Goal: Task Accomplishment & Management: Manage account settings

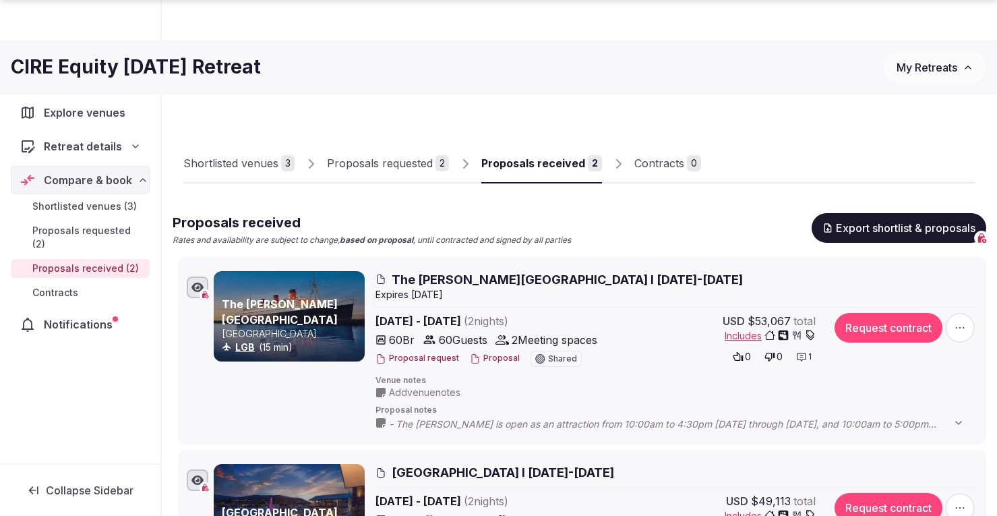
scroll to position [270, 0]
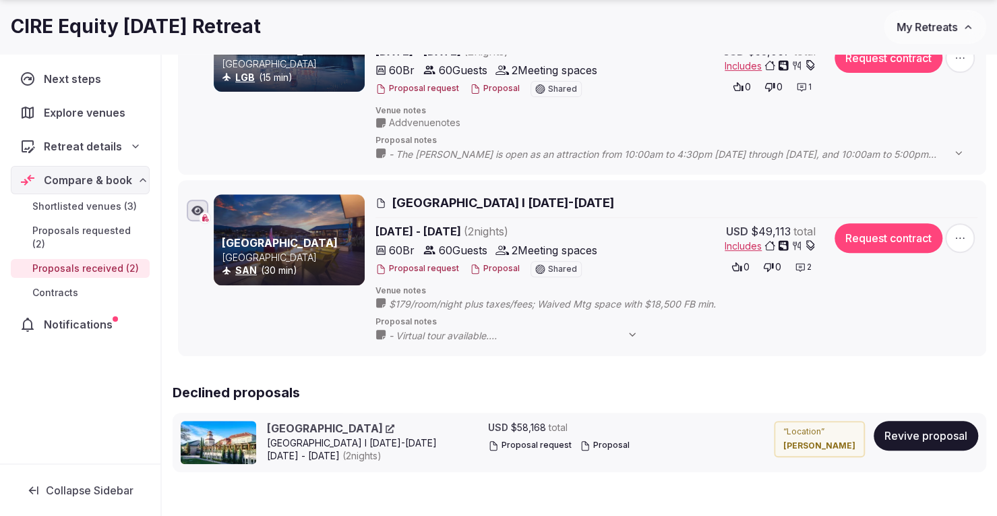
click at [934, 34] on button "My Retreats" at bounding box center [935, 27] width 102 height 34
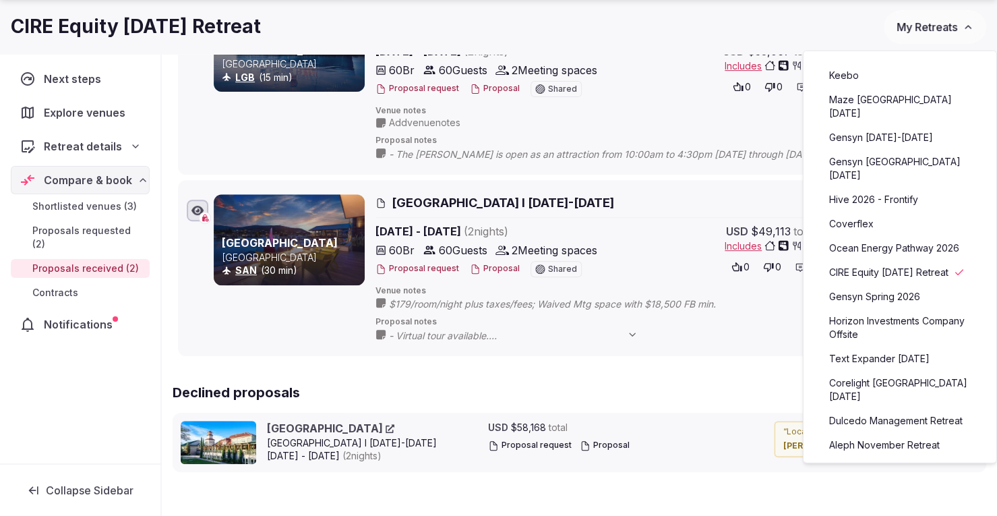
click at [876, 213] on link "Coverflex" at bounding box center [900, 224] width 166 height 22
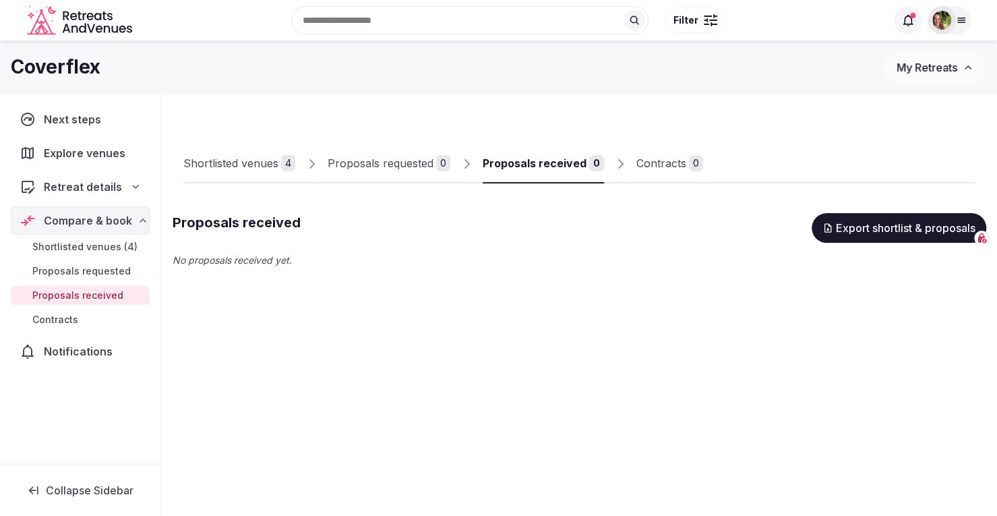
click at [93, 241] on span "Shortlisted venues (4)" at bounding box center [84, 246] width 105 height 13
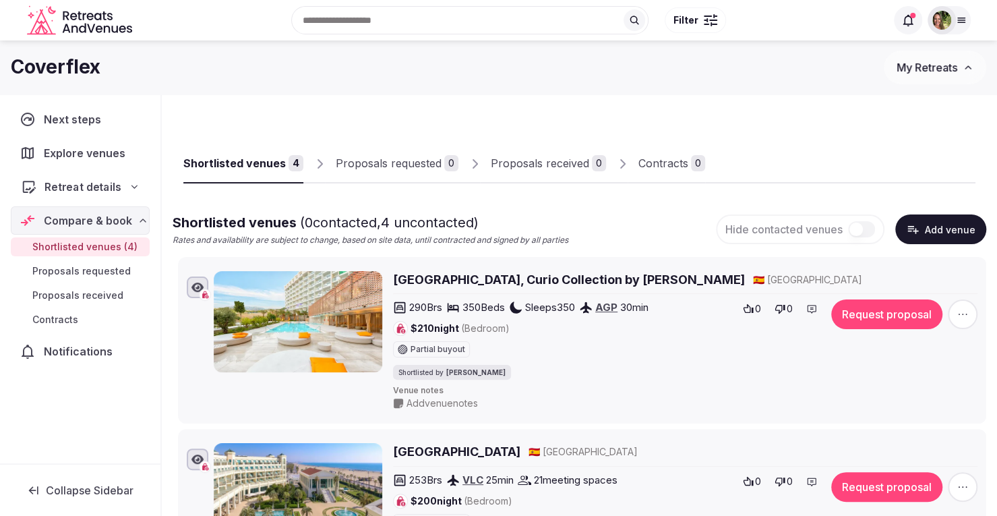
click at [84, 179] on span "Retreat details" at bounding box center [82, 187] width 77 height 16
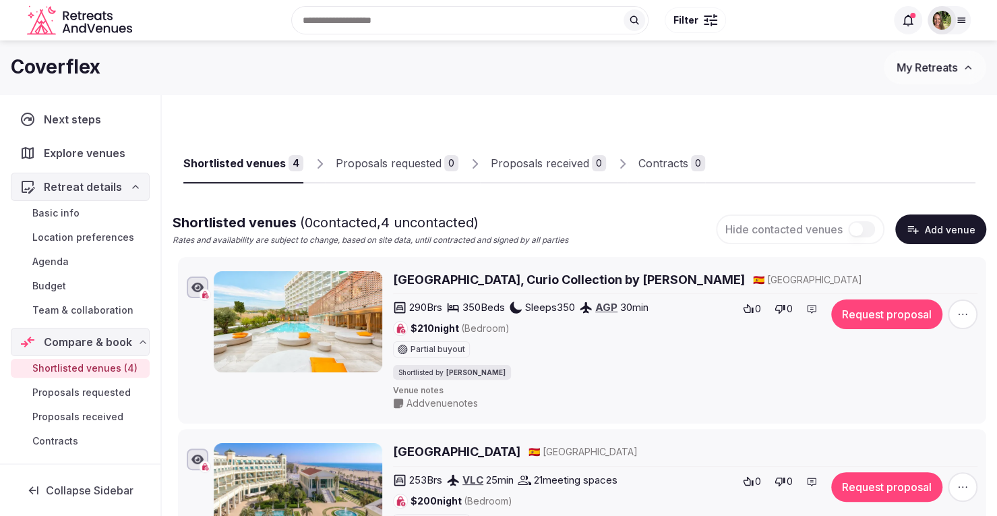
click at [38, 280] on span "Budget" at bounding box center [49, 285] width 34 height 13
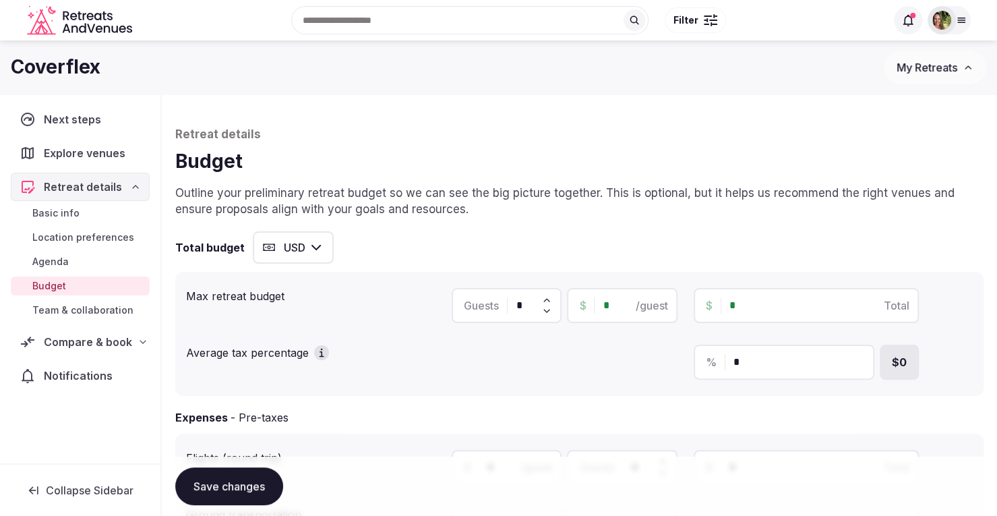
click at [289, 253] on button "USD" at bounding box center [293, 247] width 81 height 32
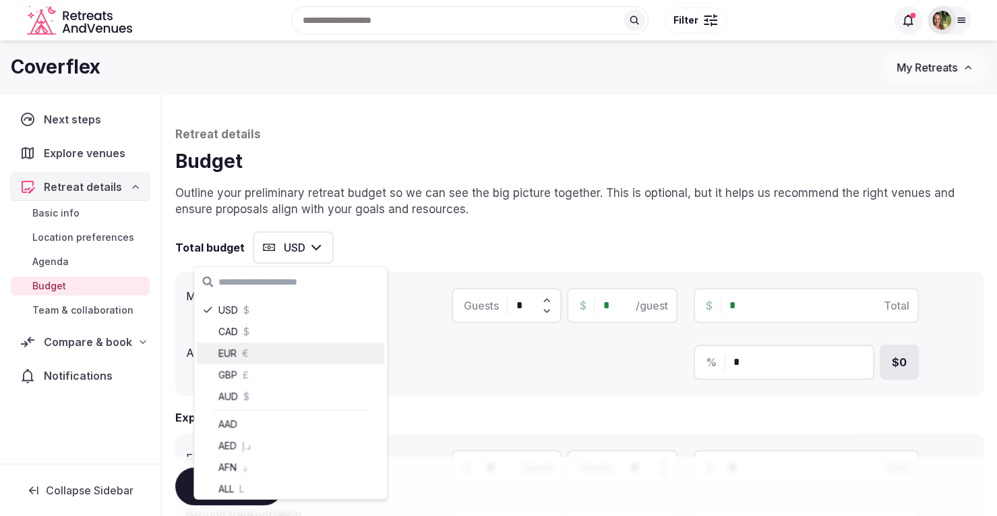
click at [253, 353] on div "EUR €" at bounding box center [290, 353] width 187 height 22
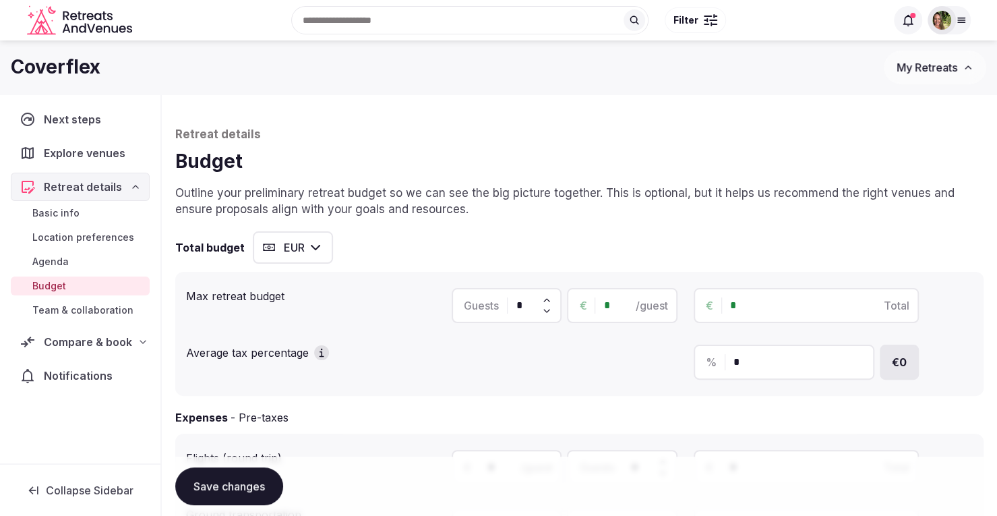
drag, startPoint x: 527, startPoint y: 304, endPoint x: 513, endPoint y: 302, distance: 14.3
click at [516, 303] on div "Guests *" at bounding box center [507, 305] width 110 height 35
type input "***"
click at [601, 307] on div "€ * /guest" at bounding box center [622, 305] width 110 height 35
type input "*"
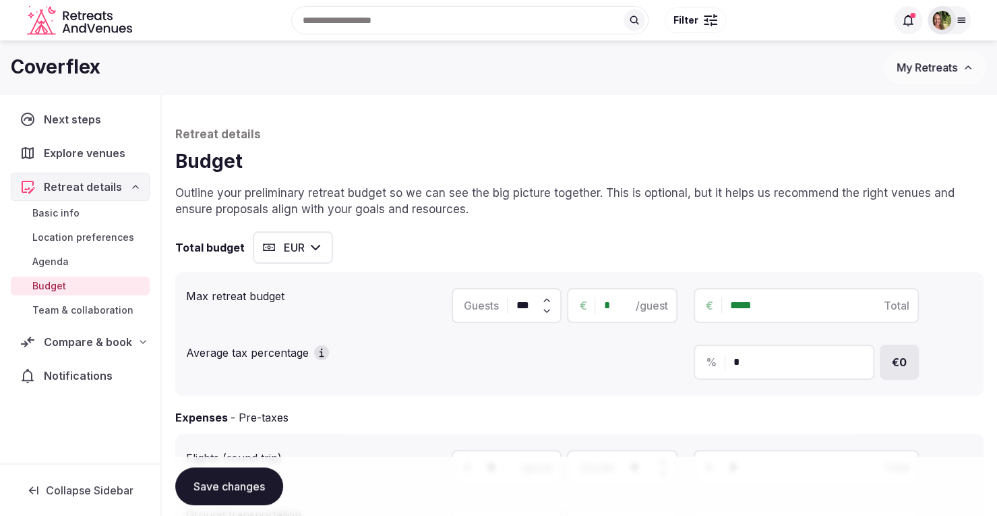
type input "*****"
type input "**"
type input "******"
type input "***"
type input "*******"
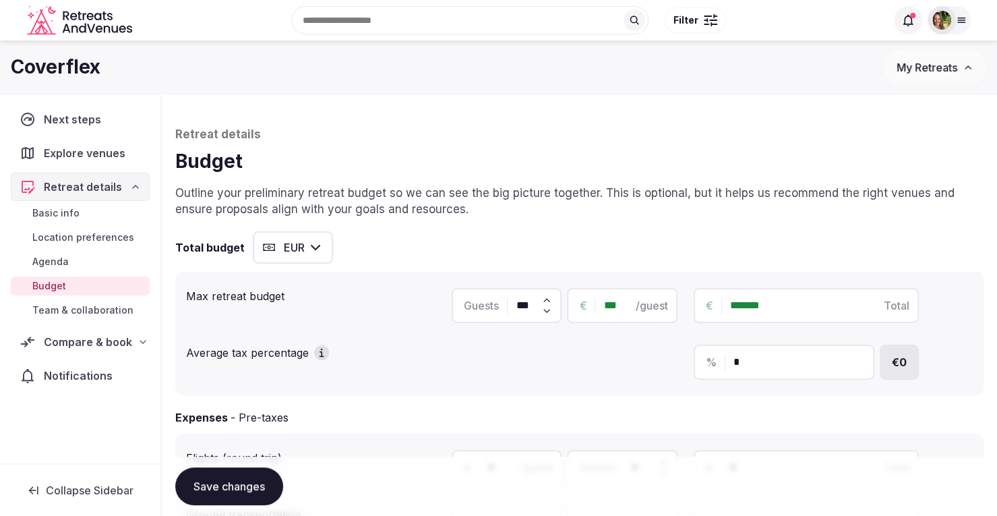
type input "***"
drag, startPoint x: 745, startPoint y: 360, endPoint x: 732, endPoint y: 360, distance: 12.8
click at [732, 360] on div "% *" at bounding box center [784, 361] width 181 height 35
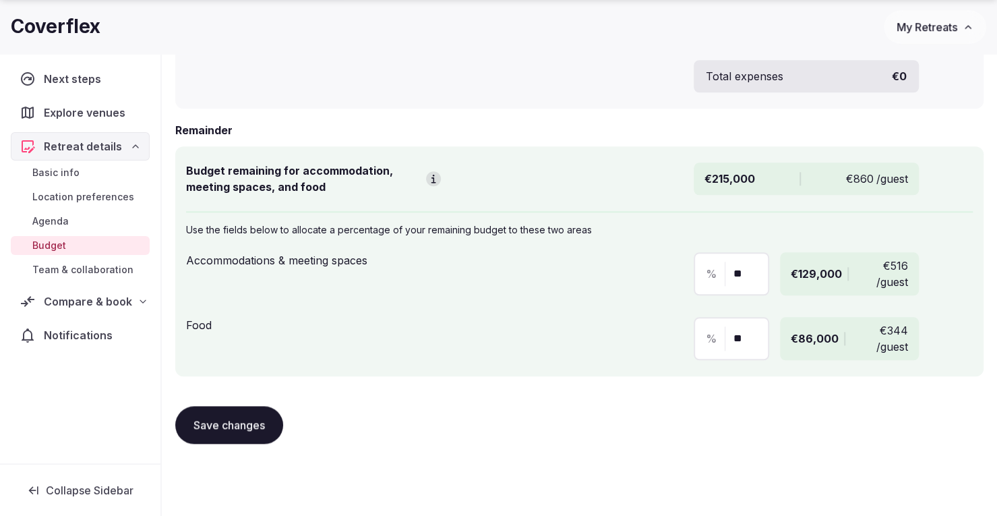
scroll to position [694, 0]
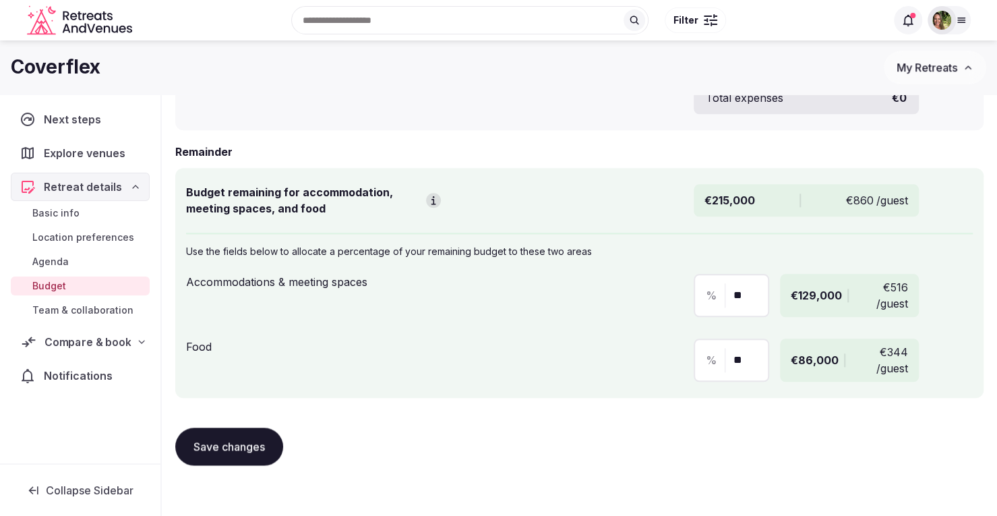
click at [77, 344] on span "Compare & book" at bounding box center [87, 342] width 86 height 16
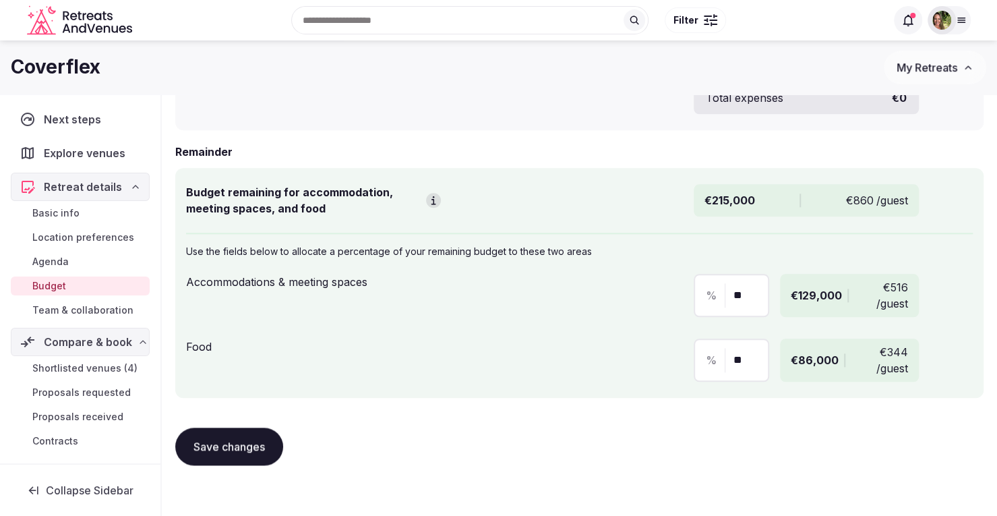
scroll to position [32, 0]
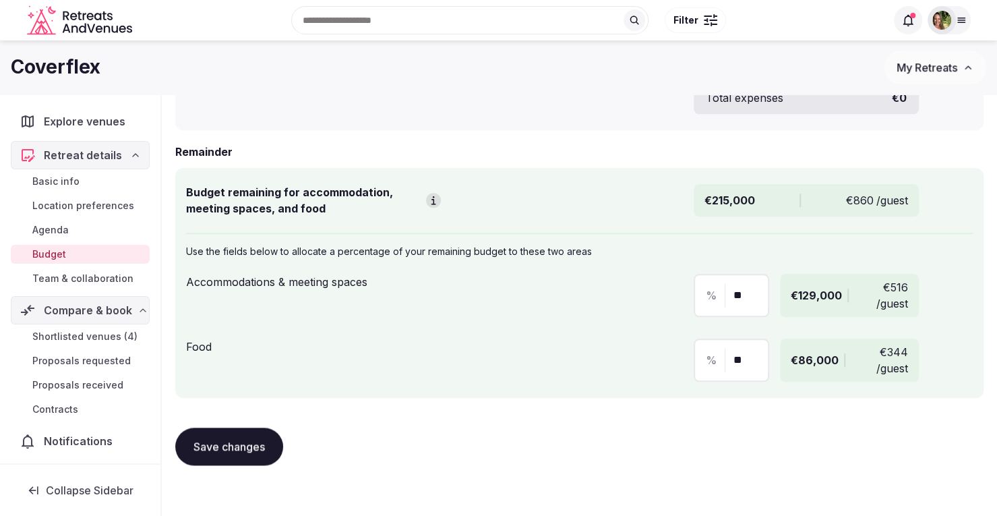
click at [90, 332] on span "Shortlisted venues (4)" at bounding box center [84, 336] width 105 height 13
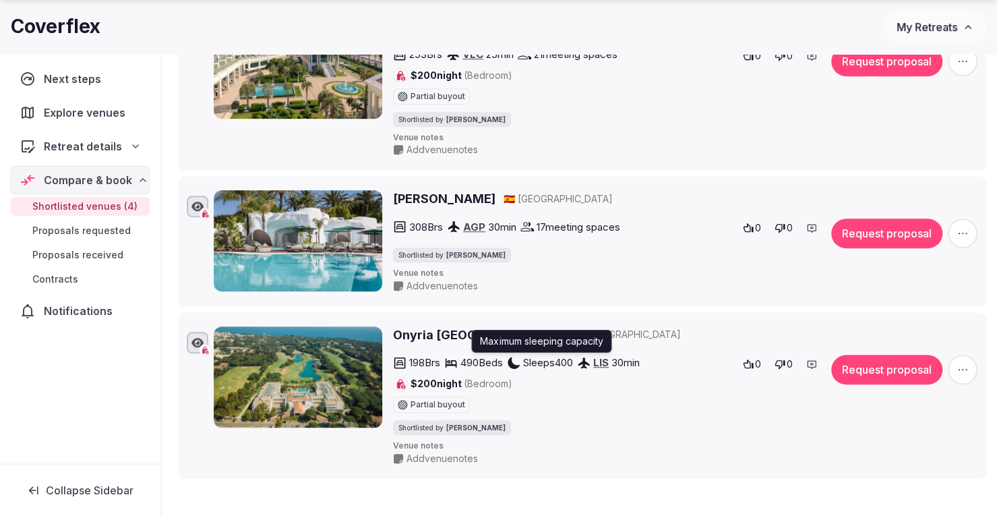
scroll to position [404, 0]
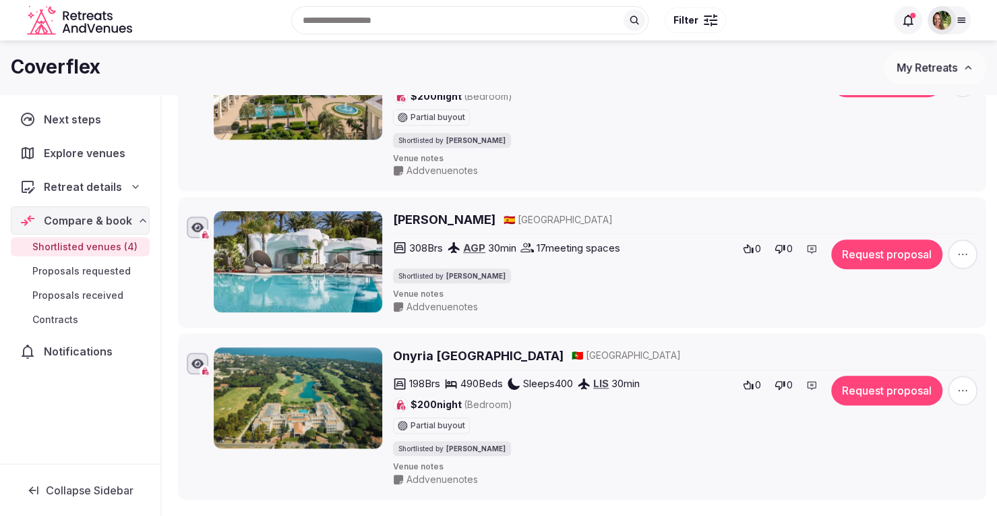
click at [466, 351] on h2 "Onyria Quinta da Marinha Hotel" at bounding box center [478, 355] width 171 height 17
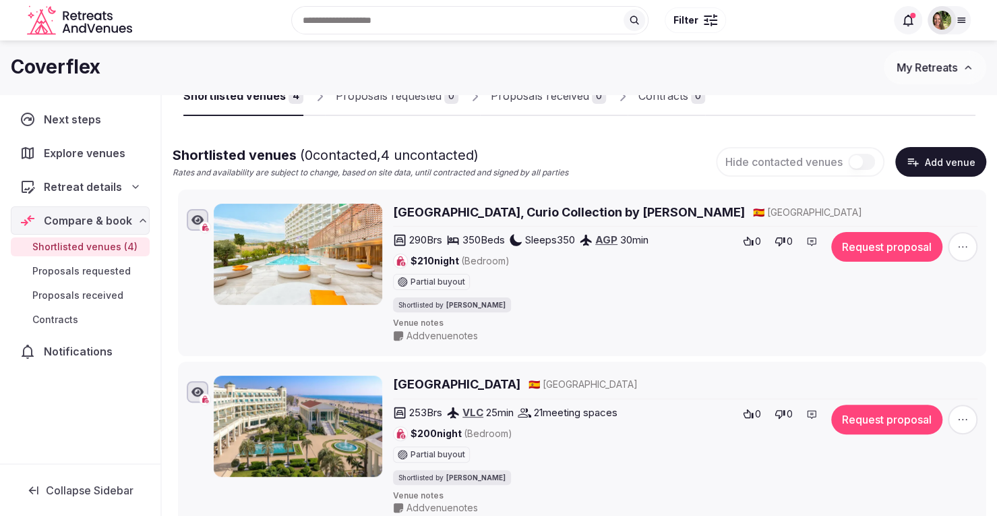
scroll to position [0, 0]
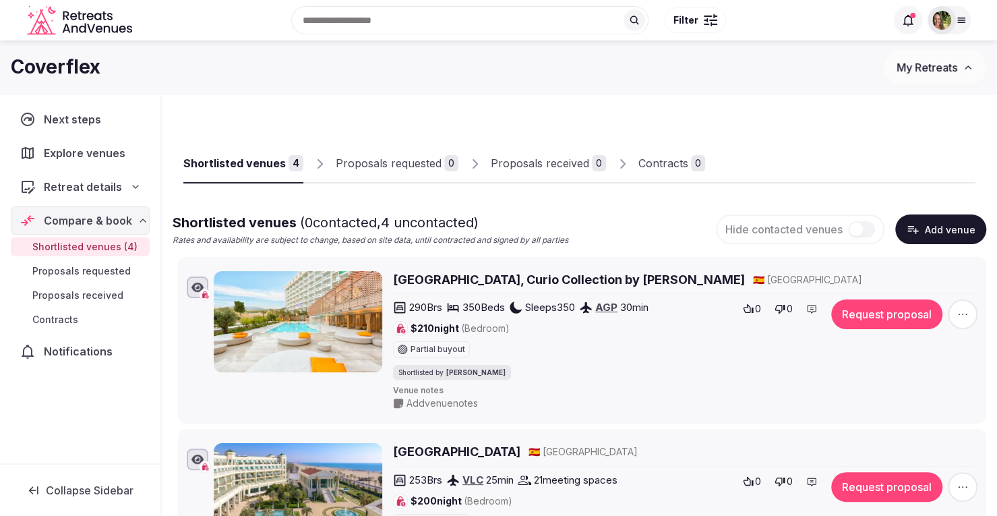
click at [926, 65] on span "My Retreats" at bounding box center [926, 67] width 61 height 13
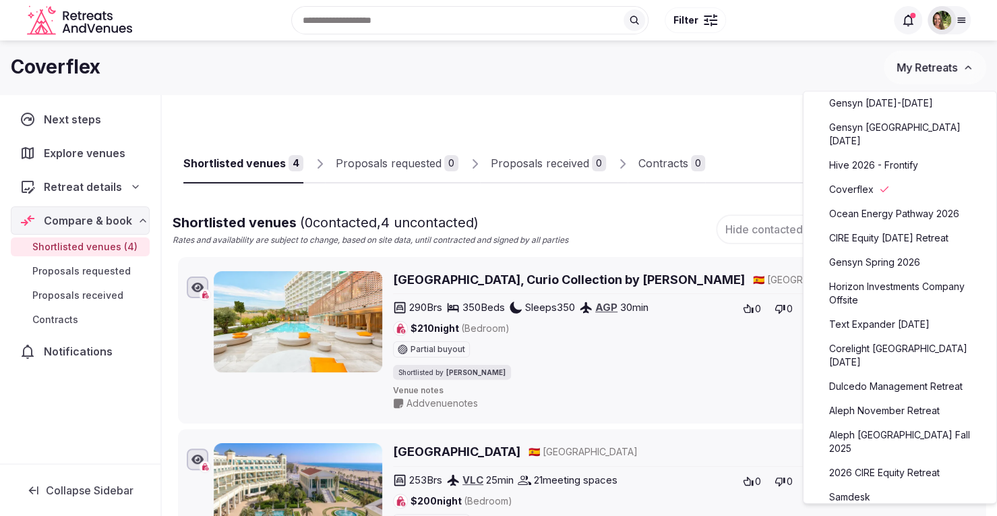
scroll to position [135, 0]
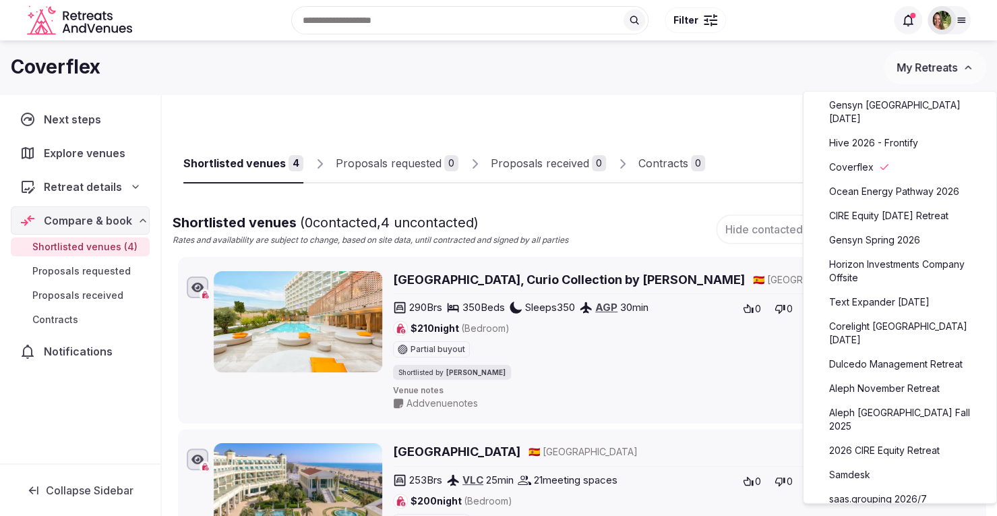
click at [884, 488] on link "saas.grouping 2026/7" at bounding box center [900, 499] width 166 height 22
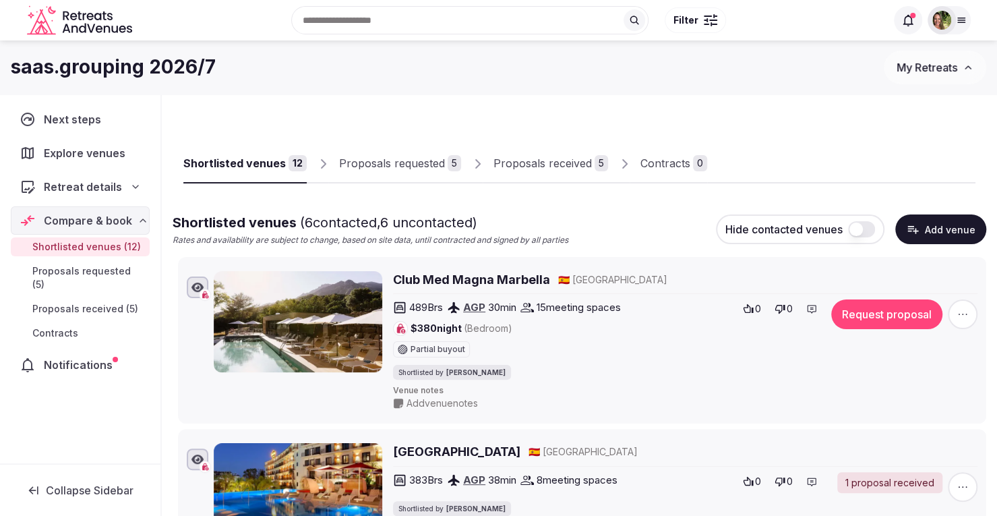
click at [532, 164] on div "Proposals received" at bounding box center [542, 163] width 98 height 16
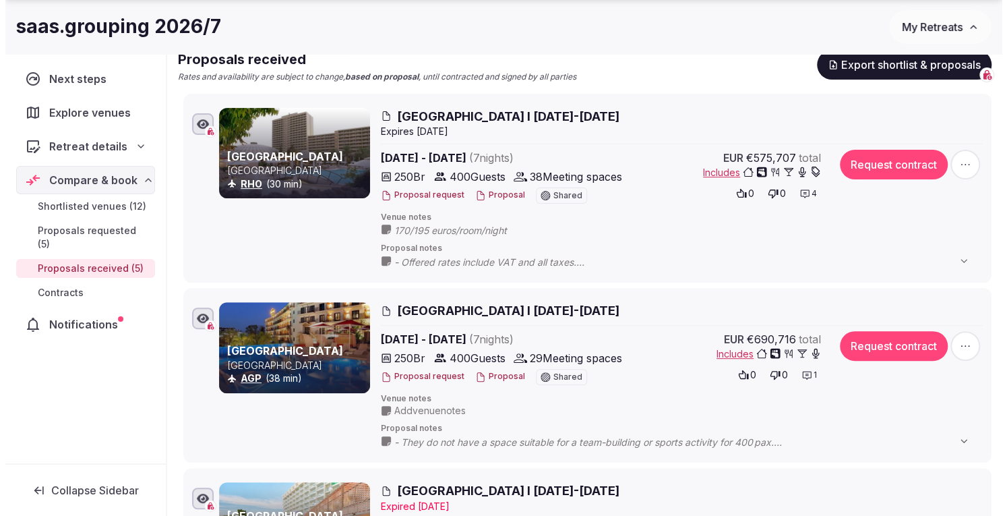
scroll to position [202, 0]
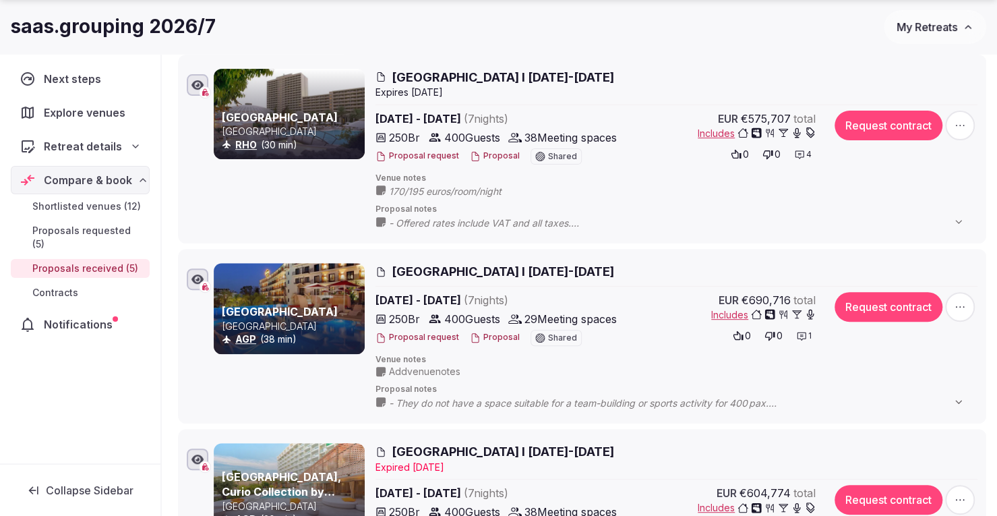
click at [494, 339] on button "Proposal" at bounding box center [495, 337] width 50 height 11
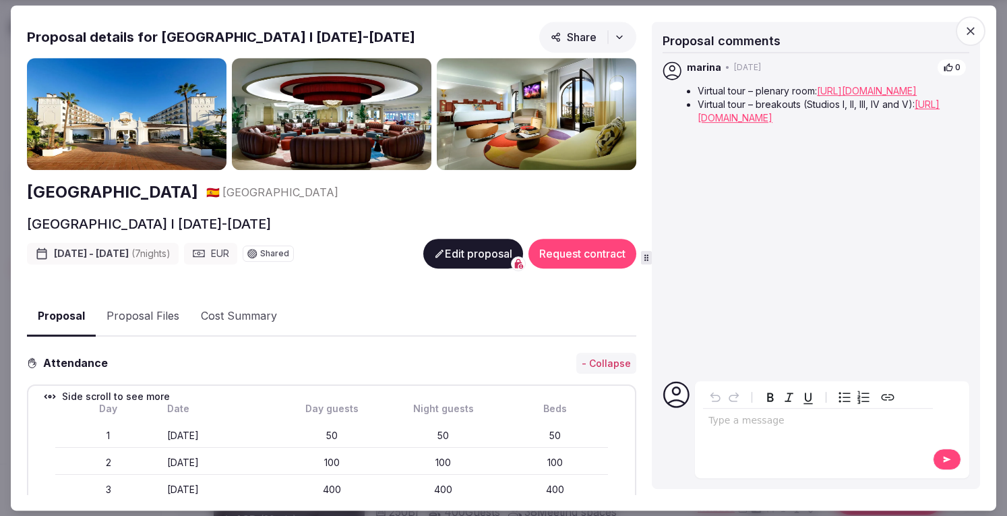
scroll to position [135, 0]
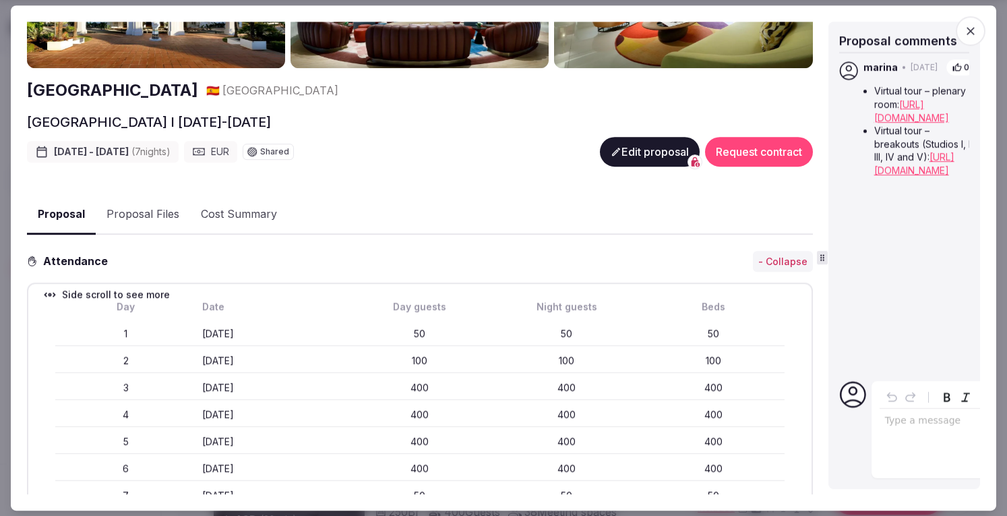
click at [824, 247] on div "Proposal details for Hard Rock Hotel Marbella I 17-24 Oct 2026 Share Hard Rock …" at bounding box center [503, 258] width 953 height 473
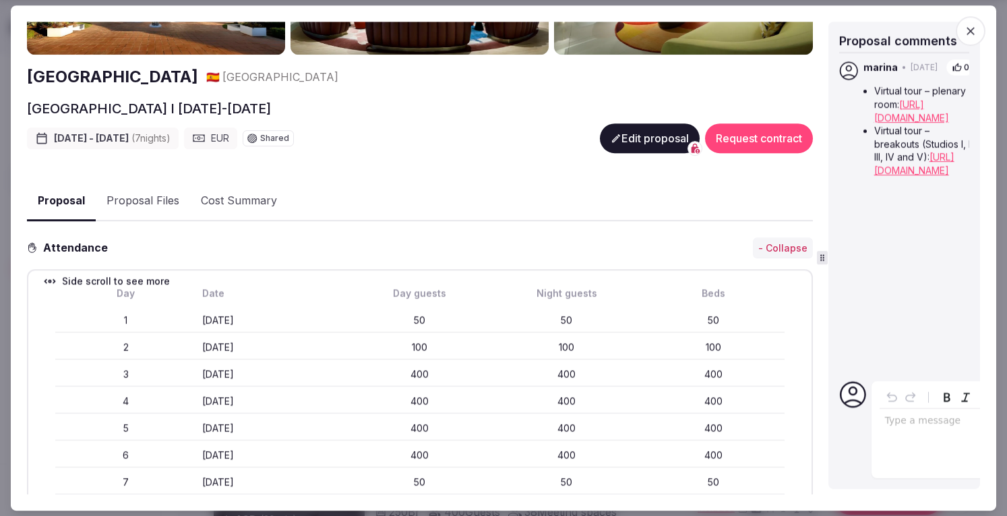
scroll to position [30, 0]
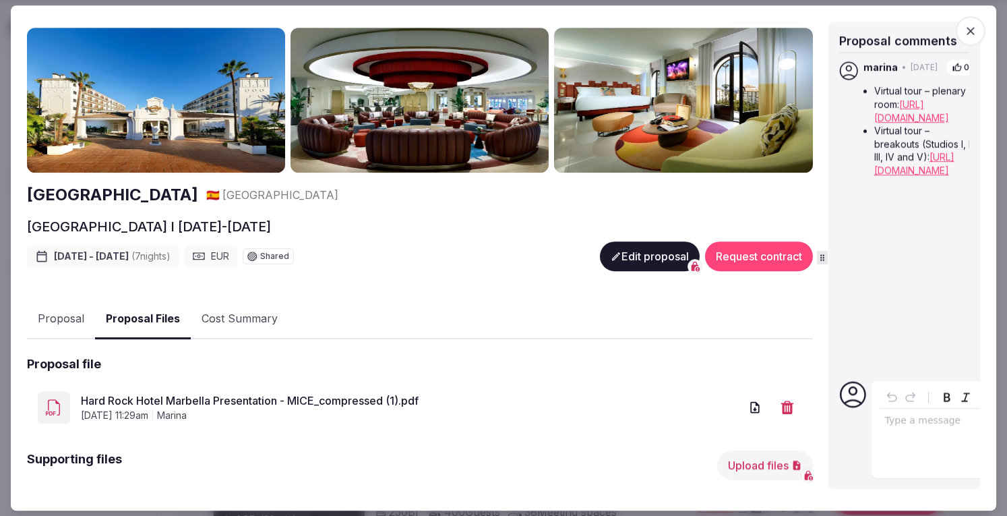
click at [133, 319] on button "Proposal Files" at bounding box center [143, 319] width 96 height 40
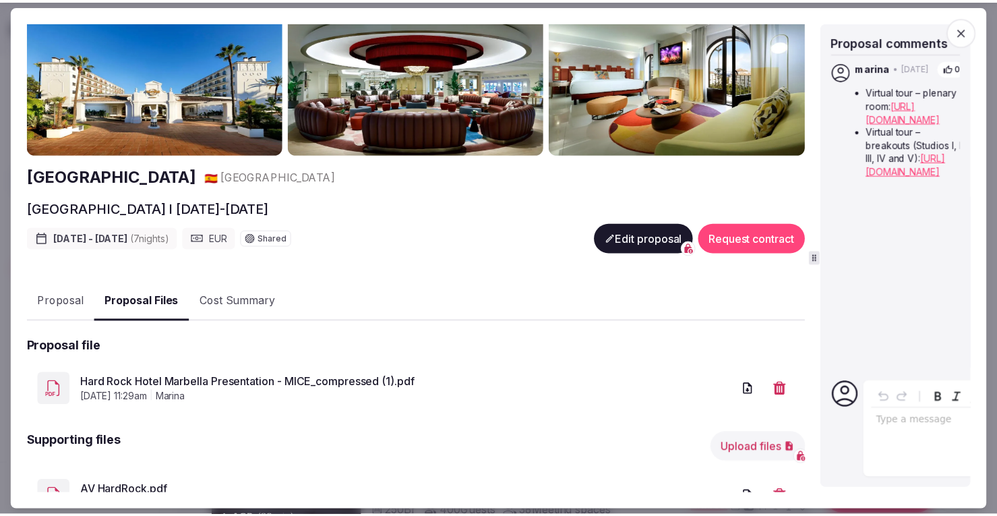
scroll to position [0, 0]
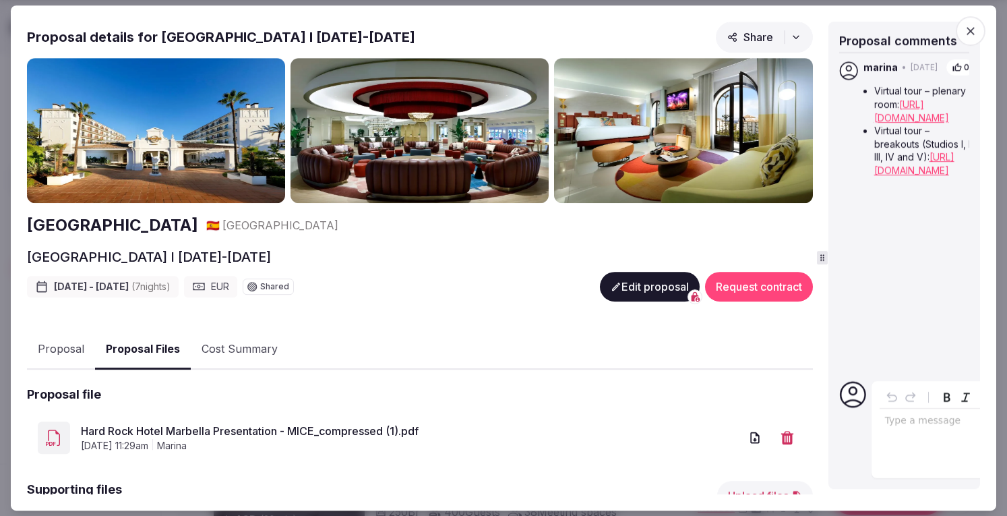
click at [966, 34] on icon "button" at bounding box center [970, 30] width 13 height 13
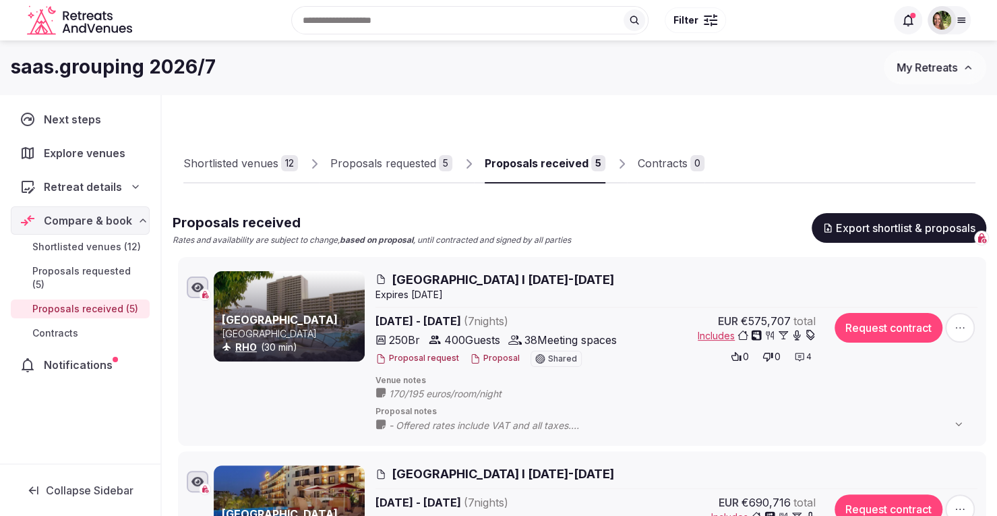
click at [707, 338] on span "Includes" at bounding box center [757, 335] width 118 height 13
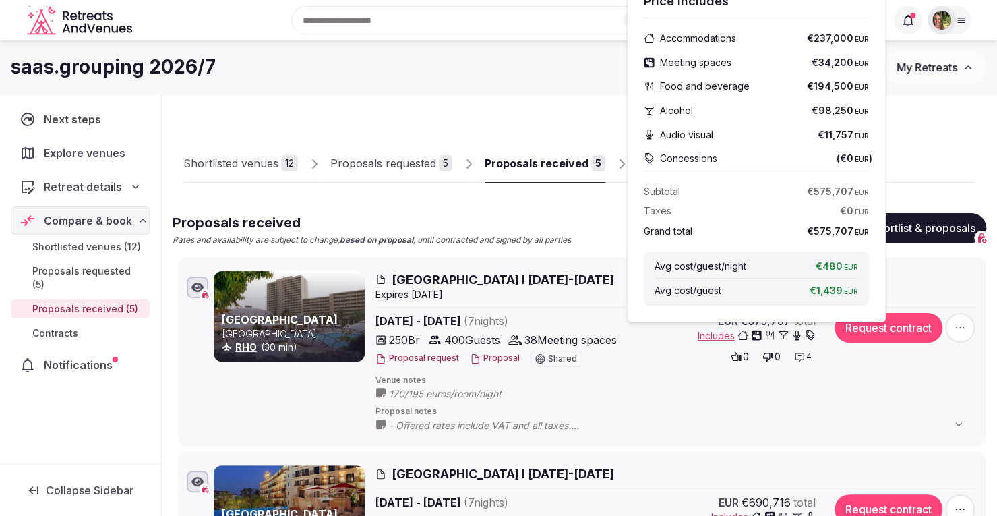
click at [441, 72] on div "saas.grouping 2026/7" at bounding box center [447, 67] width 873 height 26
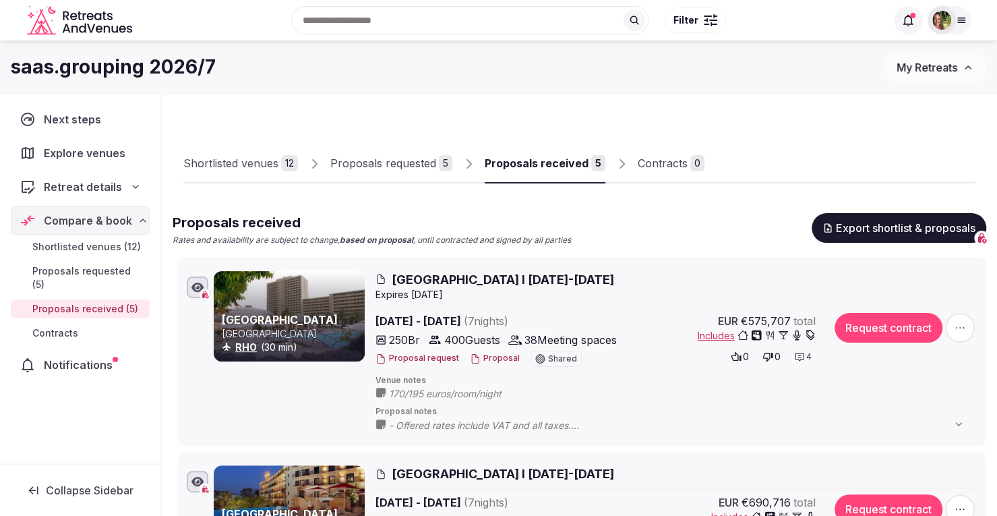
click at [910, 71] on span "My Retreats" at bounding box center [926, 67] width 61 height 13
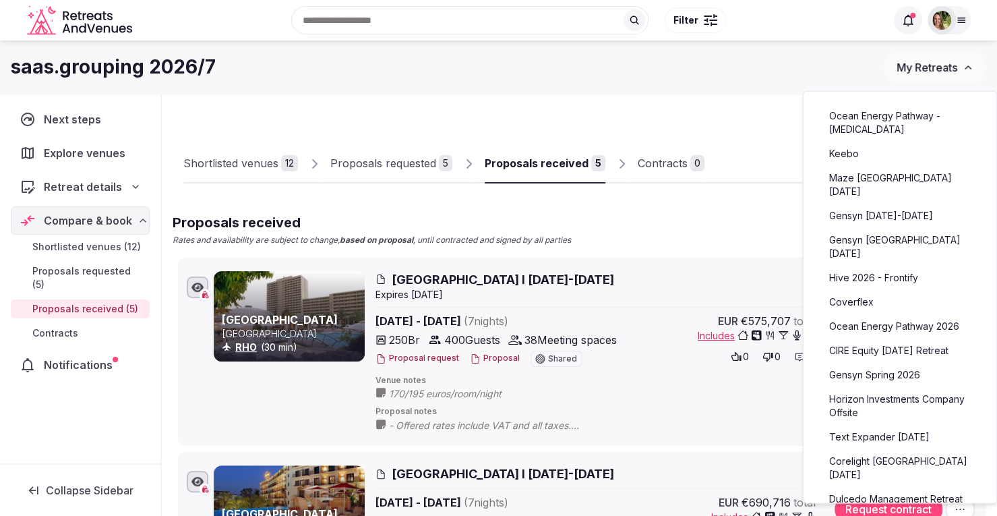
click at [856, 151] on link "Keebo" at bounding box center [900, 154] width 166 height 22
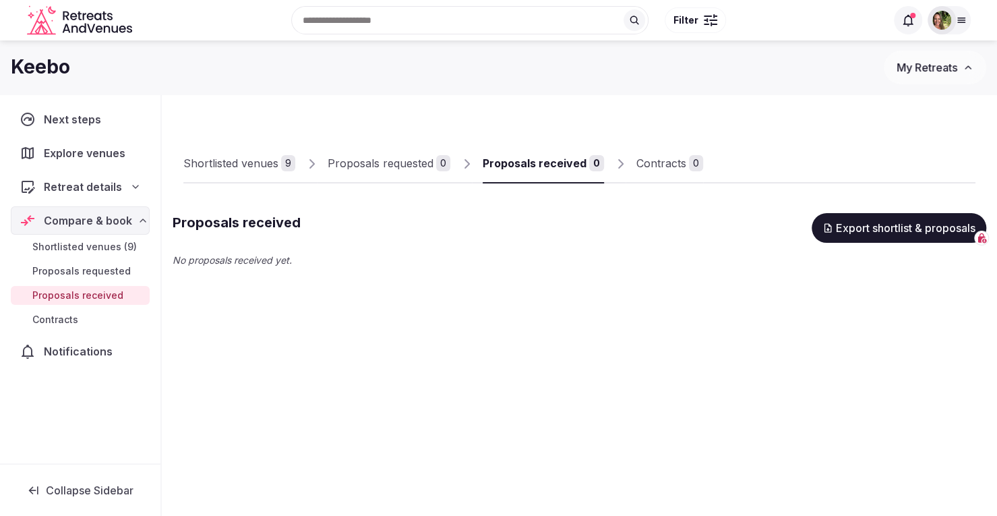
click at [91, 248] on span "Shortlisted venues (9)" at bounding box center [84, 246] width 104 height 13
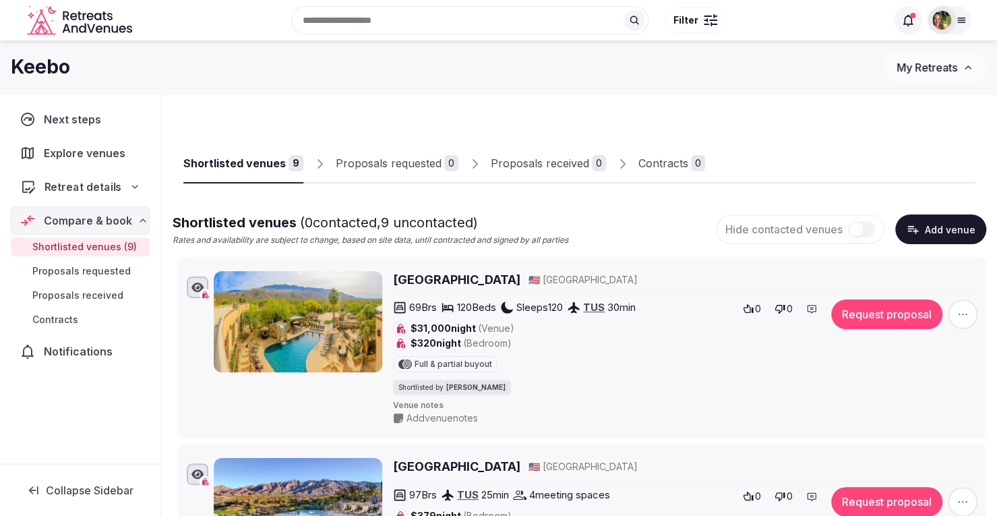
click at [78, 185] on span "Retreat details" at bounding box center [83, 187] width 78 height 16
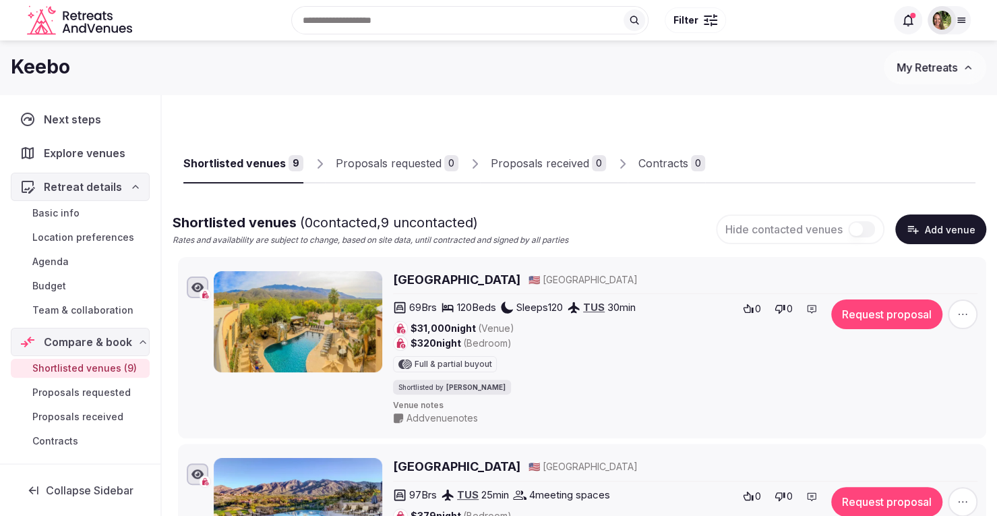
click at [50, 284] on span "Budget" at bounding box center [49, 285] width 34 height 13
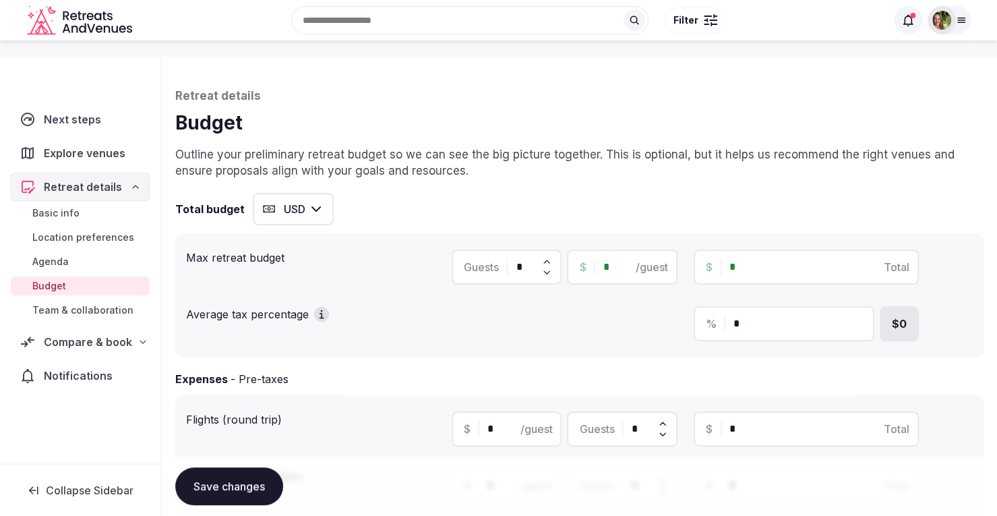
scroll to position [67, 0]
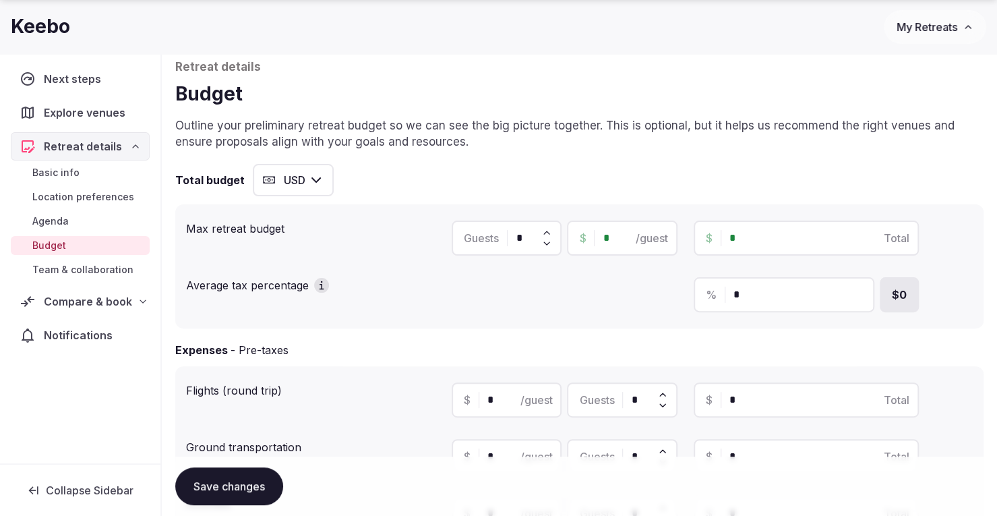
drag, startPoint x: 530, startPoint y: 237, endPoint x: 516, endPoint y: 239, distance: 13.7
click at [516, 239] on div "Guests *" at bounding box center [507, 237] width 110 height 35
type input "**"
click at [776, 238] on input "*" at bounding box center [817, 238] width 177 height 16
drag, startPoint x: 750, startPoint y: 239, endPoint x: 725, endPoint y: 240, distance: 24.9
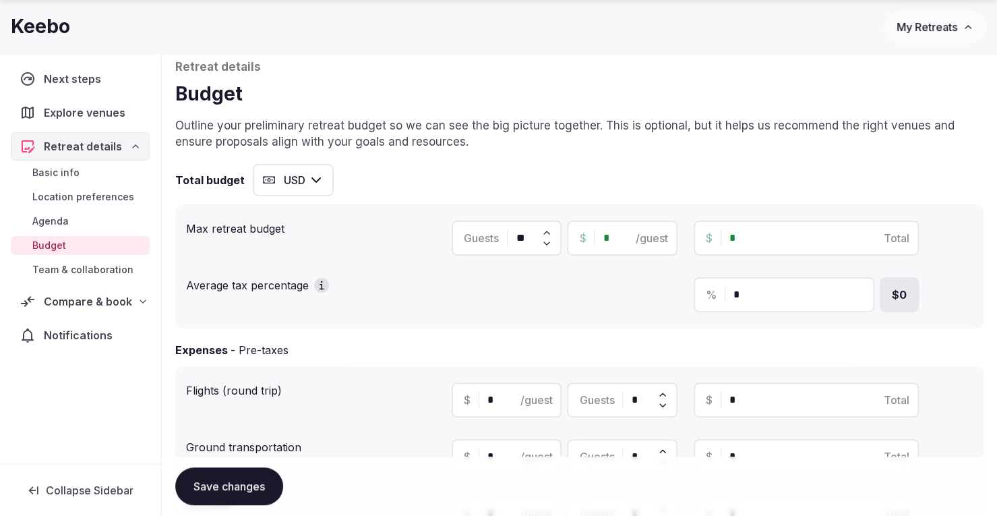
click at [725, 240] on div "$ * Total" at bounding box center [806, 237] width 225 height 35
type input "**"
type input "*"
type input "***"
type input "*"
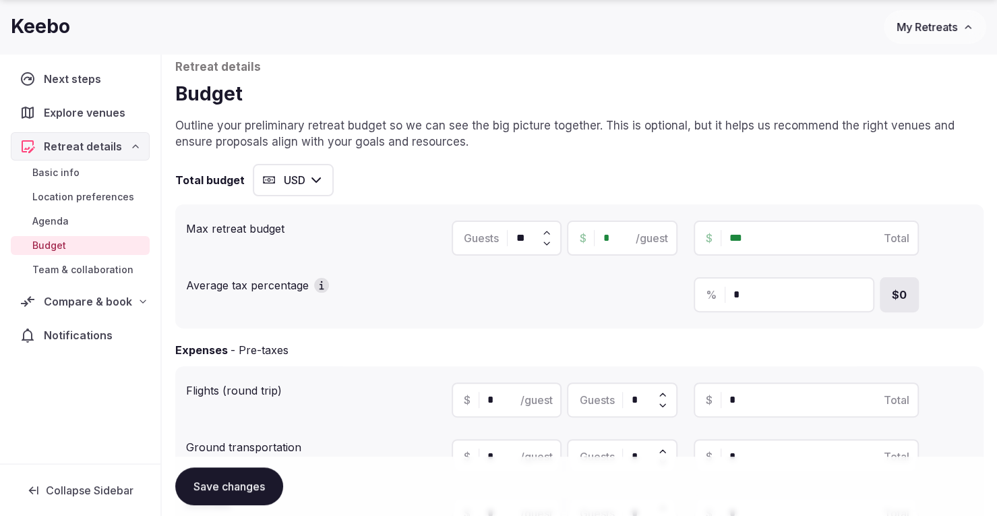
type input "*****"
type input "**"
type input "******"
type input "***"
type input "*******"
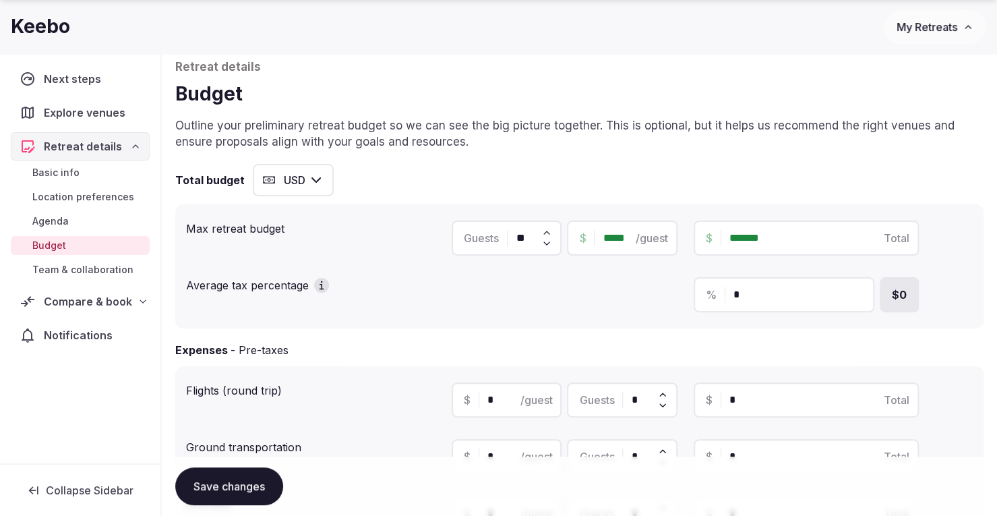
type input "*****"
type input "******"
type input "***"
type input "******"
drag, startPoint x: 624, startPoint y: 234, endPoint x: 557, endPoint y: 241, distance: 67.1
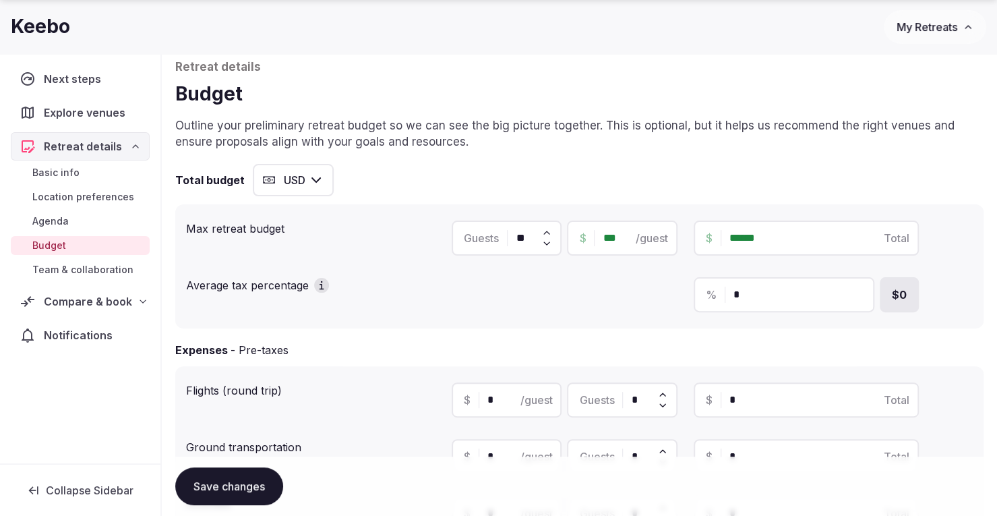
click at [557, 241] on div "Guests ** $ *** /guest" at bounding box center [564, 237] width 225 height 35
type input "*"
type input "*****"
type input "**"
type input "***"
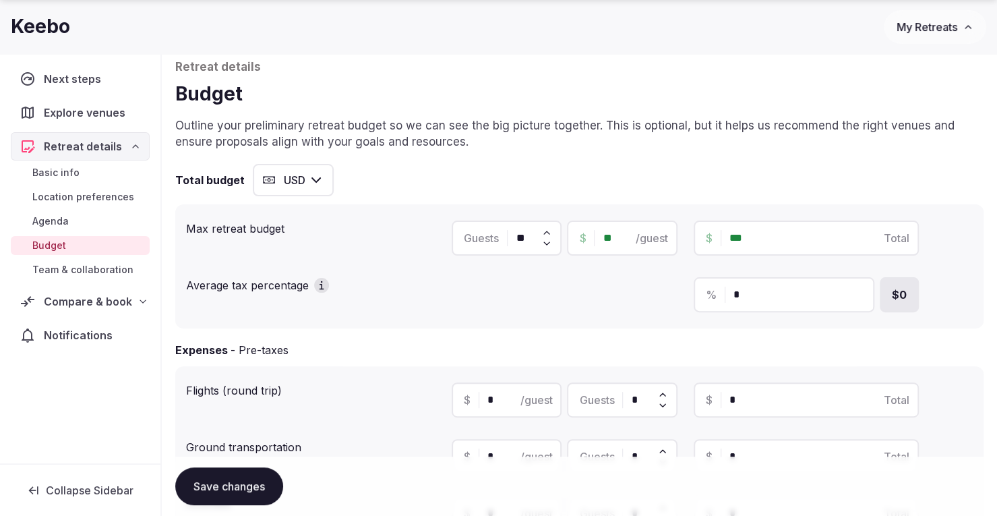
type input "***"
type input "*****"
type input "*******"
type input "*****"
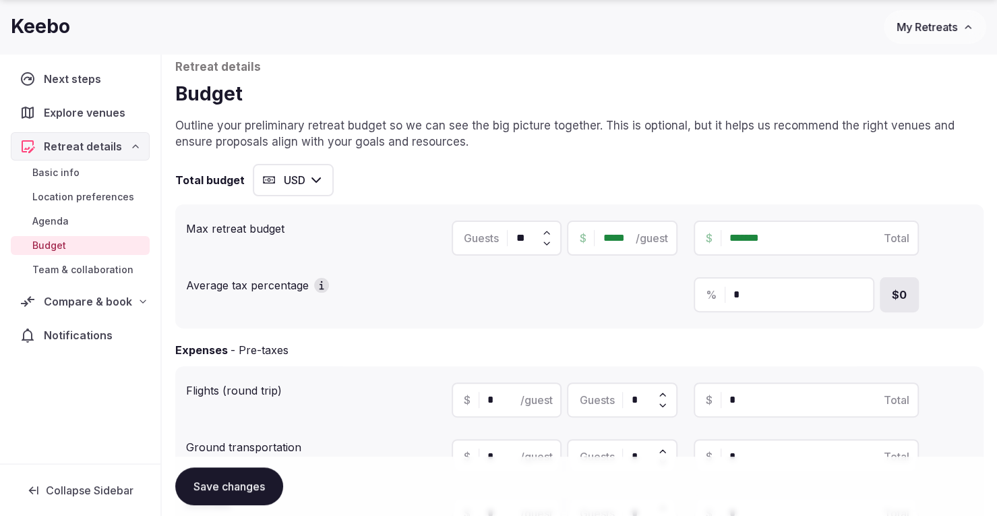
drag, startPoint x: 754, startPoint y: 298, endPoint x: 719, endPoint y: 300, distance: 35.1
click at [719, 300] on div "% *" at bounding box center [784, 294] width 181 height 35
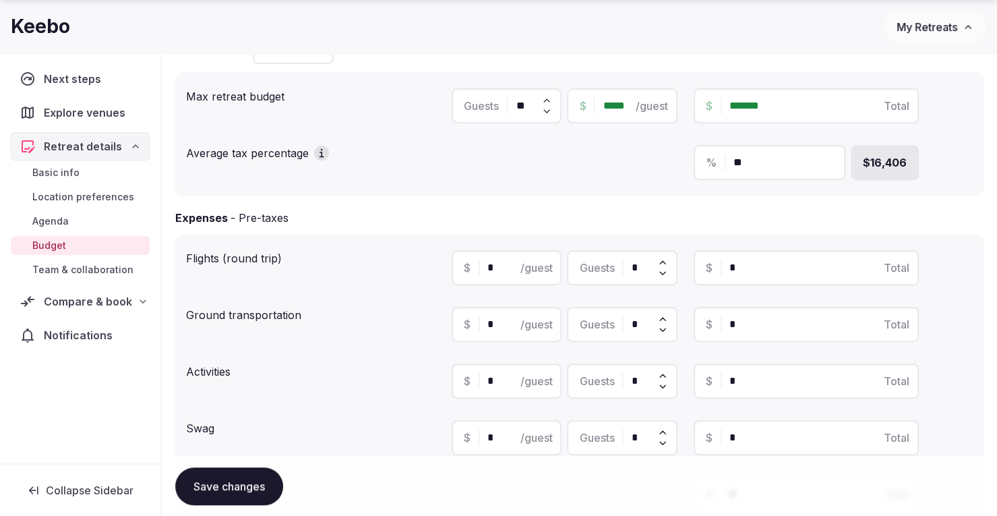
scroll to position [202, 0]
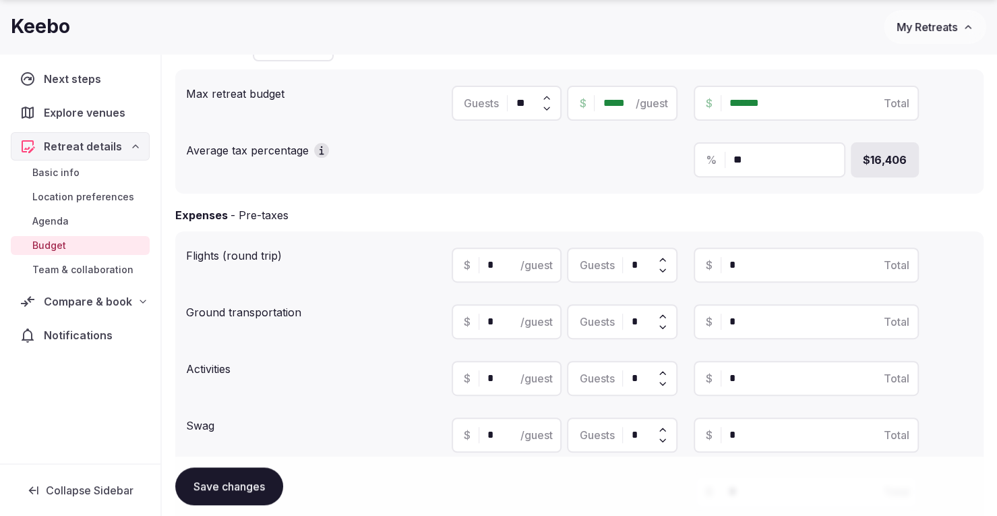
type input "**"
drag, startPoint x: 496, startPoint y: 264, endPoint x: 485, endPoint y: 264, distance: 10.8
click at [485, 264] on div "$ * /guest" at bounding box center [507, 264] width 110 height 35
click at [631, 270] on div "Guests *" at bounding box center [622, 264] width 110 height 35
type input "**"
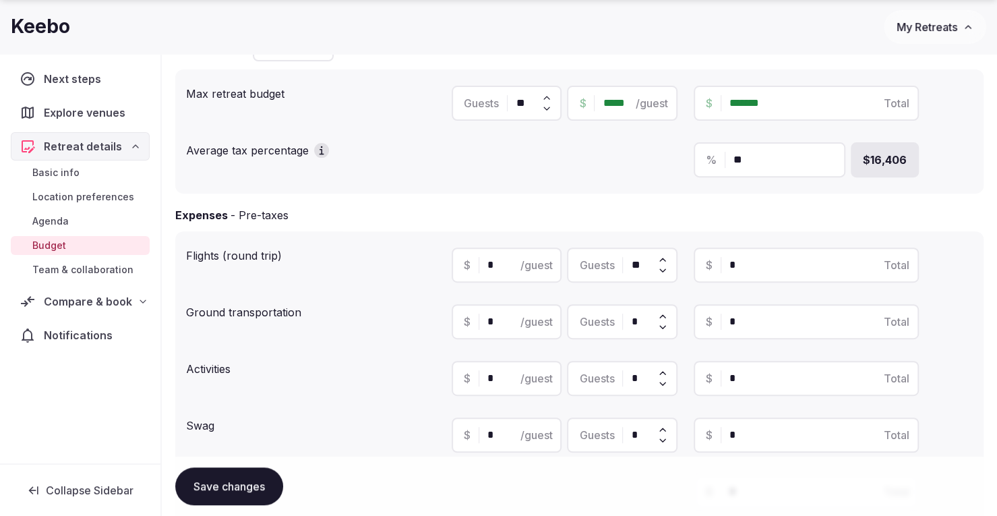
drag, startPoint x: 497, startPoint y: 264, endPoint x: 481, endPoint y: 264, distance: 16.2
click at [481, 264] on div "$ * /guest" at bounding box center [507, 264] width 110 height 35
type input "*"
type input "***"
type input "**"
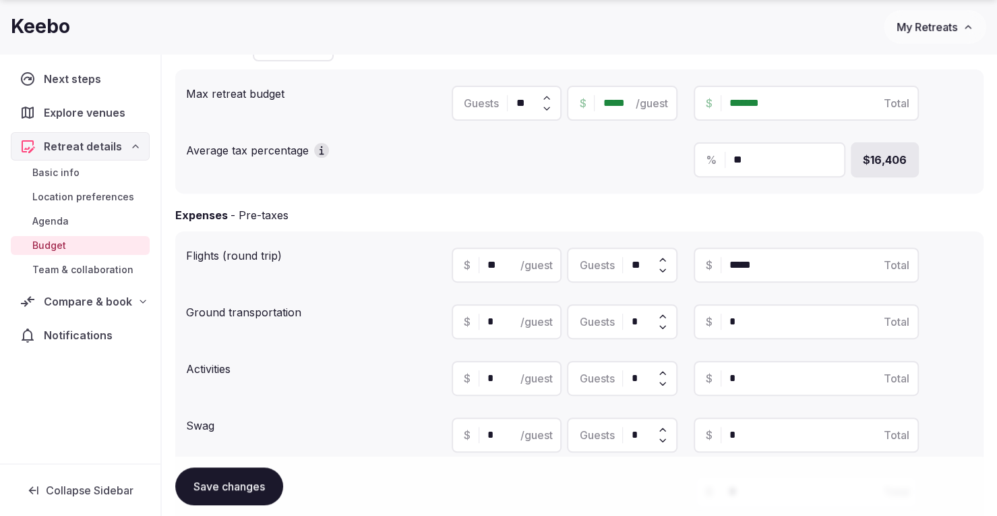
type input "*****"
type input "***"
type input "******"
click at [488, 264] on input "***" at bounding box center [518, 265] width 62 height 16
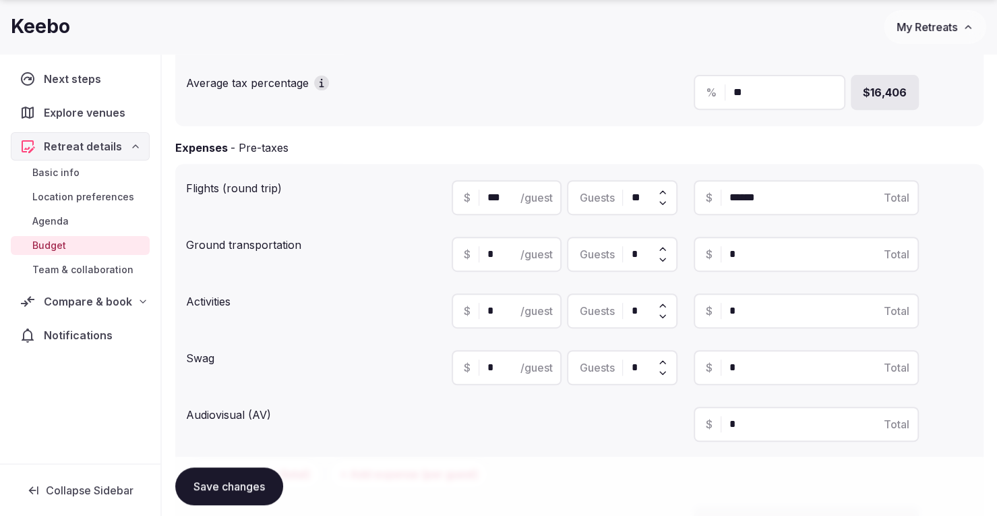
type input "***"
drag, startPoint x: 501, startPoint y: 255, endPoint x: 475, endPoint y: 257, distance: 26.3
click at [475, 257] on div "$ * /guest" at bounding box center [507, 254] width 110 height 35
type input "**"
drag, startPoint x: 642, startPoint y: 257, endPoint x: 620, endPoint y: 257, distance: 22.3
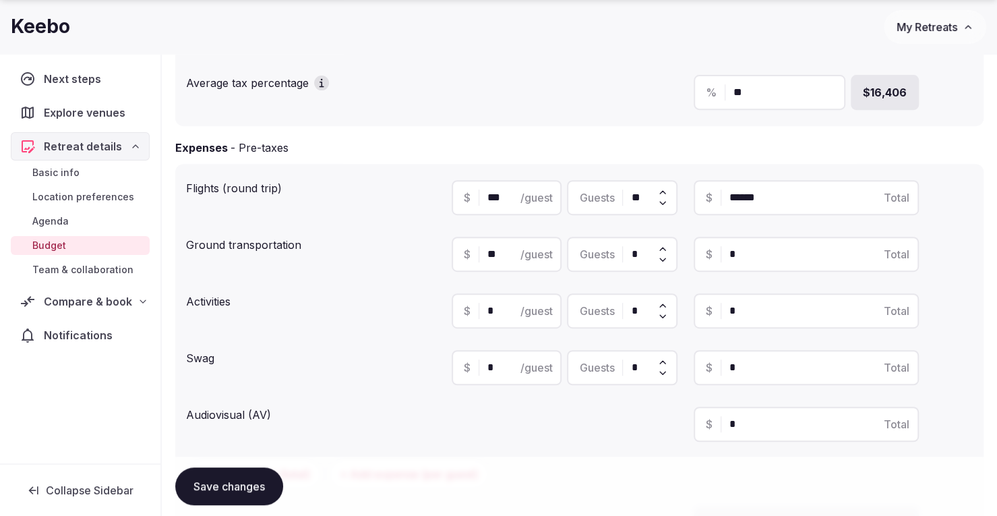
click at [624, 257] on div "Guests *" at bounding box center [622, 254] width 110 height 35
type input "*"
type input "***"
type input "**"
type input "*****"
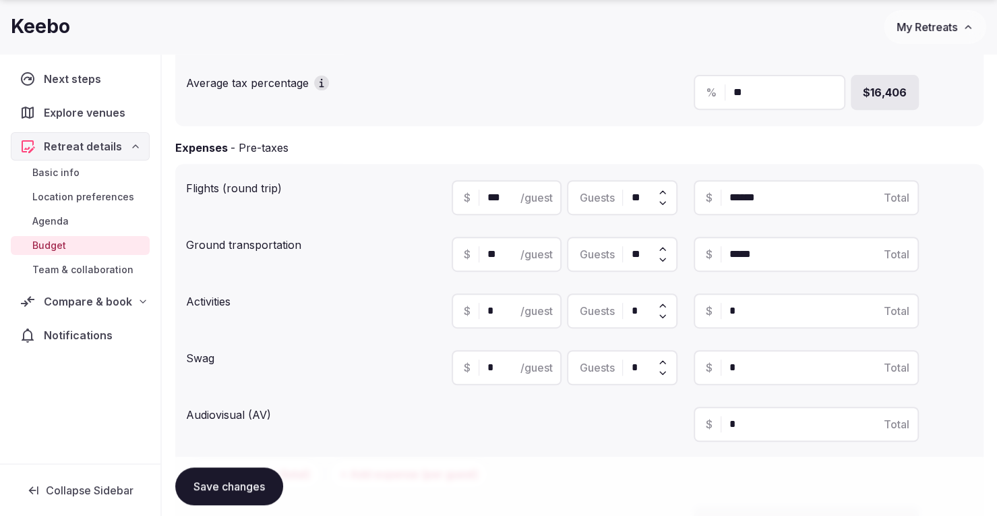
type input "**"
drag, startPoint x: 503, startPoint y: 311, endPoint x: 471, endPoint y: 311, distance: 32.4
click at [471, 311] on div "$ * /guest" at bounding box center [507, 310] width 110 height 35
type input "***"
drag, startPoint x: 644, startPoint y: 311, endPoint x: 631, endPoint y: 313, distance: 12.9
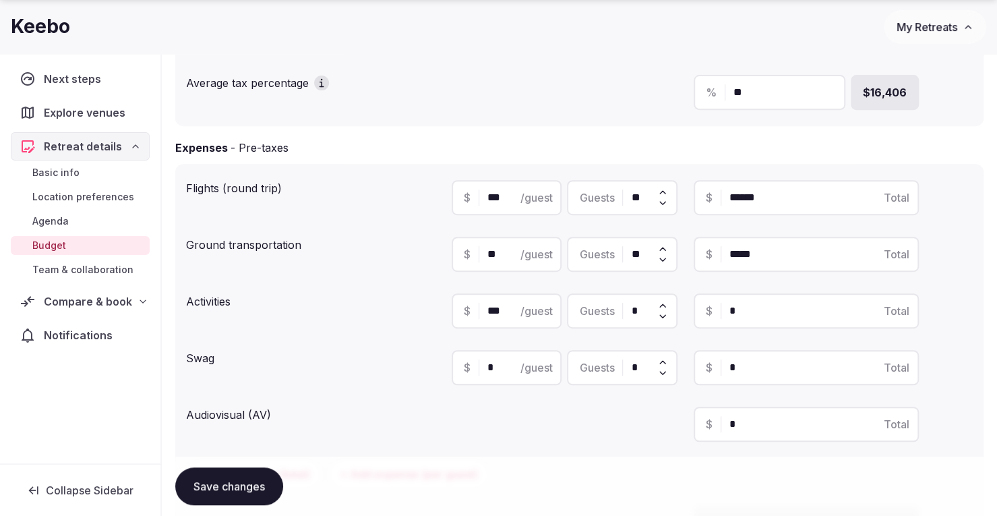
click at [632, 313] on input "*" at bounding box center [648, 311] width 34 height 16
type input "*"
type input "***"
type input "**"
type input "*****"
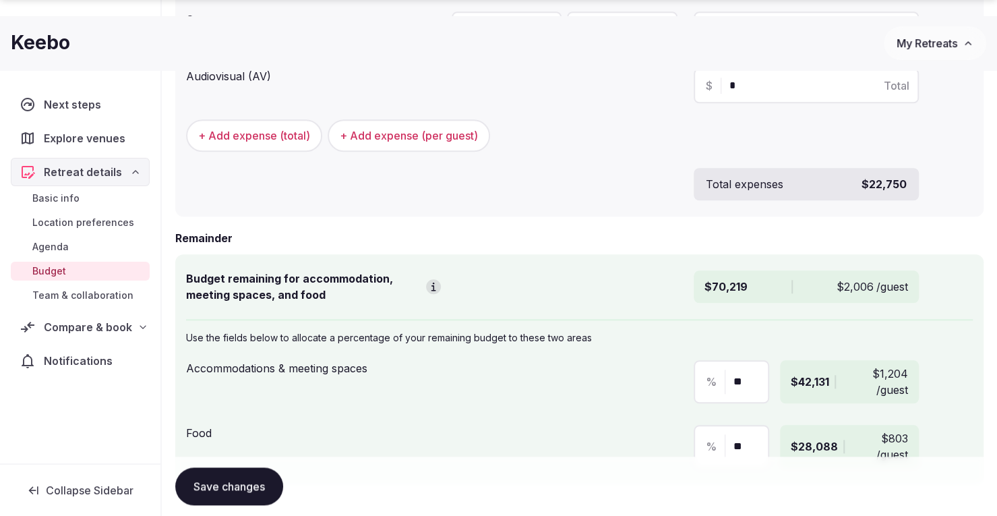
scroll to position [674, 0]
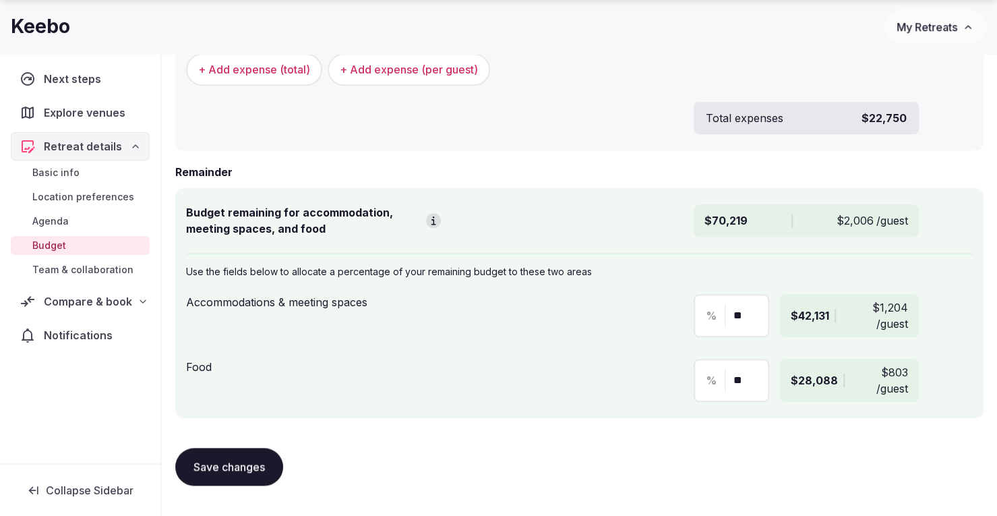
type input "**"
click at [237, 462] on button "Save changes" at bounding box center [229, 467] width 108 height 38
click at [83, 296] on span "Compare & book" at bounding box center [88, 301] width 88 height 16
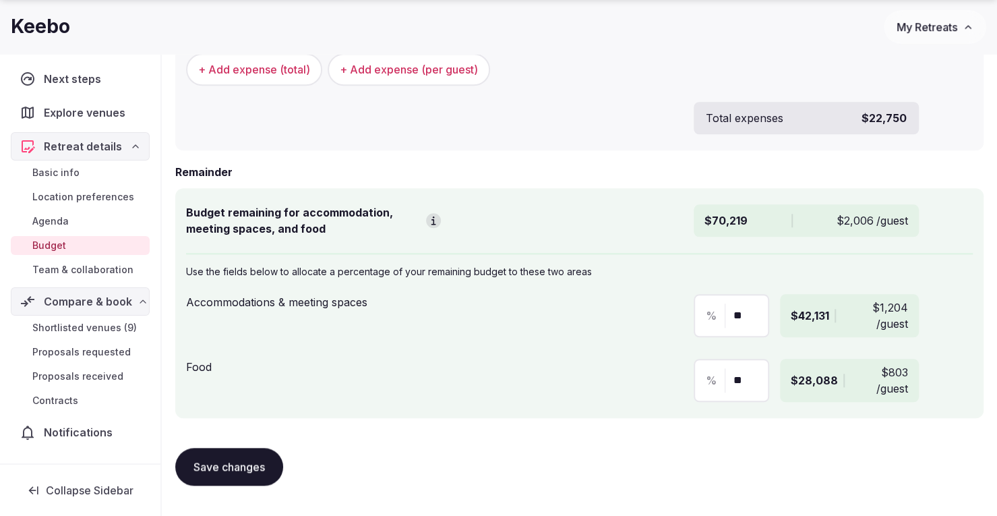
click at [73, 324] on span "Shortlisted venues (9)" at bounding box center [84, 327] width 104 height 13
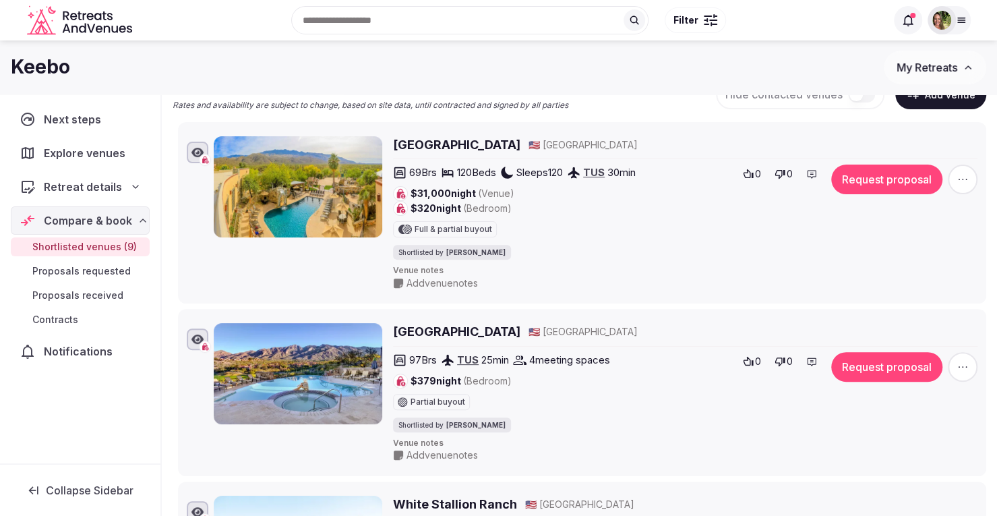
scroll to position [67, 0]
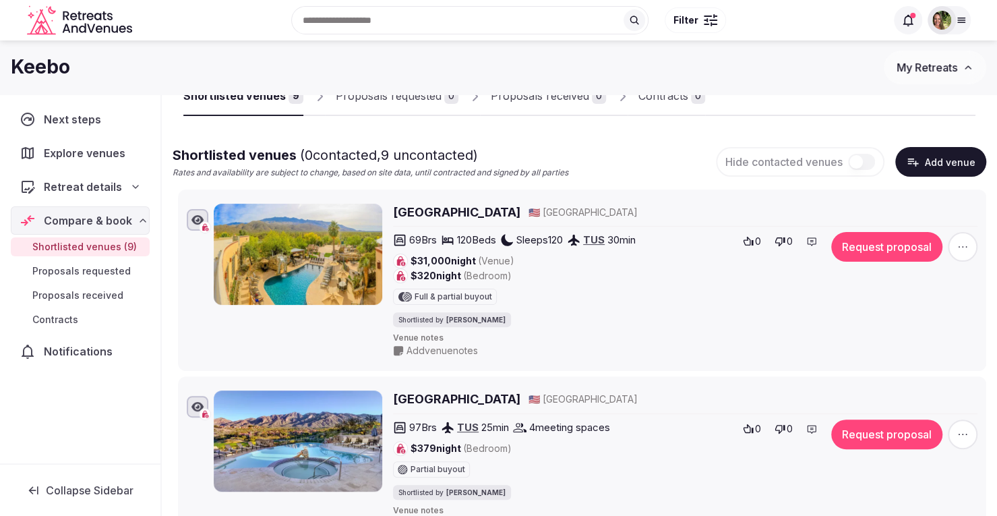
click at [423, 212] on h2 "[GEOGRAPHIC_DATA]" at bounding box center [456, 212] width 127 height 17
click at [81, 182] on span "Retreat details" at bounding box center [83, 187] width 78 height 16
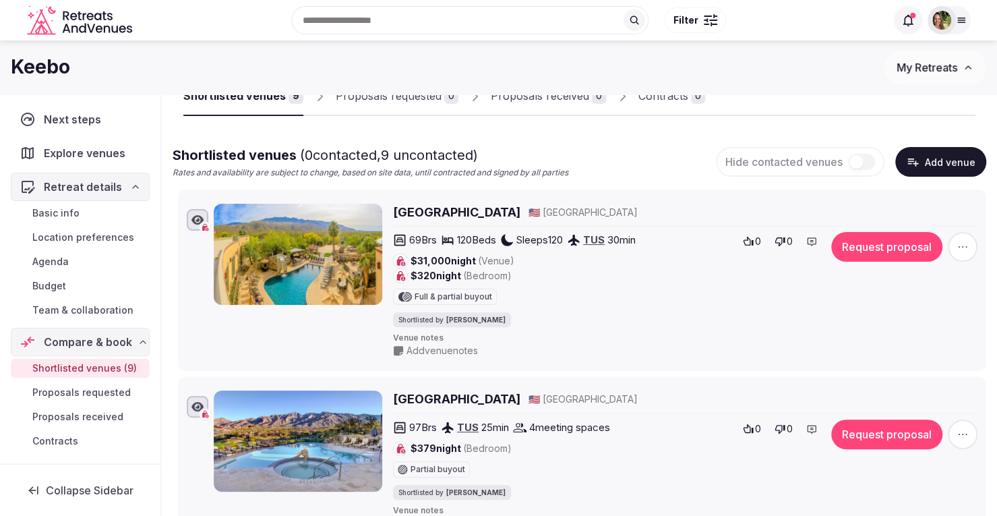
click at [65, 213] on span "Basic info" at bounding box center [55, 212] width 47 height 13
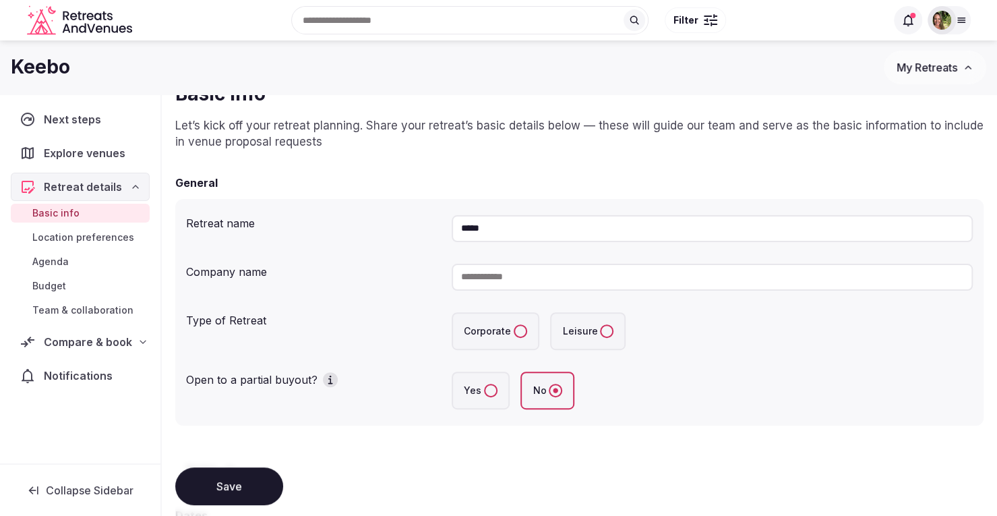
click at [541, 274] on input at bounding box center [712, 277] width 521 height 27
type input "*****"
click at [535, 228] on input "*****" at bounding box center [712, 228] width 521 height 27
type input "**********"
click at [519, 332] on button "Corporate" at bounding box center [520, 330] width 13 height 13
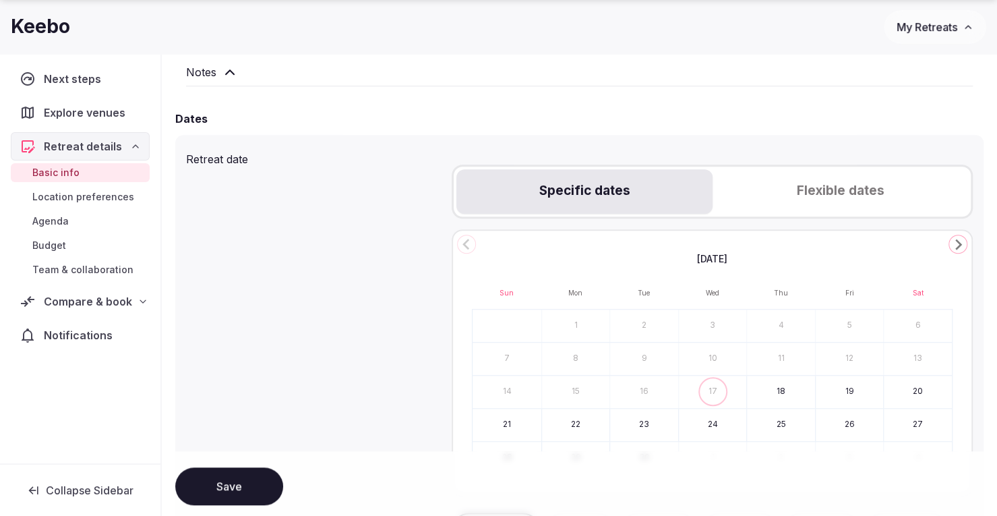
scroll to position [539, 0]
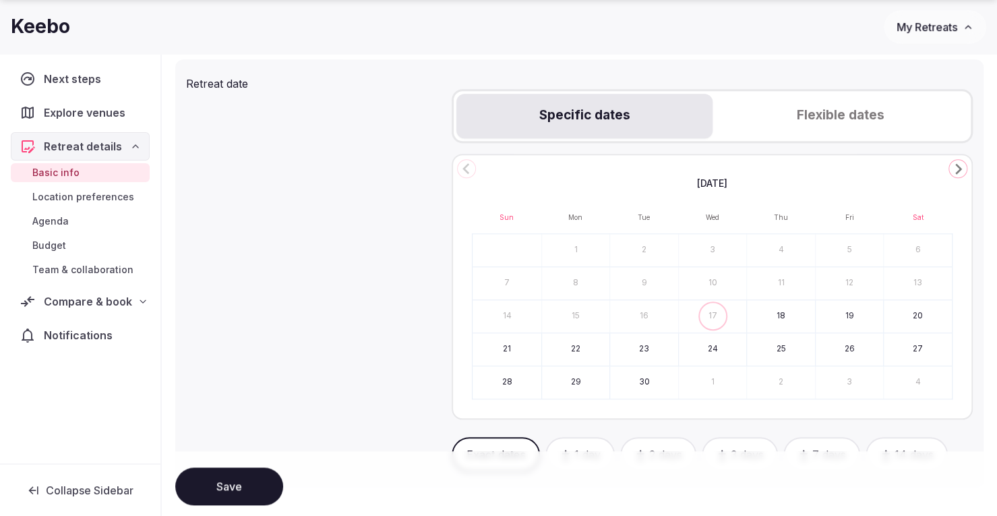
click at [841, 111] on button "Flexible dates" at bounding box center [839, 116] width 255 height 44
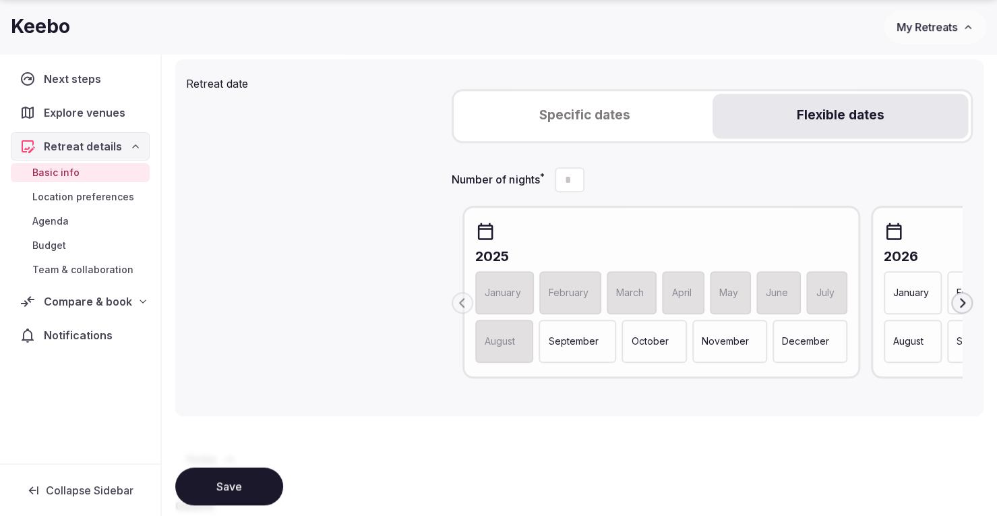
click at [640, 112] on button "Specific dates" at bounding box center [583, 116] width 255 height 44
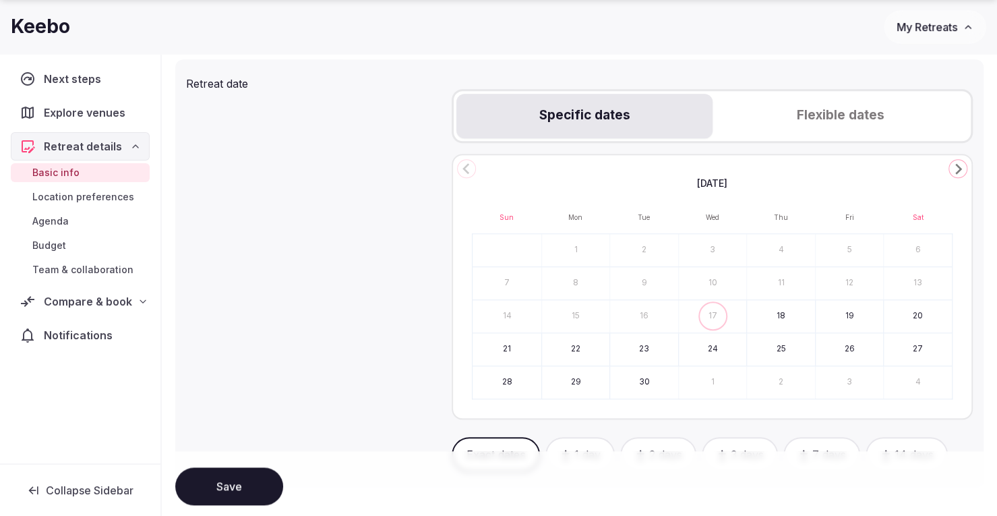
click at [954, 168] on icon "Go to the Next Month" at bounding box center [958, 168] width 16 height 16
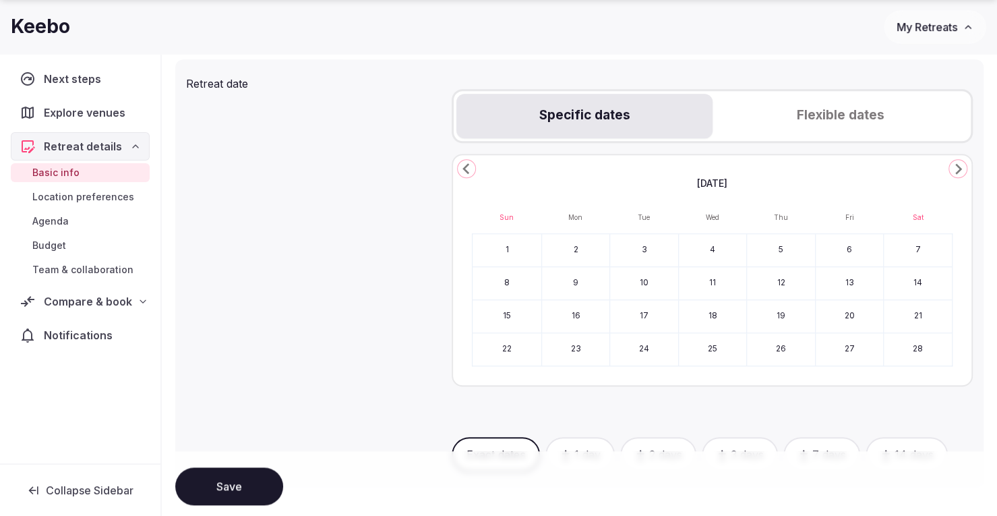
click at [954, 168] on icon "Go to the Next Month" at bounding box center [958, 168] width 16 height 16
click at [568, 273] on button "4" at bounding box center [576, 283] width 68 height 32
click at [793, 284] on button "7" at bounding box center [781, 283] width 68 height 32
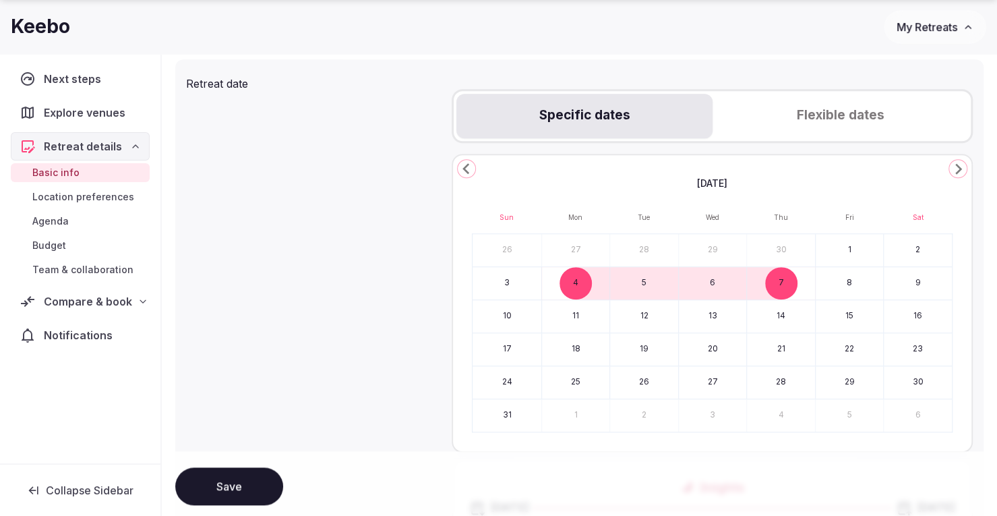
click at [233, 480] on button "Save" at bounding box center [229, 486] width 108 height 38
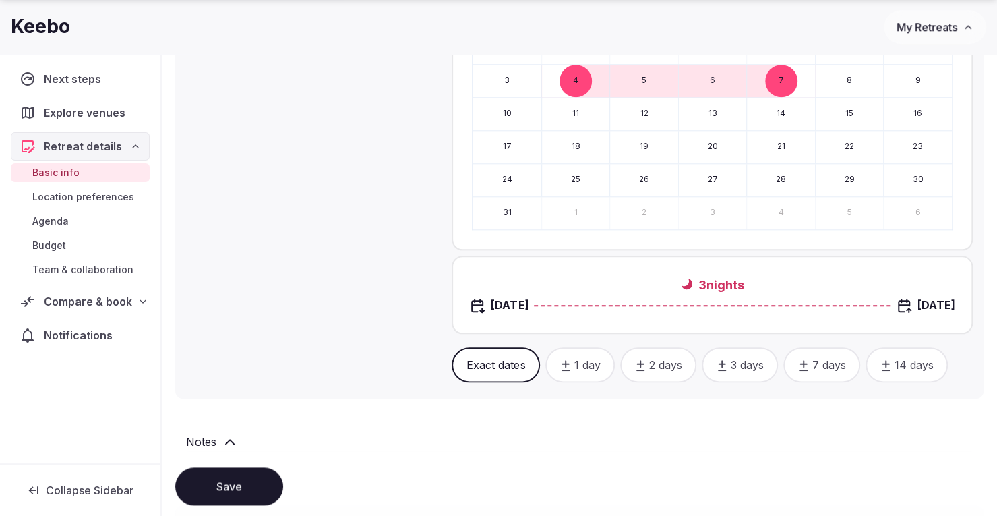
scroll to position [876, 0]
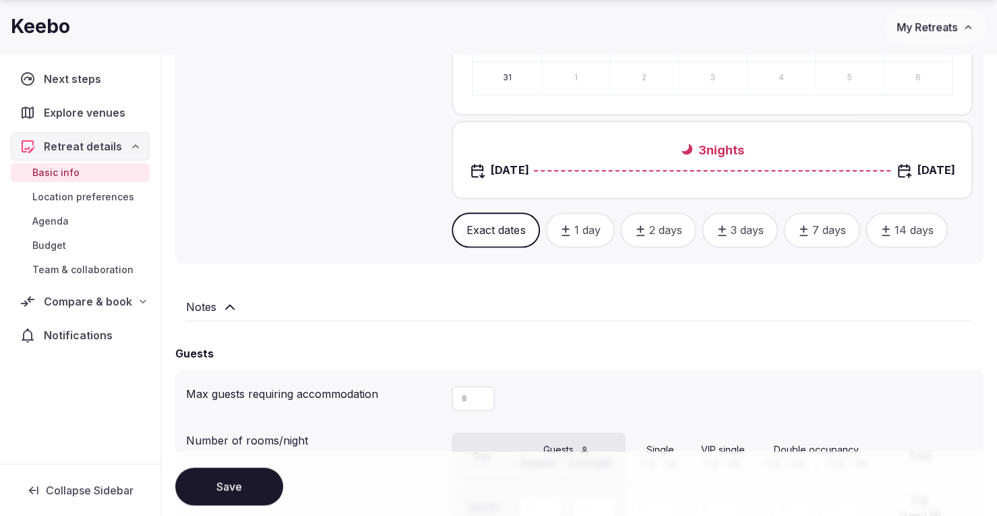
drag, startPoint x: 472, startPoint y: 398, endPoint x: 446, endPoint y: 397, distance: 26.3
click at [446, 397] on div "Max guests requiring accommodation" at bounding box center [579, 398] width 787 height 36
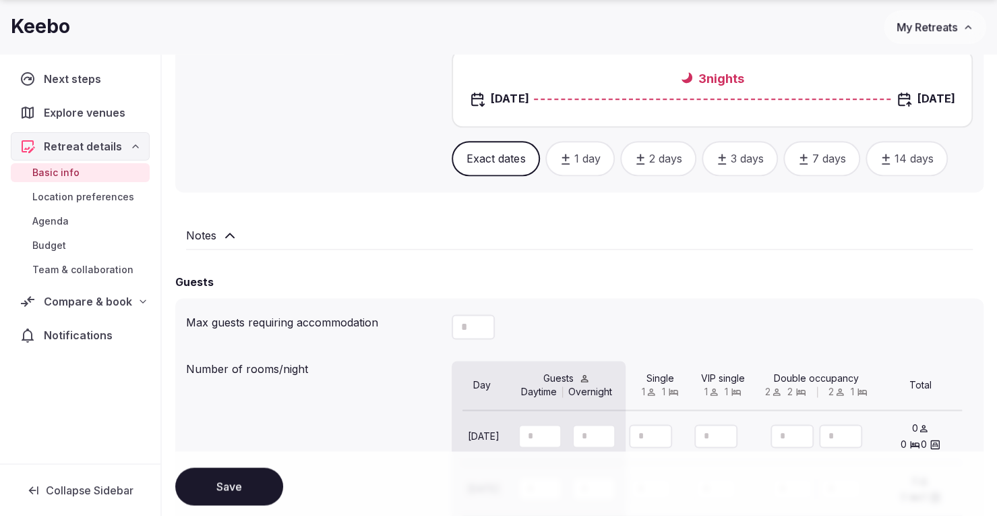
scroll to position [1078, 0]
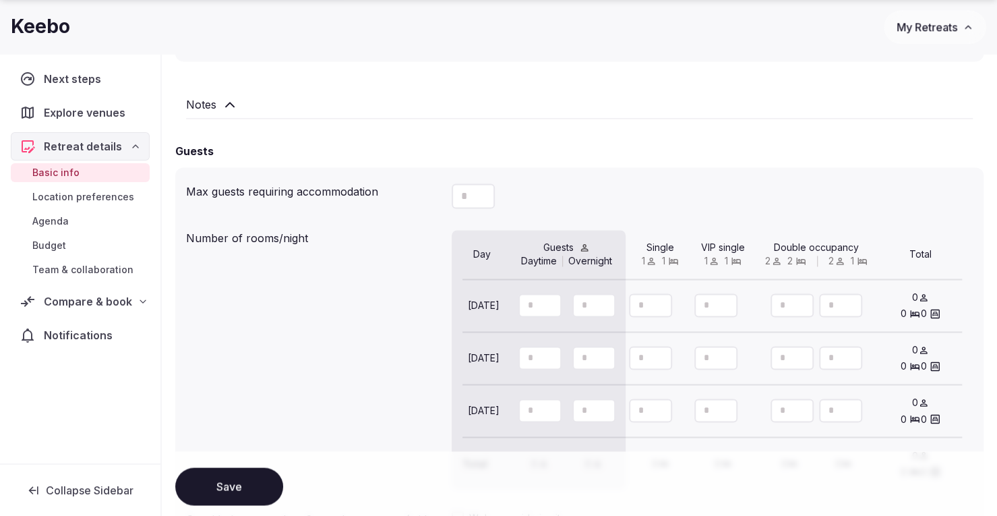
type input "**"
drag, startPoint x: 537, startPoint y: 302, endPoint x: 511, endPoint y: 301, distance: 25.6
click at [517, 303] on div at bounding box center [566, 306] width 125 height 30
type input "**"
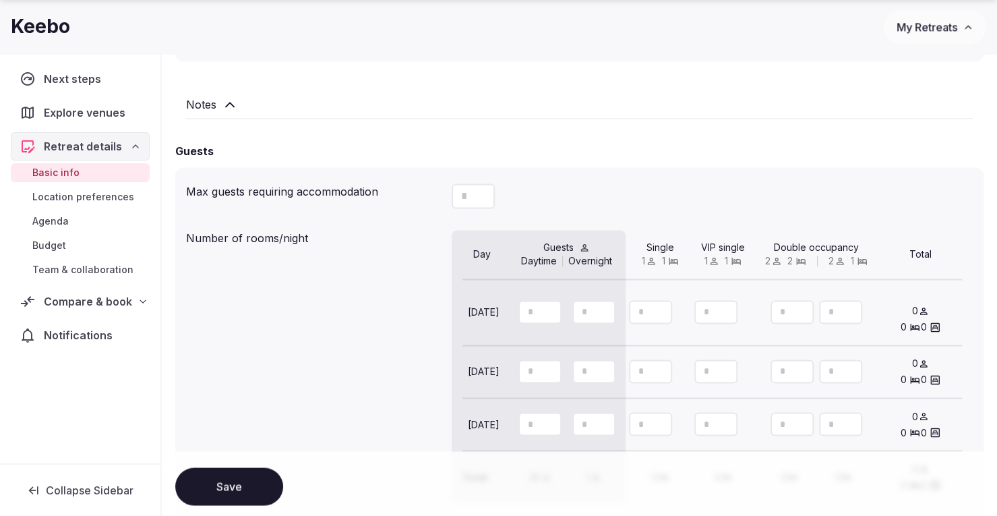
drag, startPoint x: 589, startPoint y: 302, endPoint x: 576, endPoint y: 304, distance: 13.0
click at [576, 304] on div "*" at bounding box center [593, 312] width 43 height 24
drag, startPoint x: 586, startPoint y: 313, endPoint x: 570, endPoint y: 316, distance: 16.4
click at [570, 316] on div "** *" at bounding box center [566, 313] width 125 height 45
type input "**"
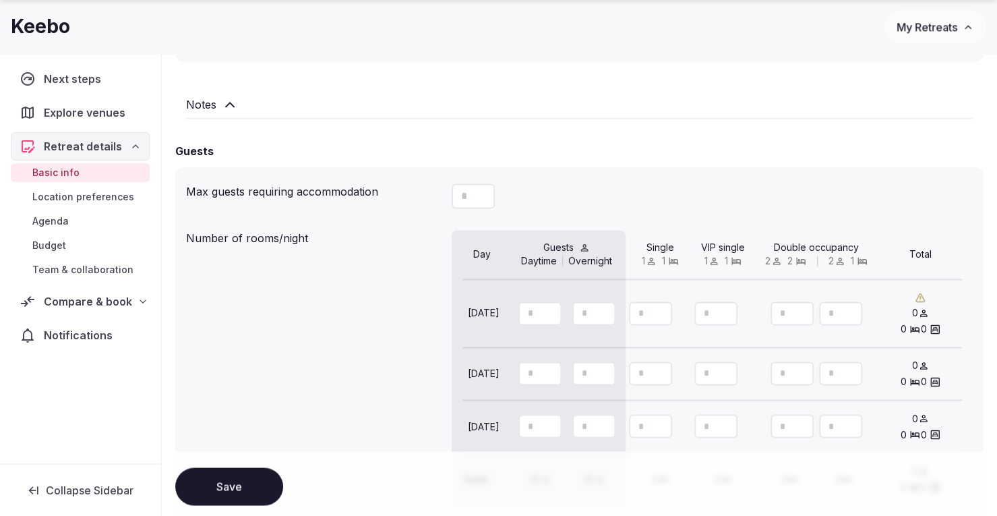
drag, startPoint x: 650, startPoint y: 317, endPoint x: 635, endPoint y: 318, distance: 15.5
click at [635, 318] on div at bounding box center [650, 313] width 43 height 24
click at [648, 313] on input "number" at bounding box center [650, 313] width 43 height 24
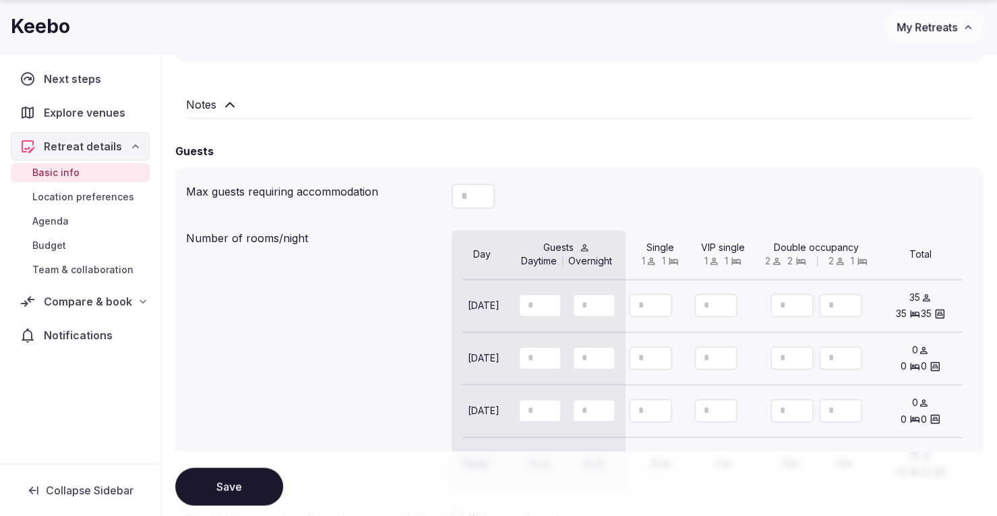
type input "**"
click at [483, 322] on icon "button" at bounding box center [483, 319] width 12 height 12
type input "**"
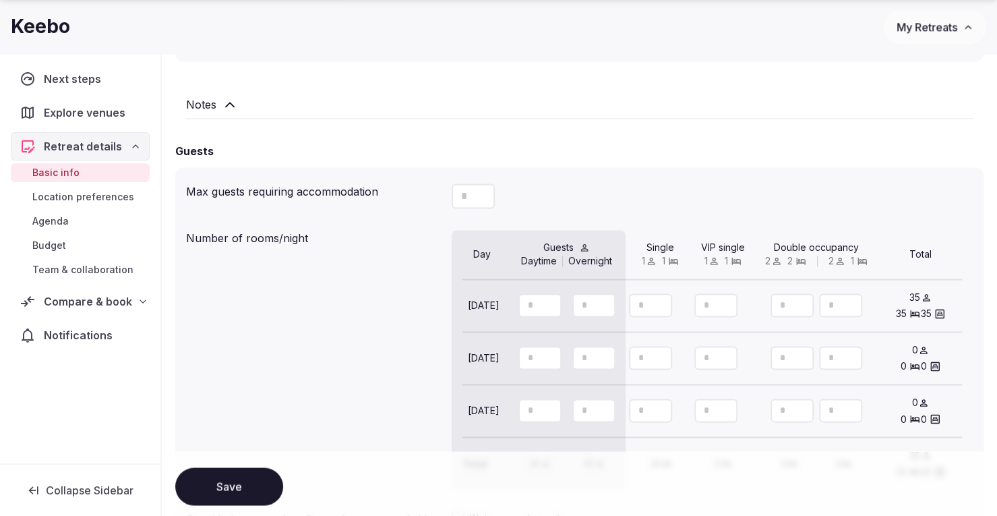
type input "**"
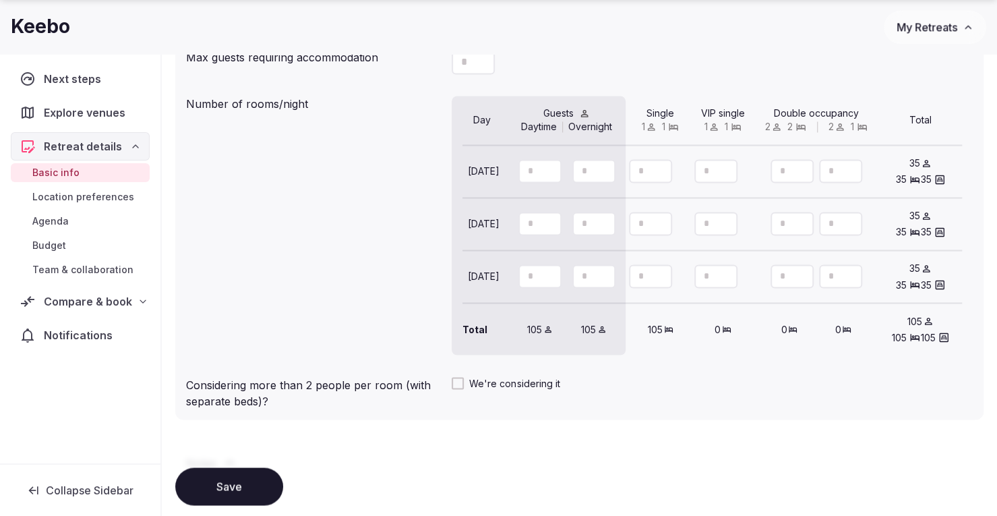
scroll to position [1213, 0]
click at [226, 481] on button "Save" at bounding box center [229, 486] width 108 height 38
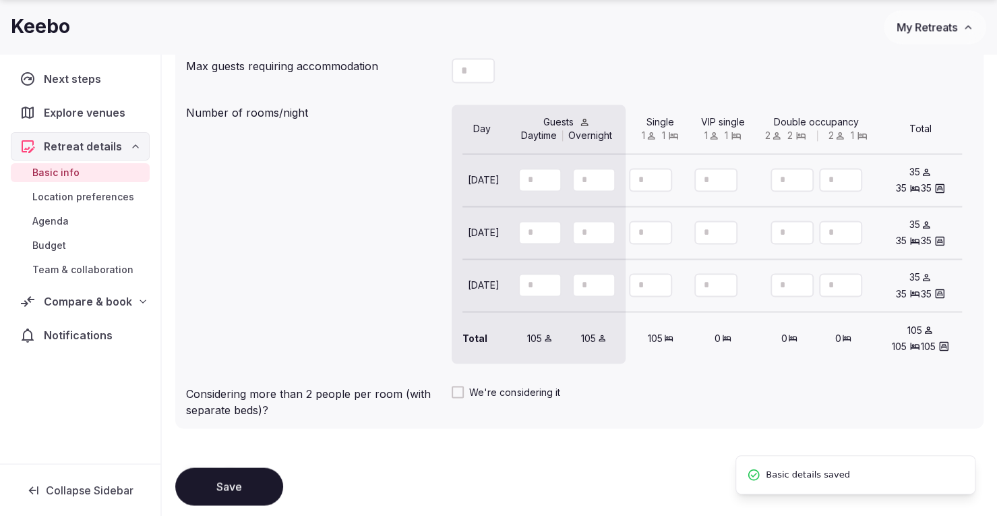
scroll to position [1348, 0]
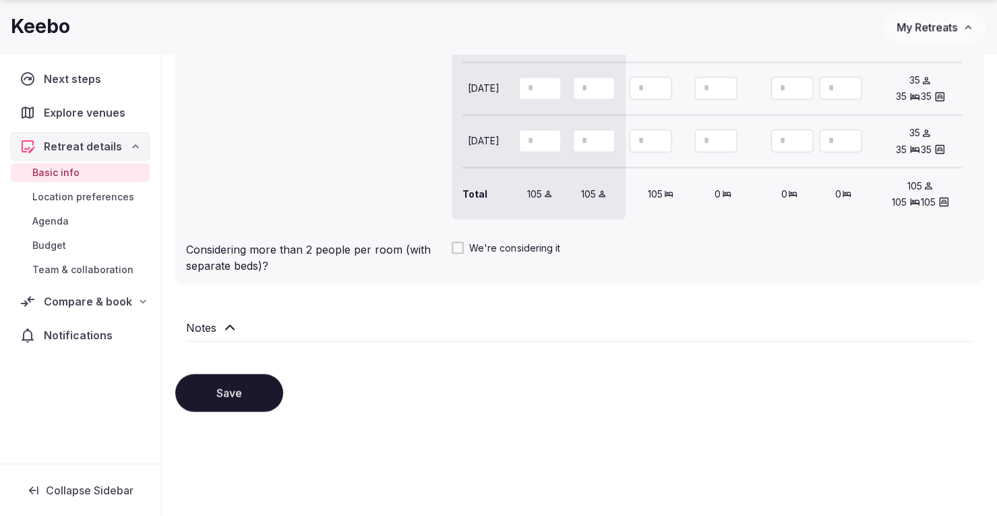
click at [225, 388] on button "Save" at bounding box center [229, 392] width 108 height 38
click at [105, 199] on span "Location preferences" at bounding box center [83, 196] width 102 height 13
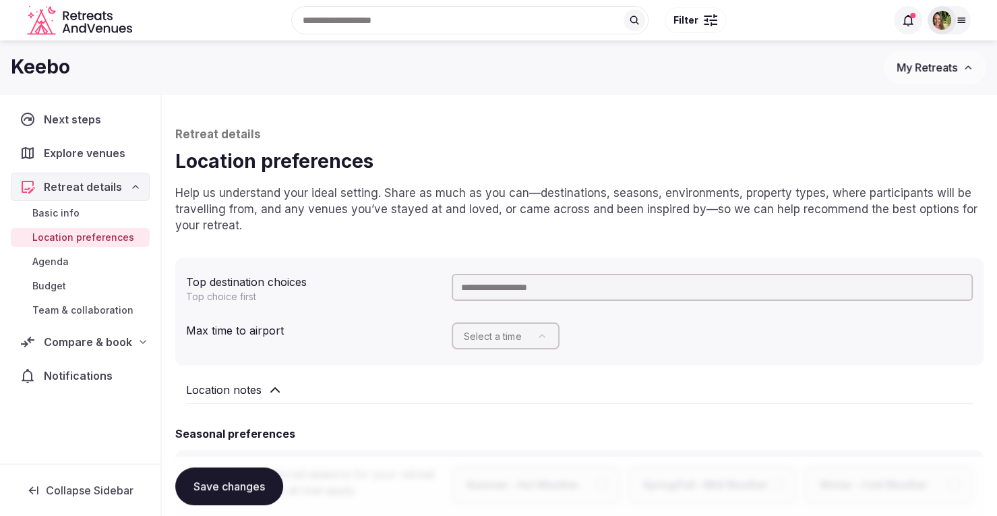
click at [513, 289] on input "text" at bounding box center [712, 287] width 521 height 27
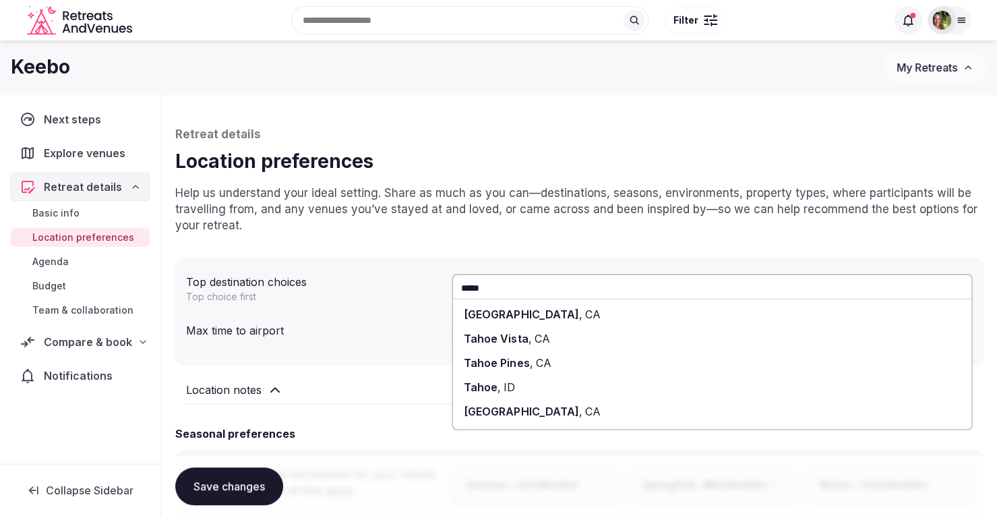
type input "*****"
click at [515, 313] on span "Tahoe City" at bounding box center [521, 313] width 115 height 13
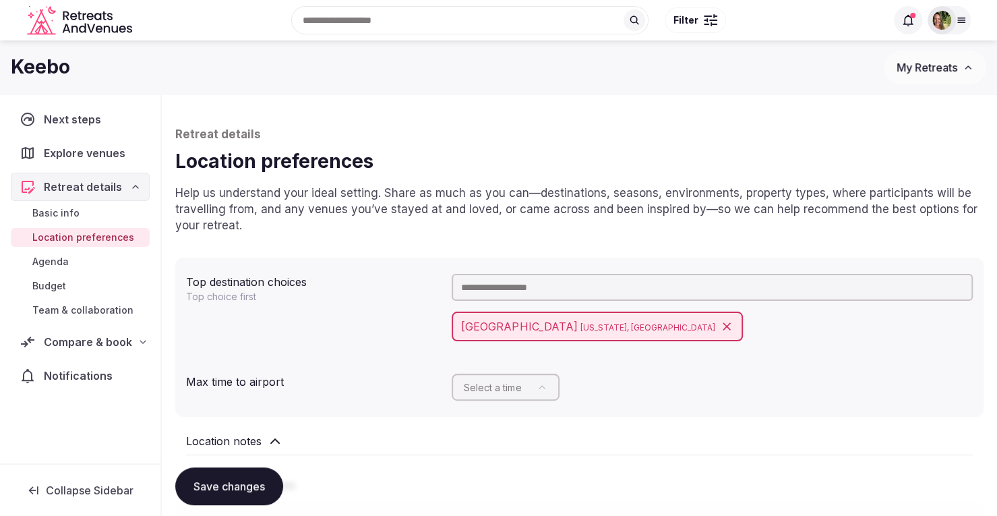
click at [497, 289] on input "text" at bounding box center [712, 287] width 521 height 27
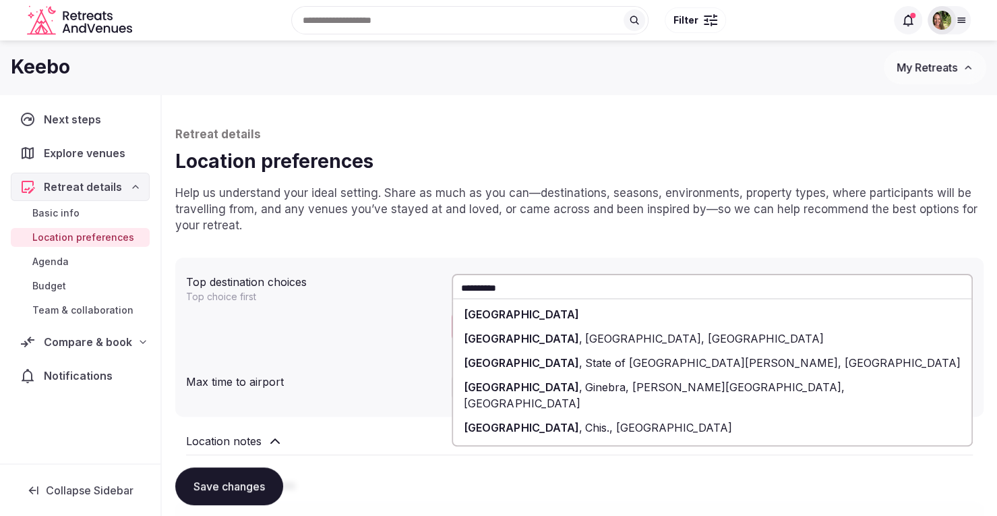
type input "**********"
click at [503, 316] on span "[GEOGRAPHIC_DATA]" at bounding box center [521, 313] width 115 height 13
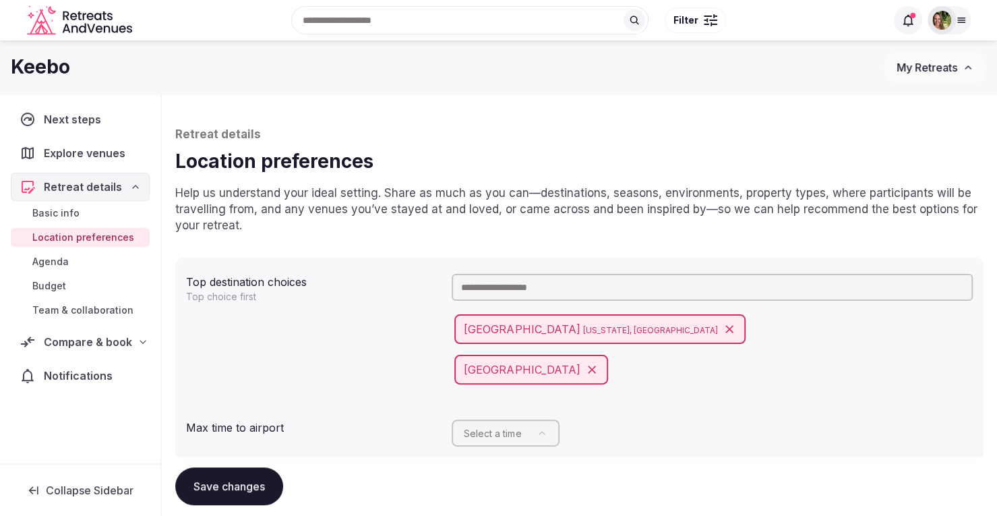
click at [541, 284] on input "text" at bounding box center [712, 287] width 521 height 27
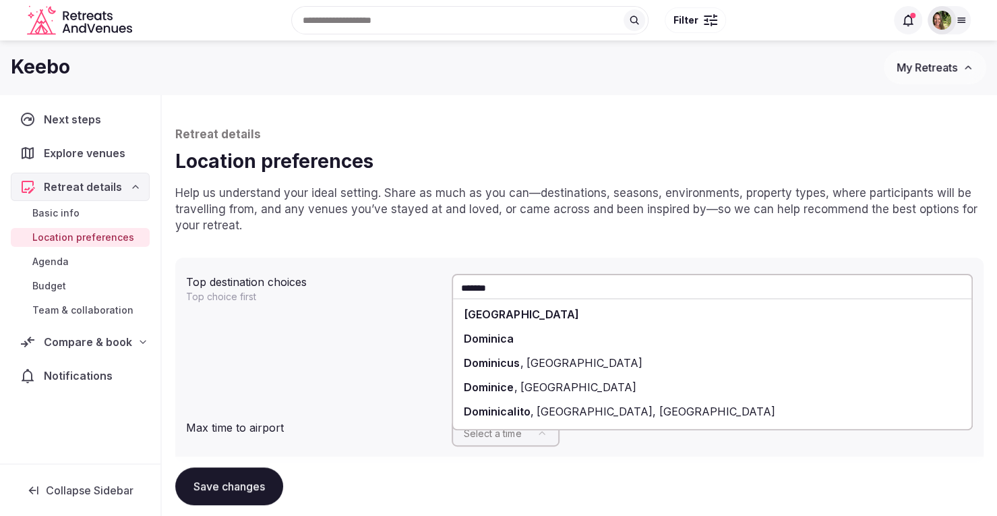
type input "*******"
click at [531, 320] on span "[GEOGRAPHIC_DATA]" at bounding box center [521, 313] width 115 height 13
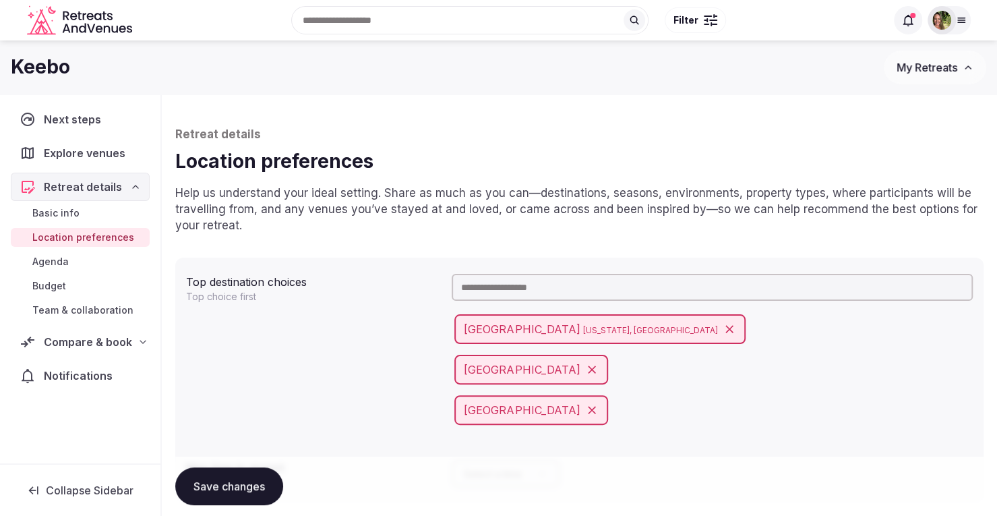
click at [228, 484] on button "Save changes" at bounding box center [229, 486] width 108 height 38
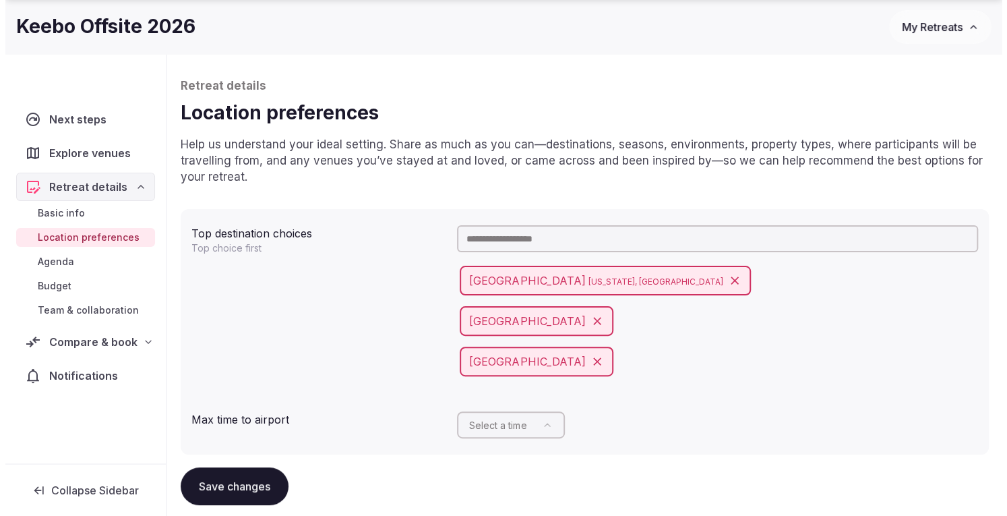
scroll to position [67, 0]
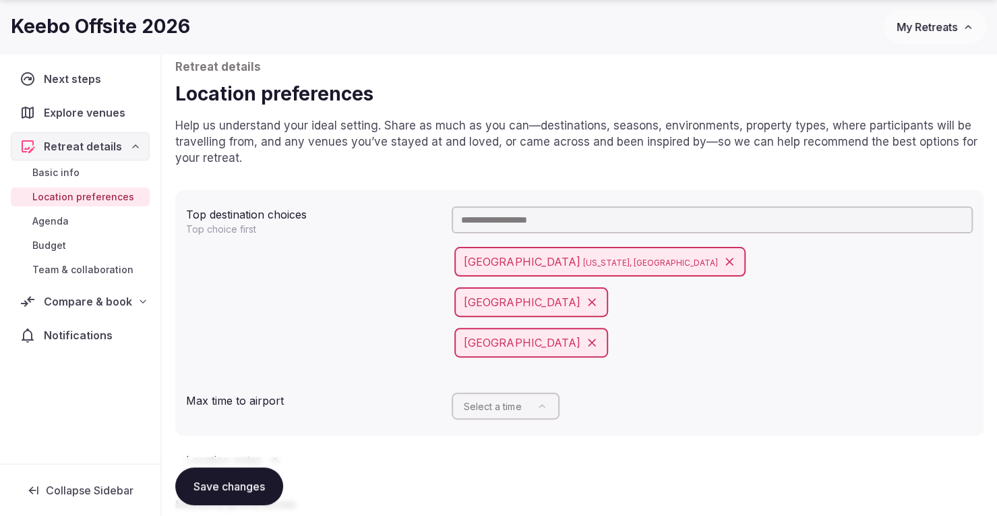
click at [51, 214] on span "Agenda" at bounding box center [50, 220] width 36 height 13
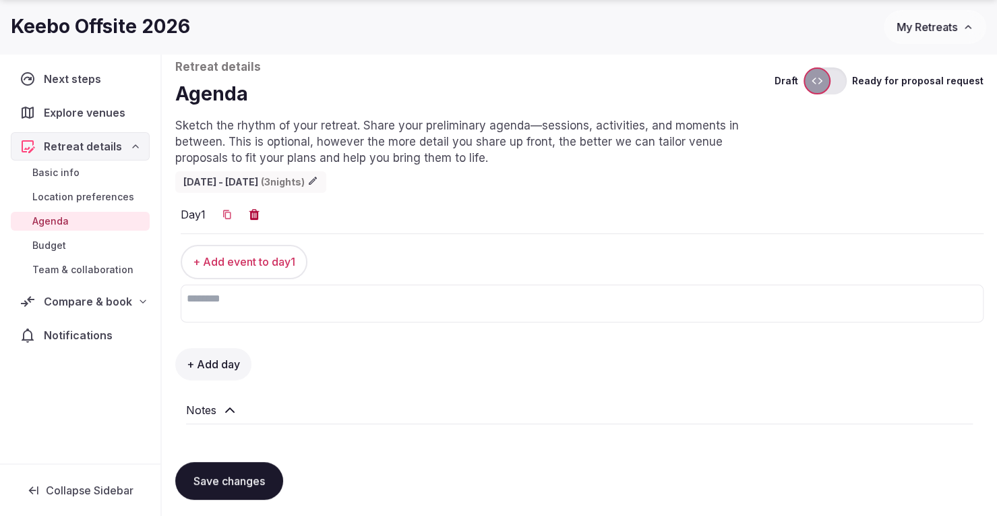
click at [936, 28] on span "My Retreats" at bounding box center [926, 26] width 61 height 13
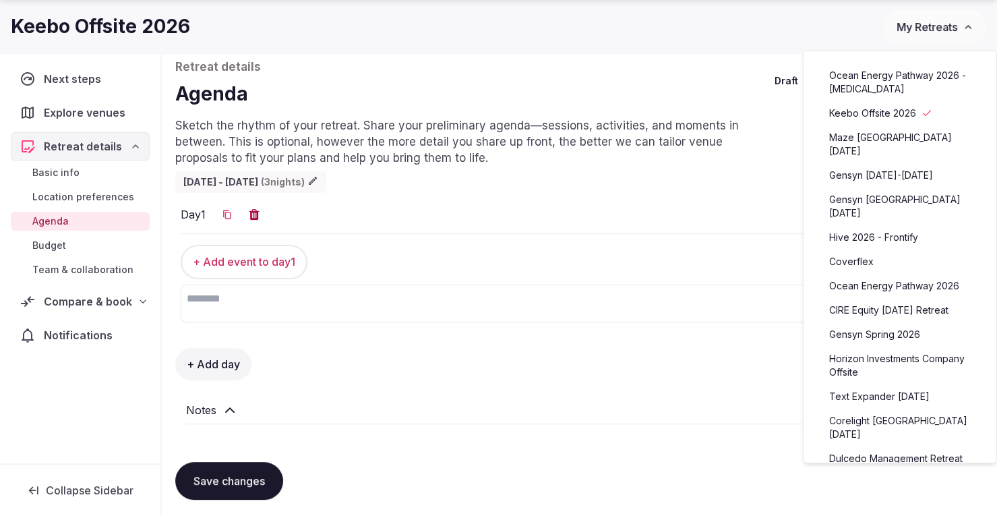
click at [886, 164] on link "Gensyn [DATE]-[DATE]" at bounding box center [900, 175] width 166 height 22
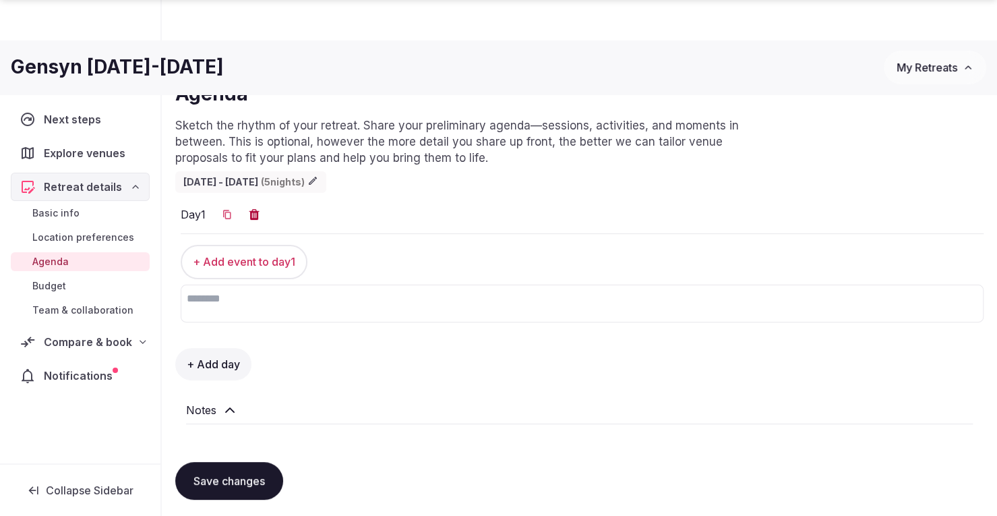
click at [74, 342] on span "Compare & book" at bounding box center [88, 342] width 88 height 16
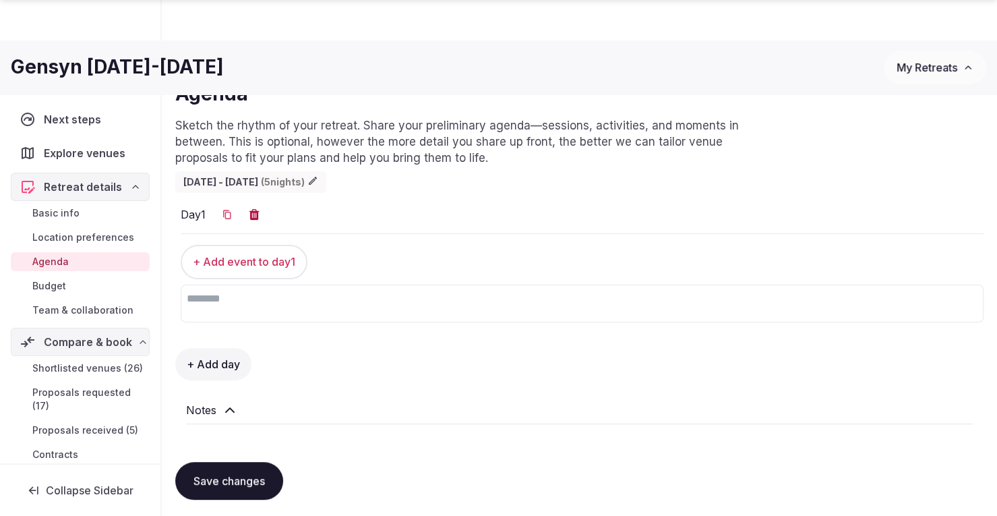
click at [81, 437] on span "Proposals received (5)" at bounding box center [85, 429] width 106 height 13
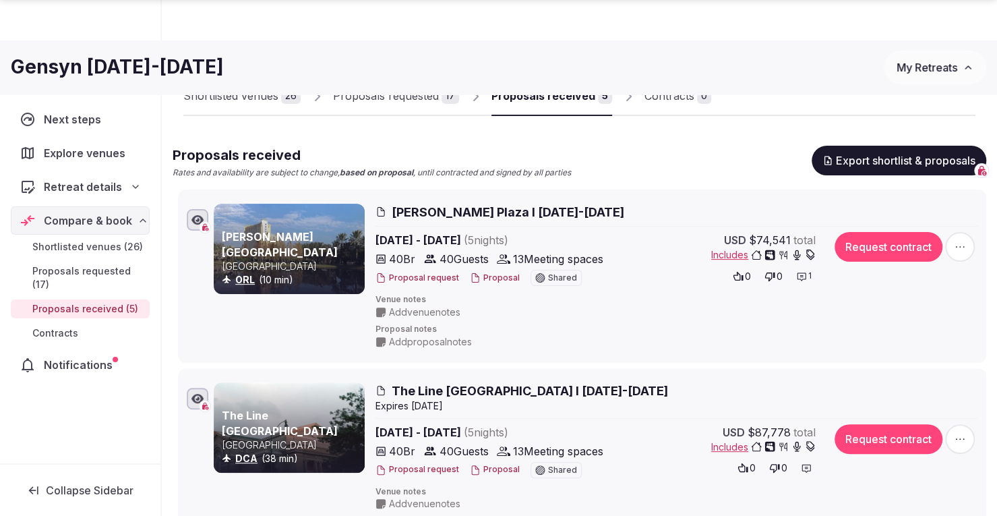
click at [560, 97] on div "Proposals received" at bounding box center [543, 96] width 104 height 16
click at [490, 467] on button "Proposal" at bounding box center [495, 469] width 50 height 11
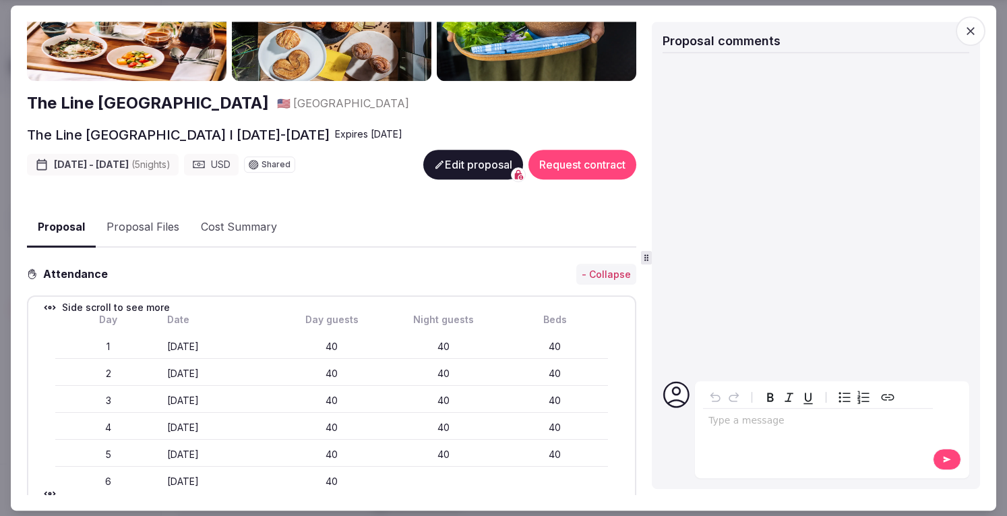
scroll to position [135, 0]
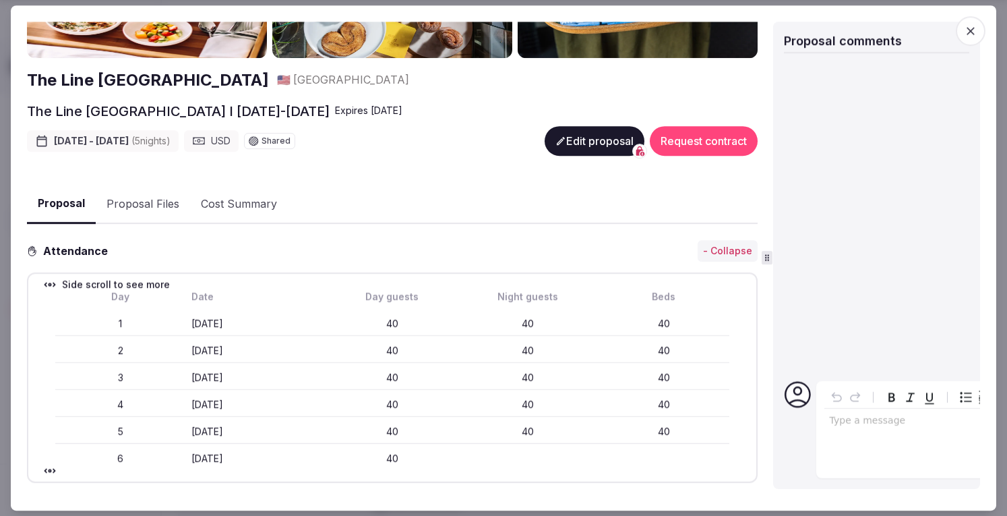
click at [834, 264] on div "Proposal details for The Line Hotel DC I Nov 9-14th, 2025 Share The Line Hotel …" at bounding box center [503, 258] width 953 height 473
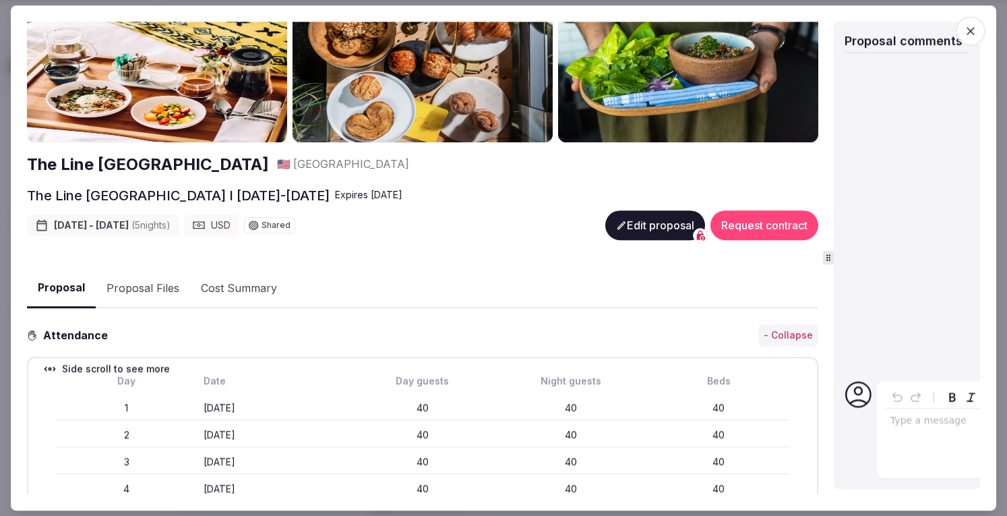
scroll to position [0, 0]
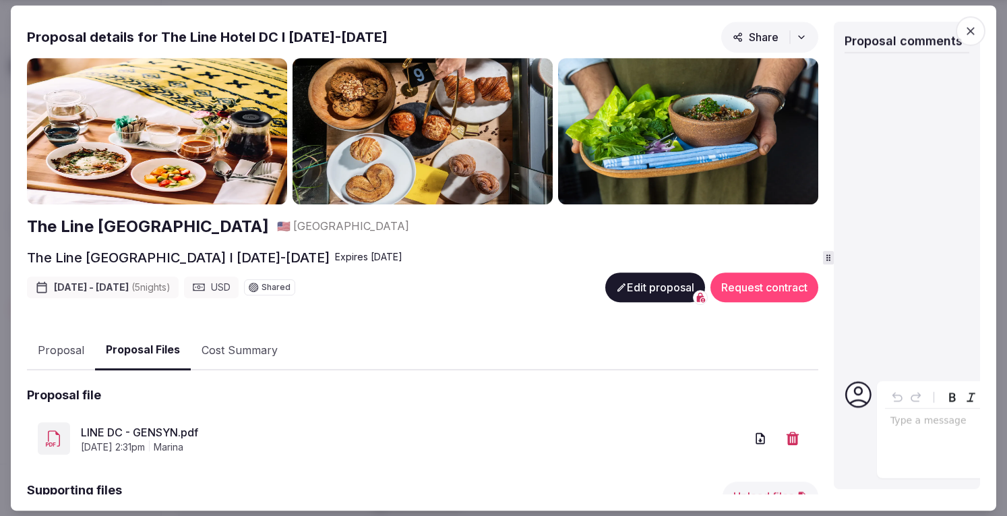
click at [147, 348] on button "Proposal Files" at bounding box center [143, 350] width 96 height 40
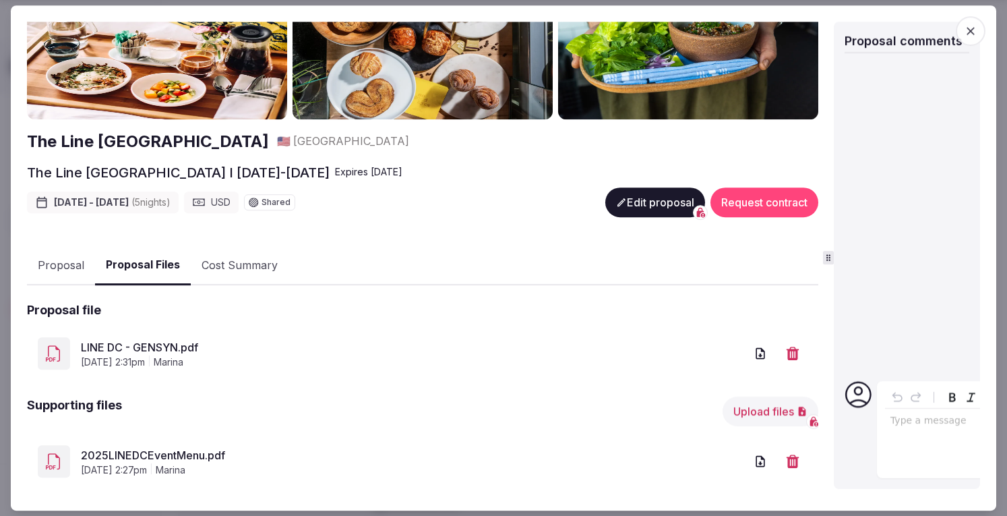
scroll to position [103, 0]
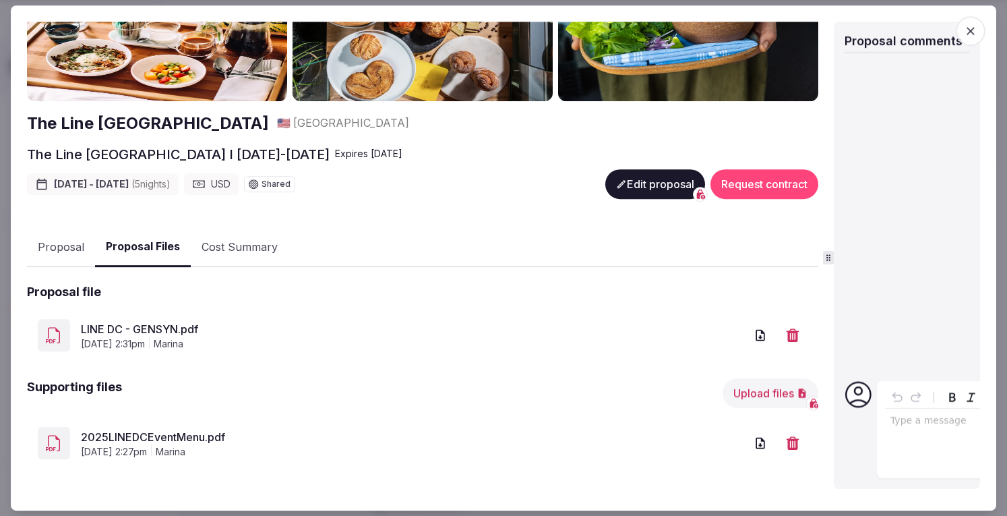
click at [166, 322] on link "LINE DC - GENSYN.pdf" at bounding box center [413, 329] width 665 height 16
click at [66, 246] on button "Proposal" at bounding box center [61, 247] width 68 height 39
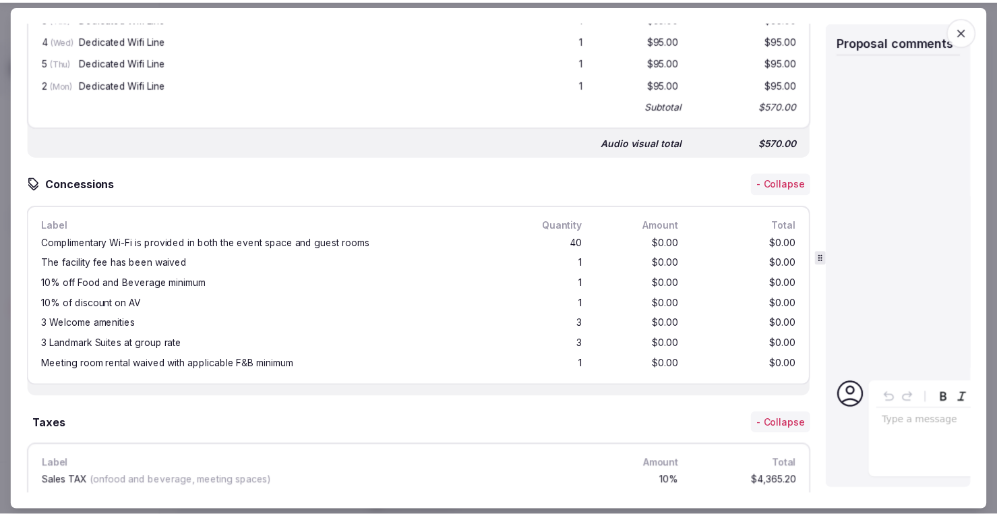
scroll to position [1923, 0]
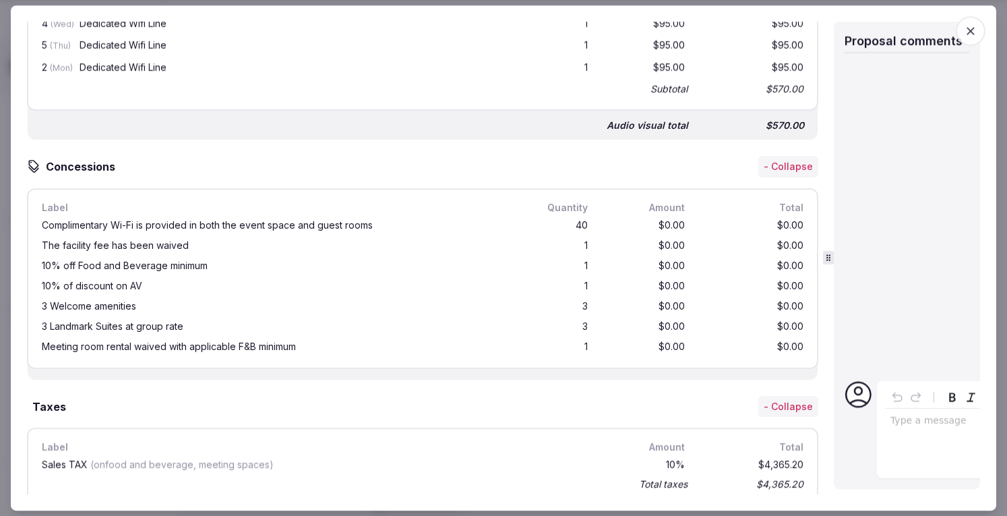
click at [969, 28] on icon "button" at bounding box center [970, 30] width 13 height 13
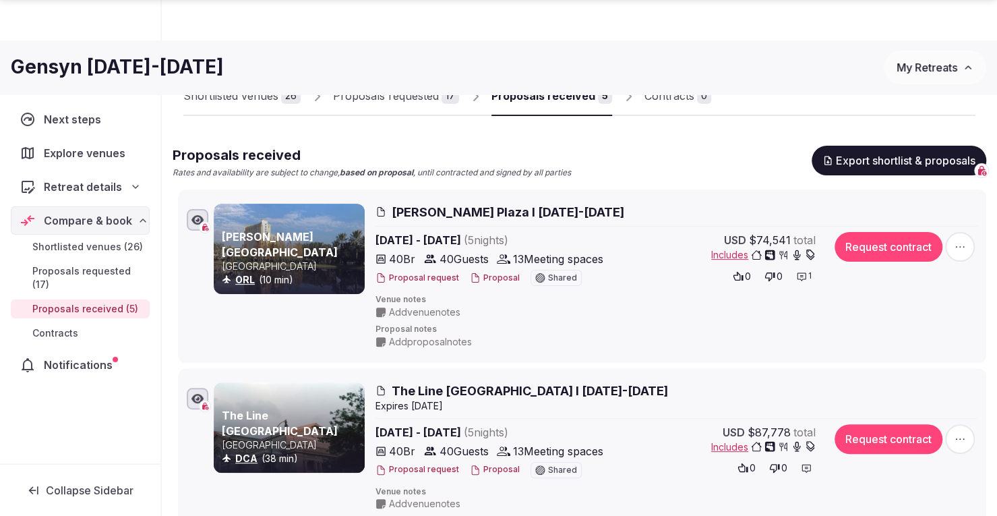
click at [939, 69] on span "My Retreats" at bounding box center [926, 67] width 61 height 13
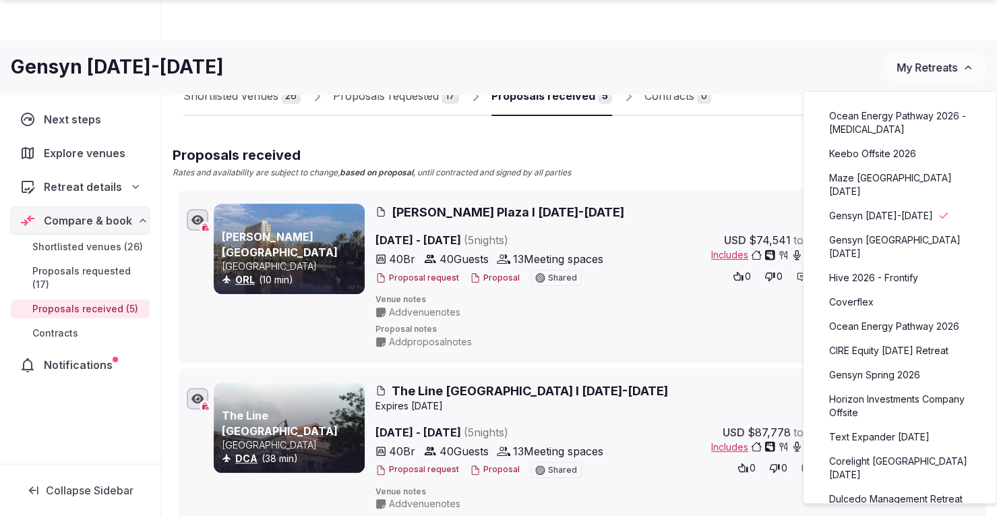
click at [918, 322] on link "Ocean Energy Pathway 2026" at bounding box center [900, 326] width 166 height 22
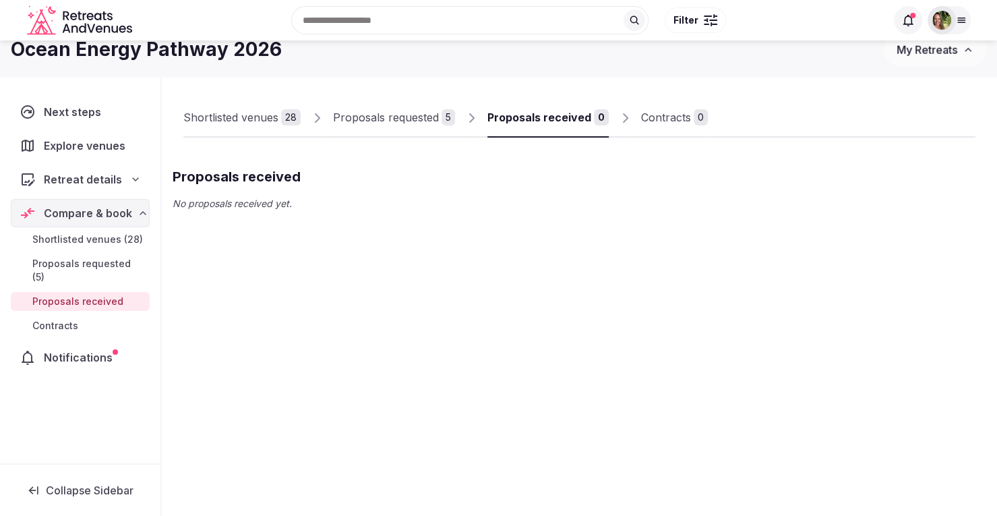
scroll to position [46, 0]
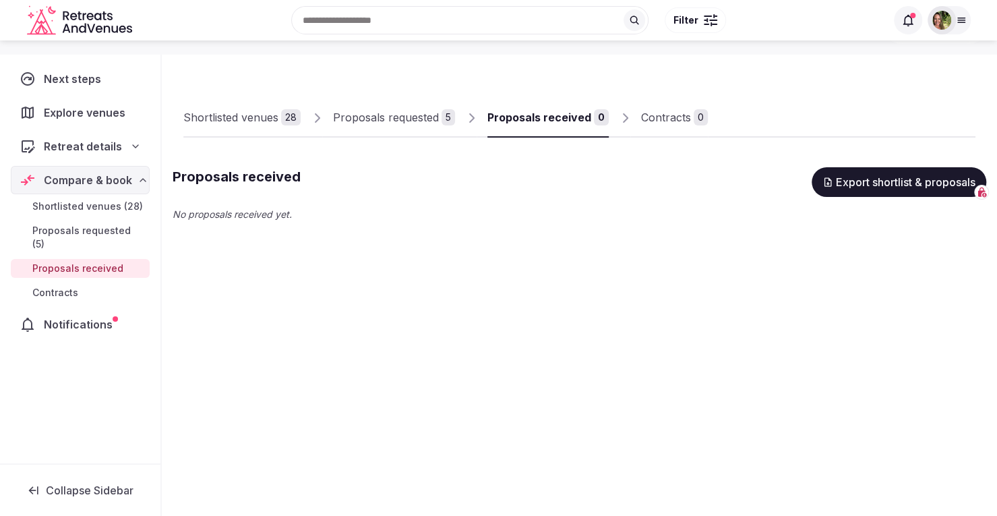
click at [520, 122] on div "Proposals received" at bounding box center [539, 117] width 104 height 16
click at [376, 113] on div "Proposals requested" at bounding box center [386, 117] width 106 height 16
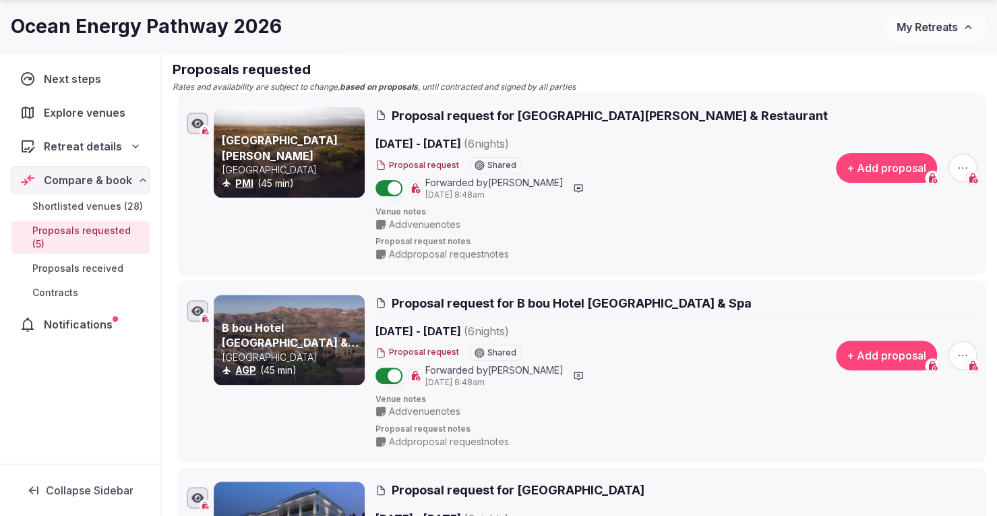
scroll to position [181, 0]
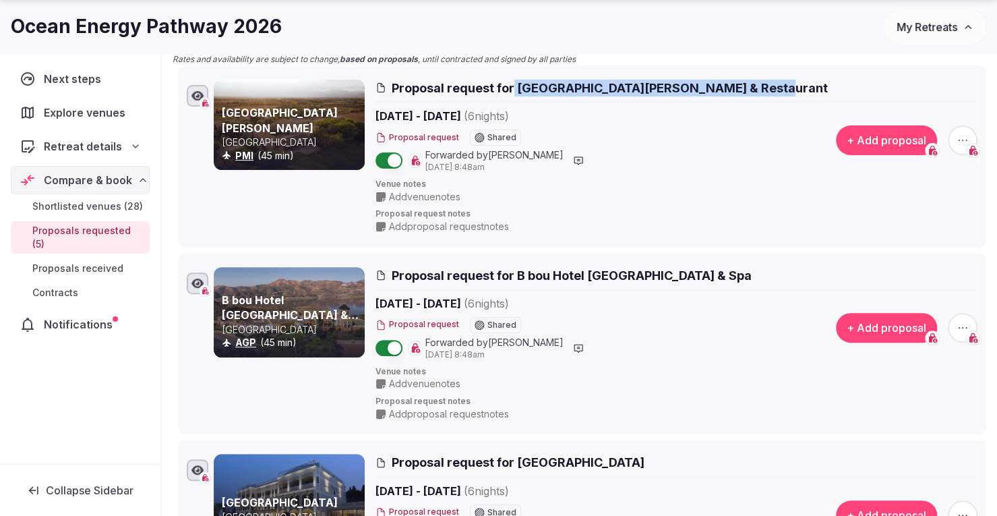
drag, startPoint x: 745, startPoint y: 83, endPoint x: 513, endPoint y: 84, distance: 232.5
click at [513, 84] on h2 "Proposal request for Casal Santa Eulàlia Hotel & Restaurant" at bounding box center [676, 88] width 602 height 17
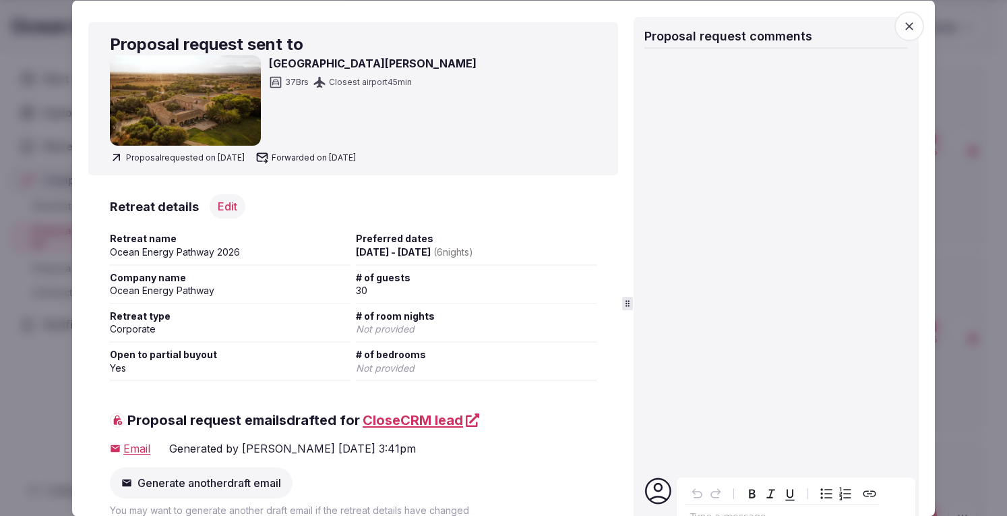
drag, startPoint x: 513, startPoint y: 84, endPoint x: 902, endPoint y: 22, distance: 393.9
click at [903, 22] on icon "button" at bounding box center [909, 25] width 13 height 13
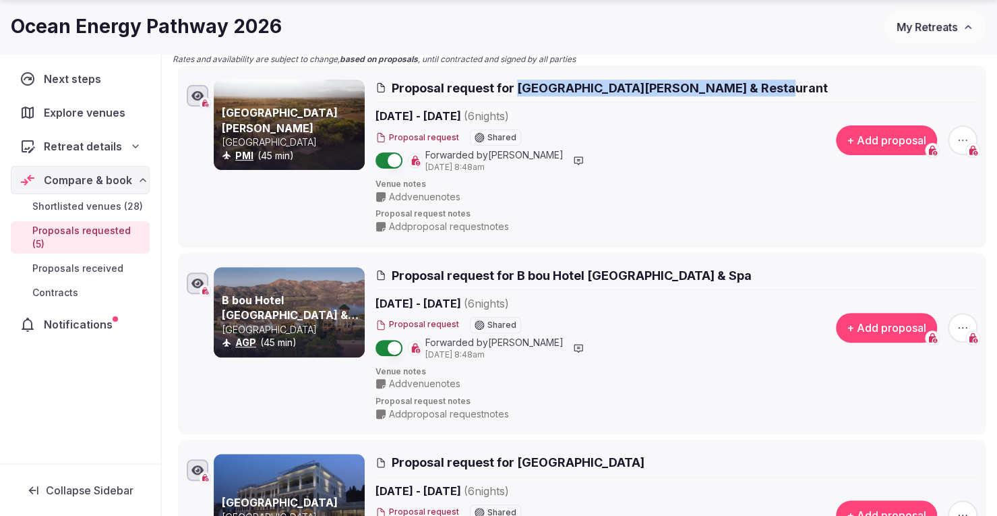
drag, startPoint x: 751, startPoint y: 84, endPoint x: 518, endPoint y: 82, distance: 233.2
click at [518, 82] on h2 "Proposal request for Casal Santa Eulàlia Hotel & Restaurant" at bounding box center [676, 88] width 602 height 17
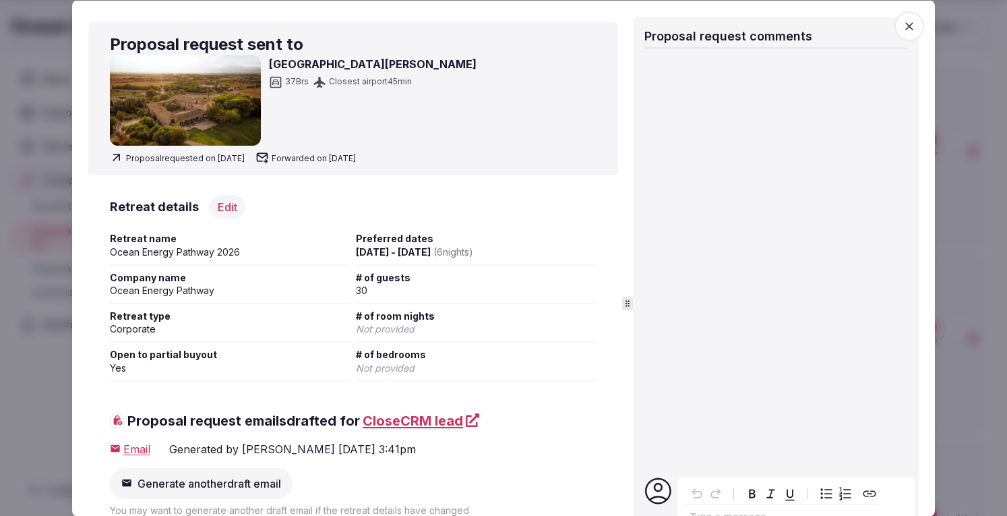
click at [903, 26] on icon "button" at bounding box center [909, 25] width 13 height 13
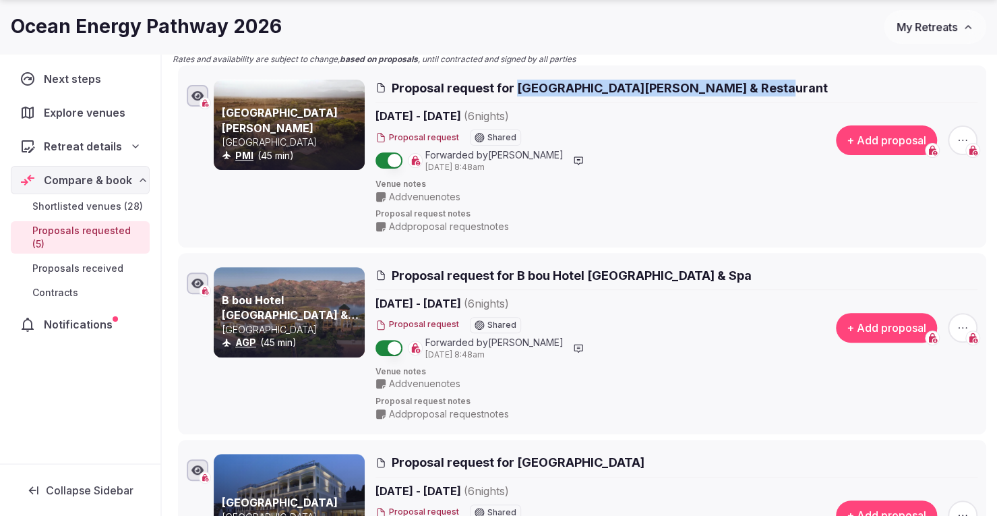
copy span "Casal Santa Eulàlia Hotel & Restaurant"
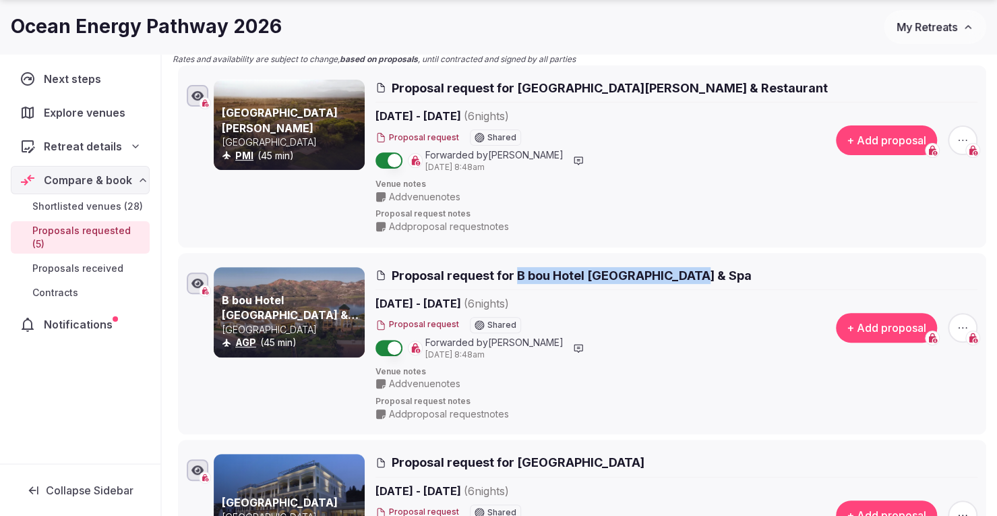
drag, startPoint x: 713, startPoint y: 278, endPoint x: 518, endPoint y: 270, distance: 195.7
click at [518, 270] on h2 "Proposal request for B bou Hotel La Viñuela & Spa" at bounding box center [676, 275] width 602 height 17
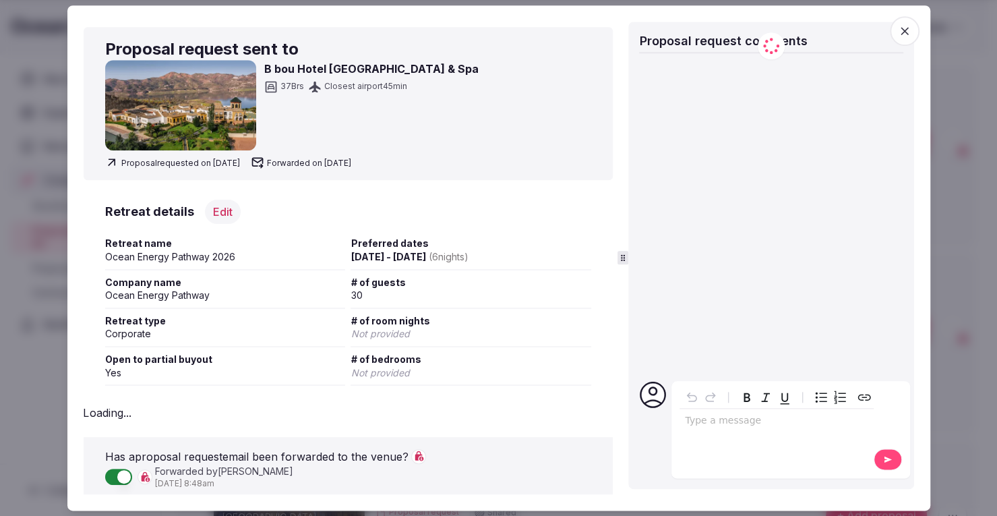
copy span "B bou Hotel La Viñuela & Spa"
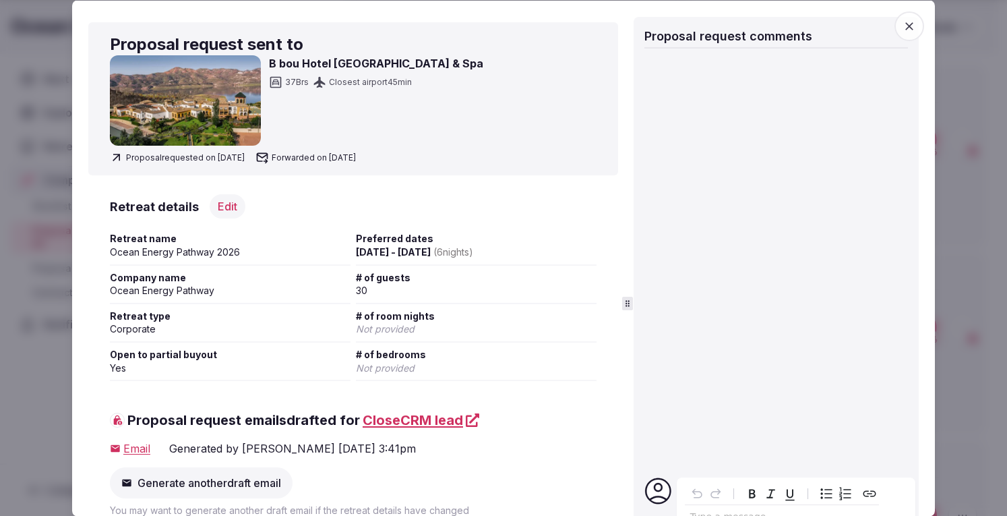
click at [894, 20] on span "button" at bounding box center [909, 26] width 30 height 30
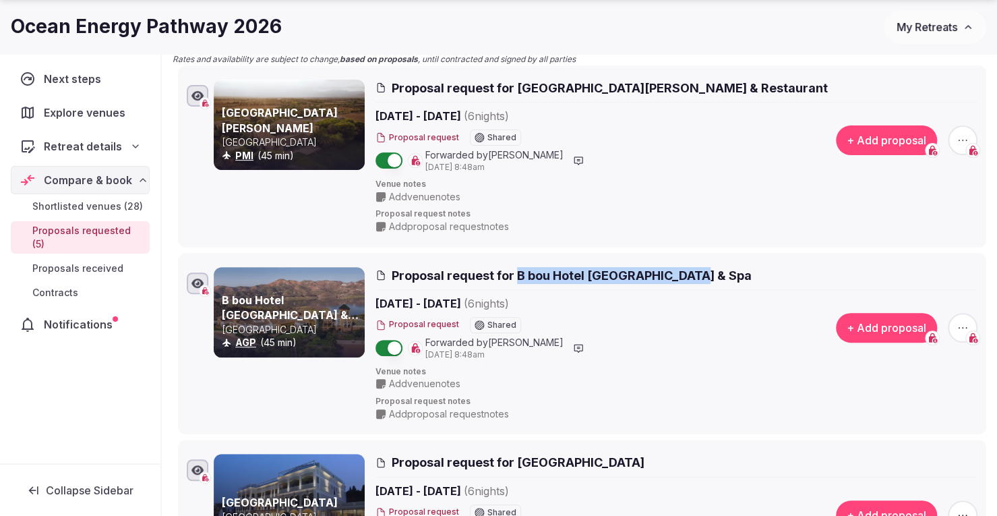
copy span "B bou Hotel La Viñuela & Spa"
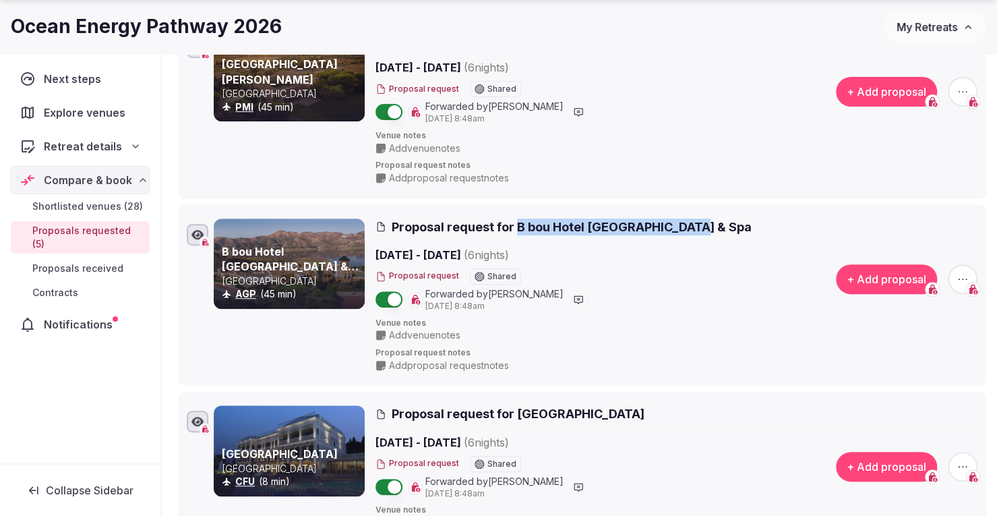
scroll to position [315, 0]
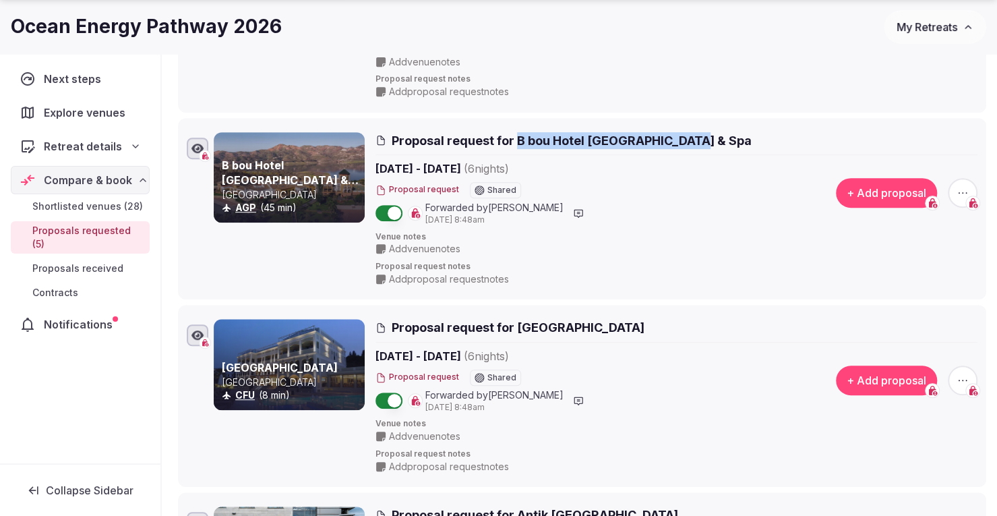
drag, startPoint x: 680, startPoint y: 336, endPoint x: 520, endPoint y: 332, distance: 160.5
click at [520, 332] on div "Proposal request for Corfu Mare Boutique Hotel" at bounding box center [676, 330] width 602 height 23
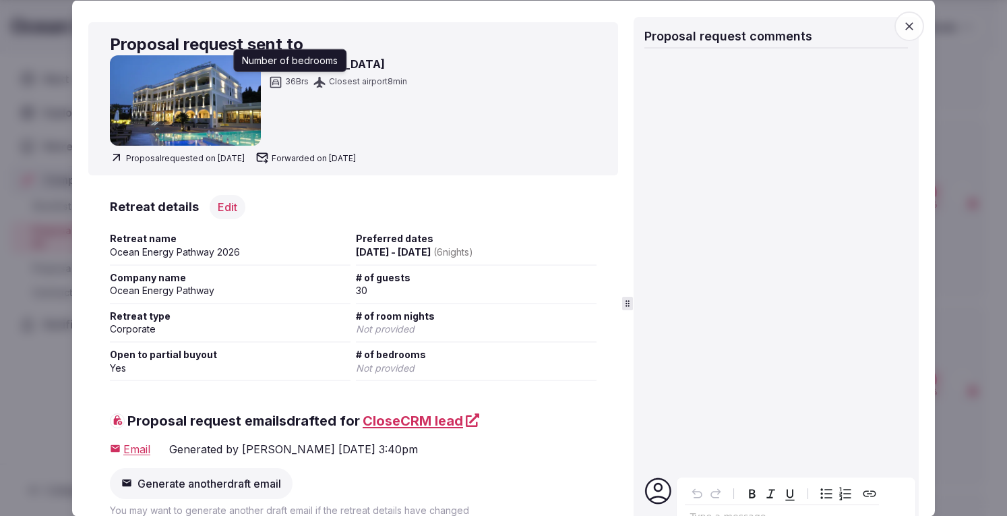
drag, startPoint x: 386, startPoint y: 72, endPoint x: 277, endPoint y: 63, distance: 108.9
click at [277, 63] on div "Corfu Mare Boutique Hotel 36 Brs Number of bedrooms Number of bedrooms Closest …" at bounding box center [353, 100] width 487 height 90
click at [452, 63] on div "Corfu Mare Boutique Hotel 36 Brs Number of bedrooms Number of bedrooms Closest …" at bounding box center [353, 100] width 487 height 90
drag, startPoint x: 410, startPoint y: 61, endPoint x: 271, endPoint y: 65, distance: 138.9
click at [271, 65] on div "Corfu Mare Boutique Hotel 36 Brs Closest airport 8 min" at bounding box center [353, 100] width 487 height 90
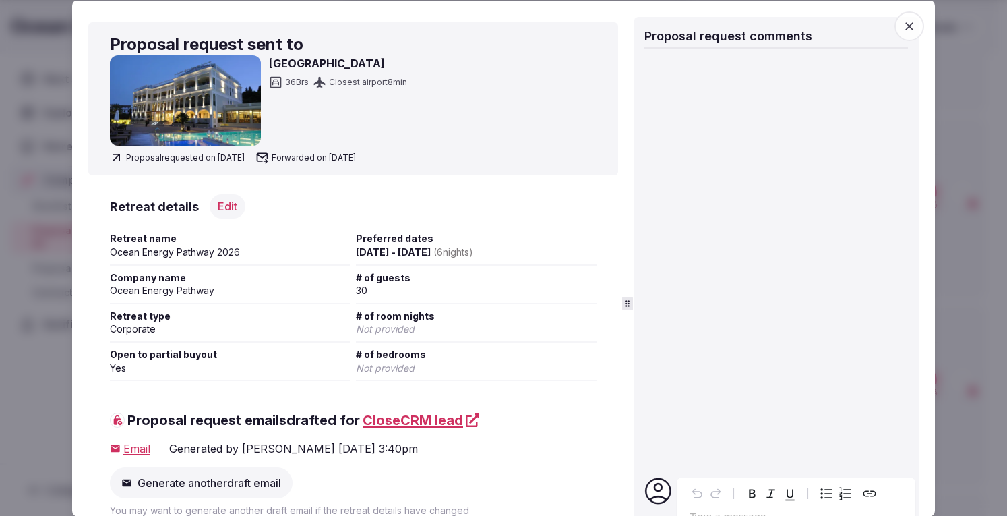
copy h3 "Corfu Mare Boutique Hotel"
click at [905, 24] on icon "button" at bounding box center [909, 26] width 8 height 8
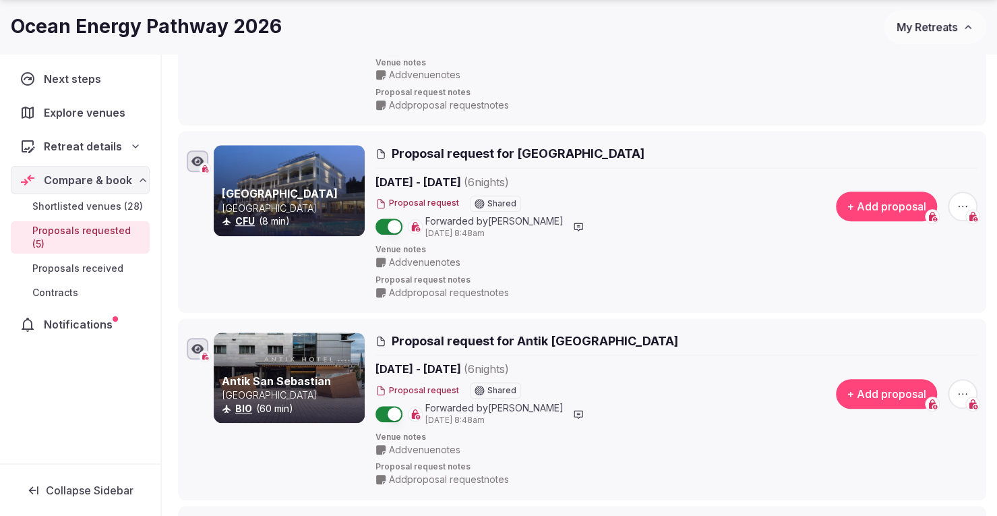
scroll to position [518, 0]
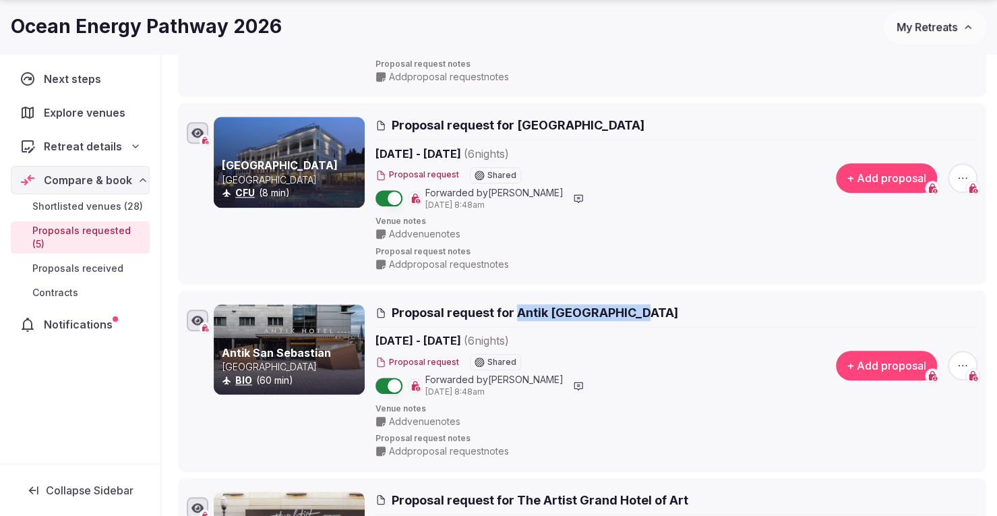
drag, startPoint x: 644, startPoint y: 310, endPoint x: 519, endPoint y: 311, distance: 124.7
click at [519, 311] on h2 "Proposal request for Antik San Sebastian" at bounding box center [676, 312] width 602 height 17
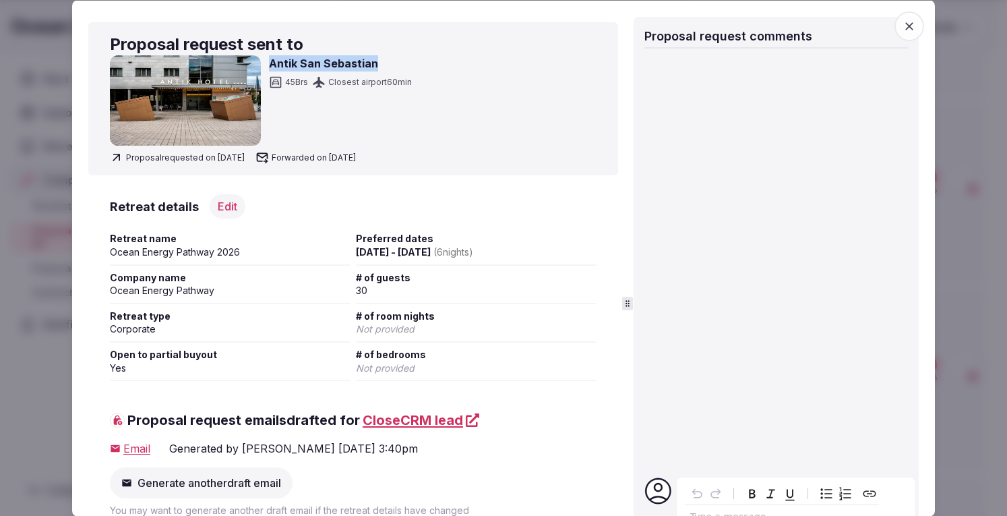
drag, startPoint x: 392, startPoint y: 64, endPoint x: 270, endPoint y: 62, distance: 122.0
click at [270, 62] on h3 "Antik San Sebastian" at bounding box center [340, 63] width 143 height 16
copy h3 "Antik San Sebastian"
click at [903, 29] on icon "button" at bounding box center [909, 25] width 13 height 13
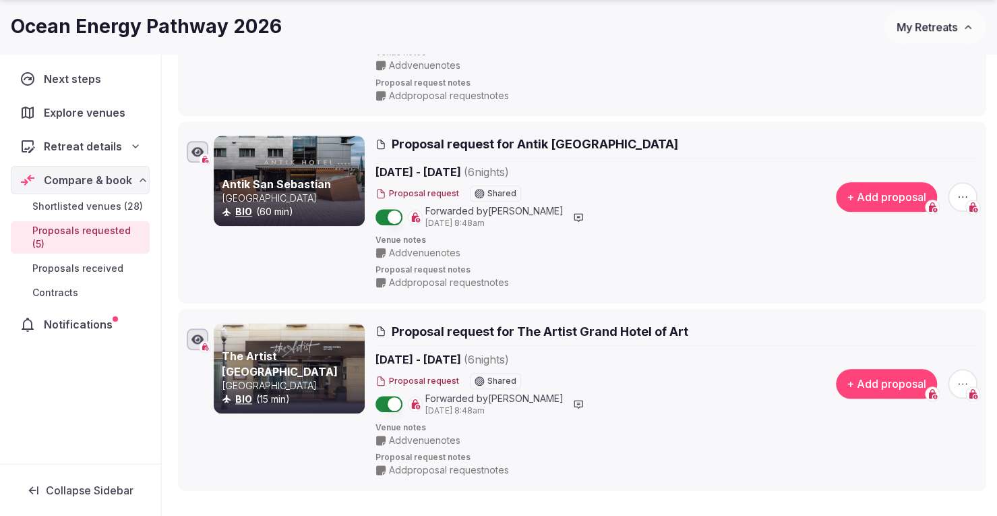
scroll to position [720, 0]
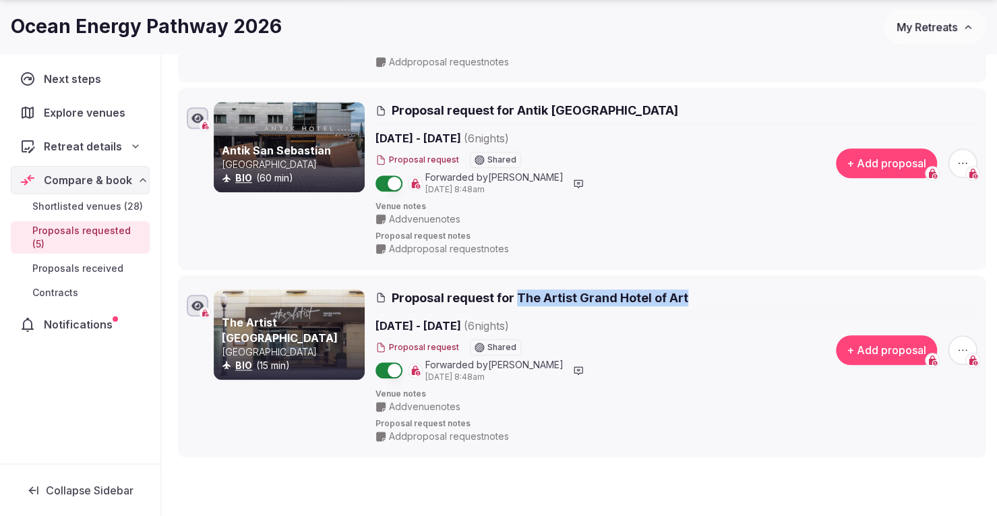
drag, startPoint x: 711, startPoint y: 293, endPoint x: 515, endPoint y: 290, distance: 196.2
click at [515, 290] on h2 "Proposal request for The Artist Grand Hotel of Art" at bounding box center [676, 297] width 602 height 17
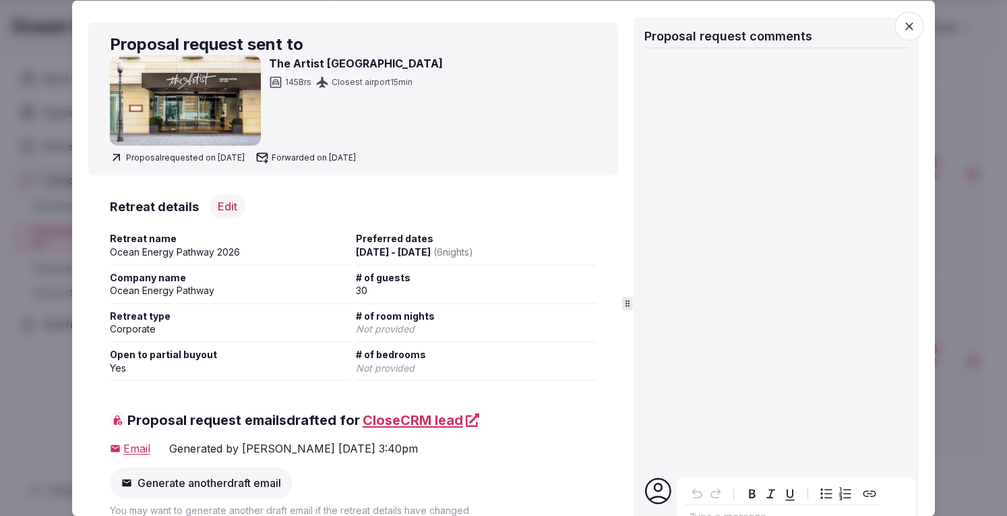
drag, startPoint x: 466, startPoint y: 65, endPoint x: 268, endPoint y: 65, distance: 198.2
click at [268, 65] on div "The Artist Grand Hotel of Art 145 Brs Closest airport 15 min" at bounding box center [353, 100] width 487 height 90
copy h3 "The Artist Grand Hotel of Art"
click at [900, 16] on span "button" at bounding box center [909, 26] width 30 height 30
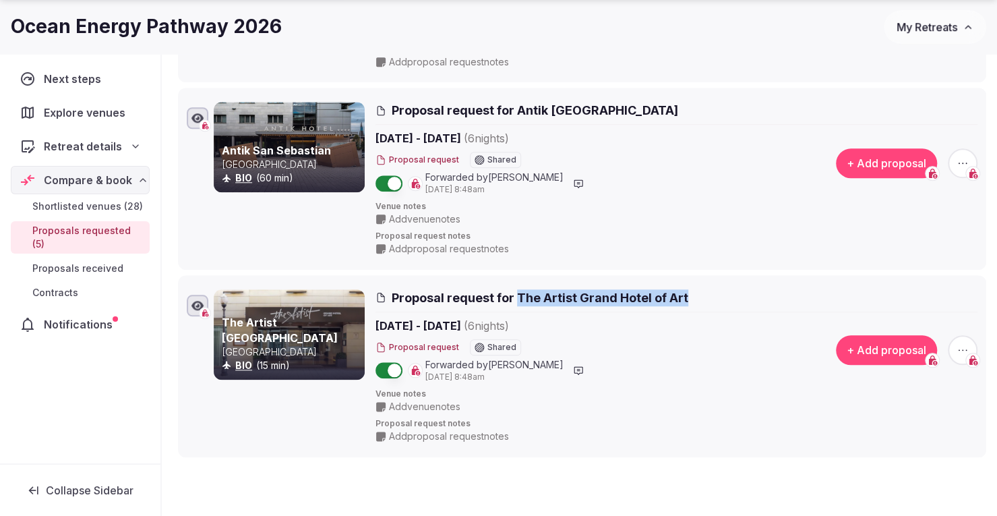
click at [908, 28] on span "My Retreats" at bounding box center [926, 26] width 61 height 13
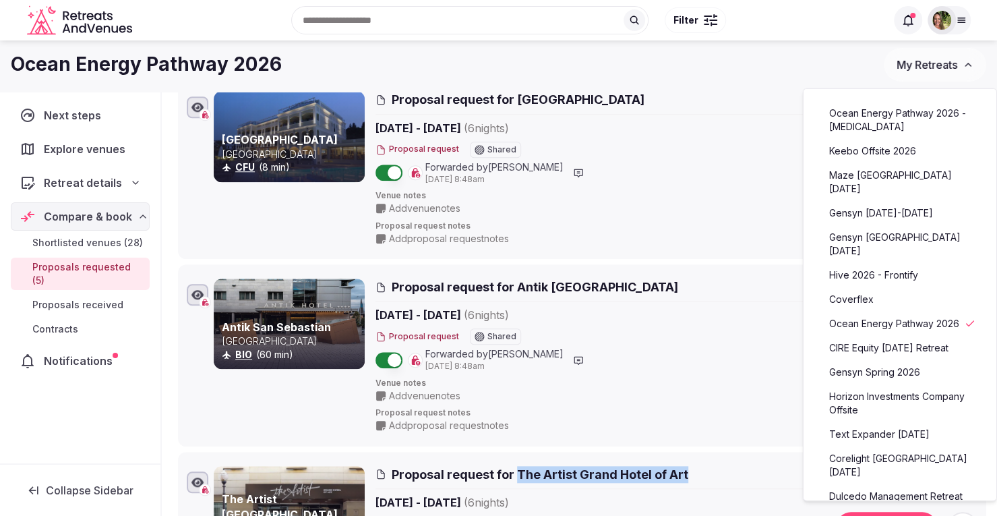
scroll to position [450, 0]
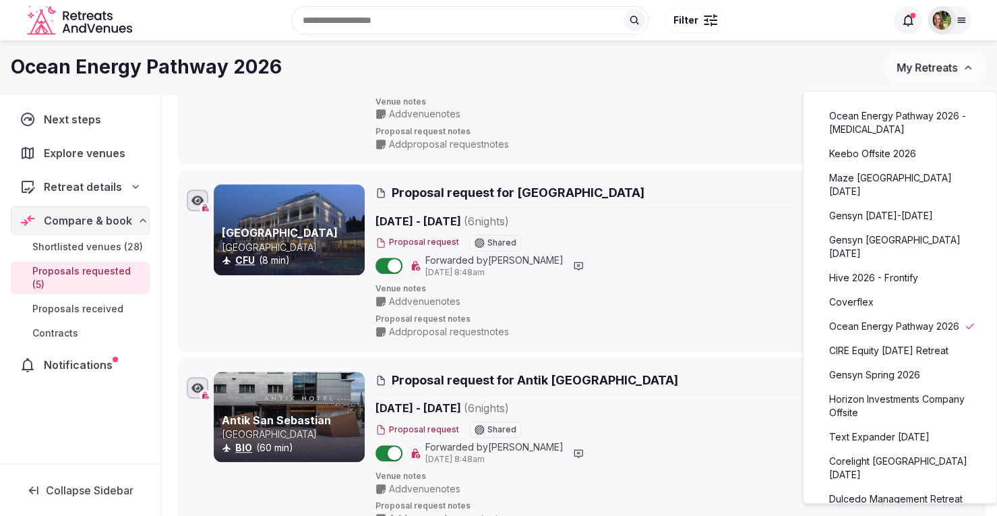
click at [886, 270] on link "Hive 2026 - Frontify" at bounding box center [900, 278] width 166 height 22
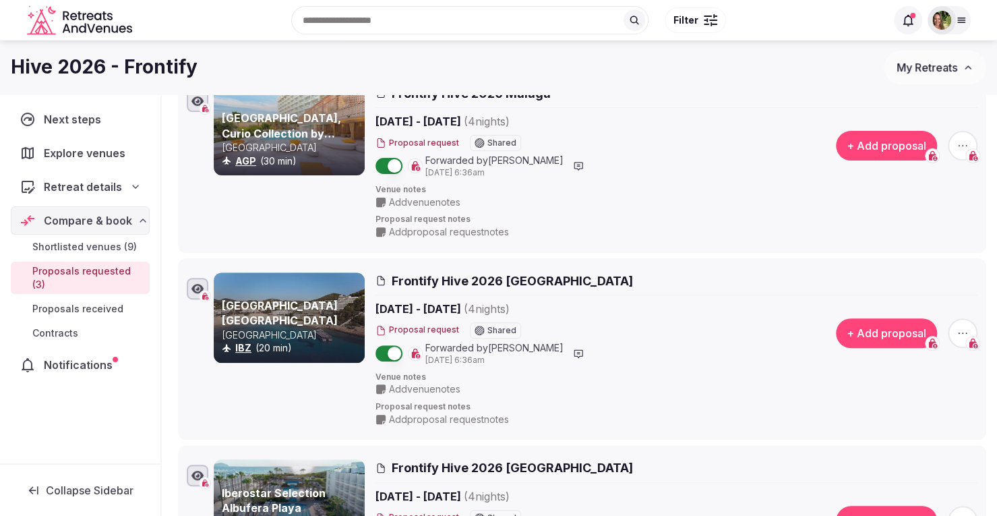
scroll to position [8, 0]
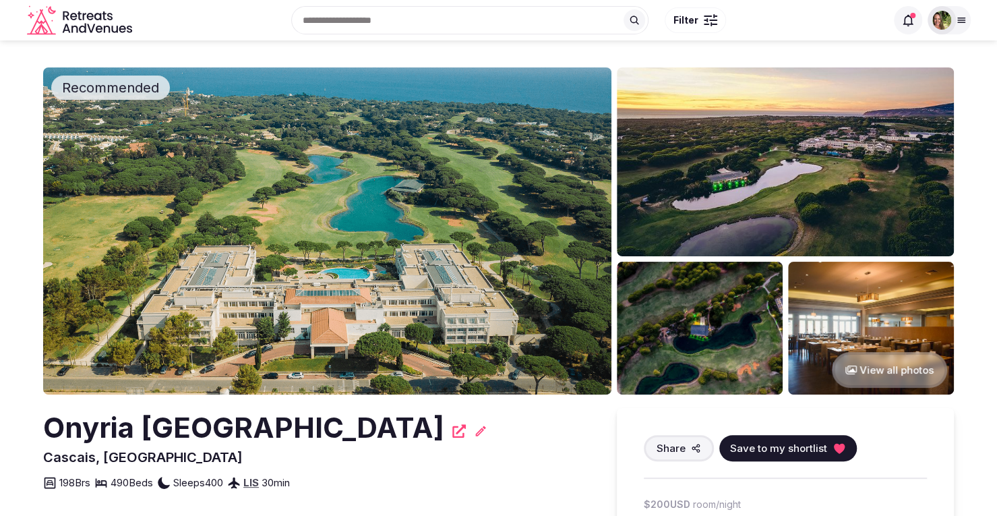
click at [944, 24] on img at bounding box center [941, 20] width 19 height 19
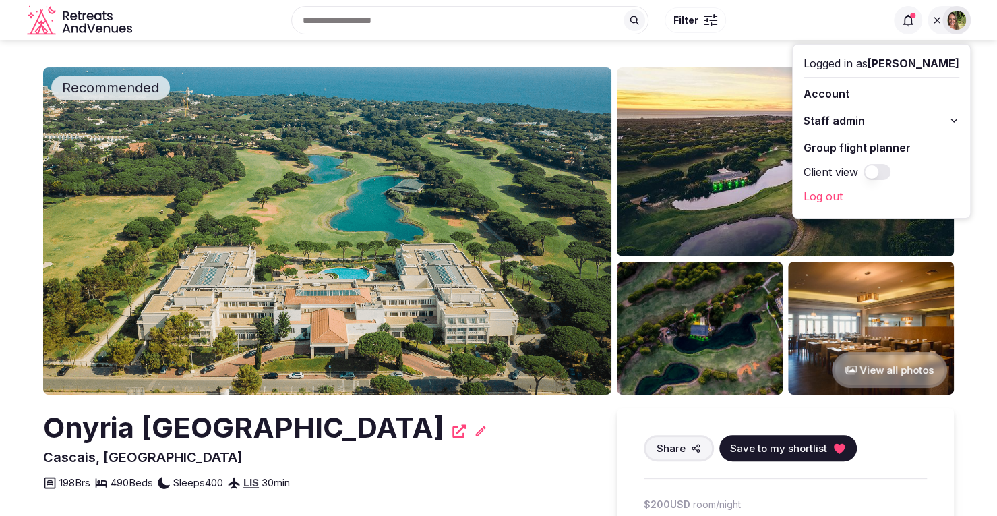
click at [693, 48] on div "Recent searches Arizona Costa Rica Cuba Boston, MA Philadelphia, PA Search Popu…" at bounding box center [511, 20] width 748 height 58
click at [938, 21] on icon at bounding box center [936, 20] width 11 height 11
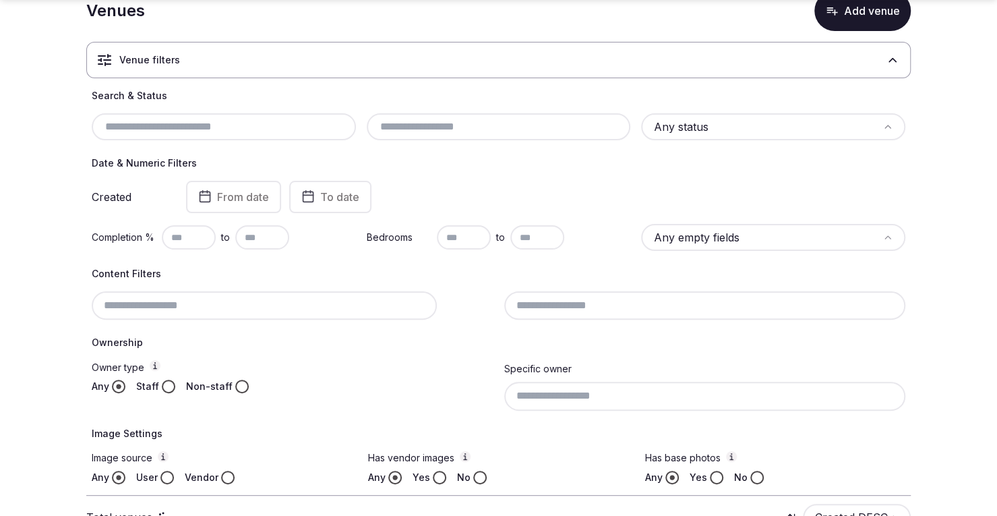
scroll to position [125, 0]
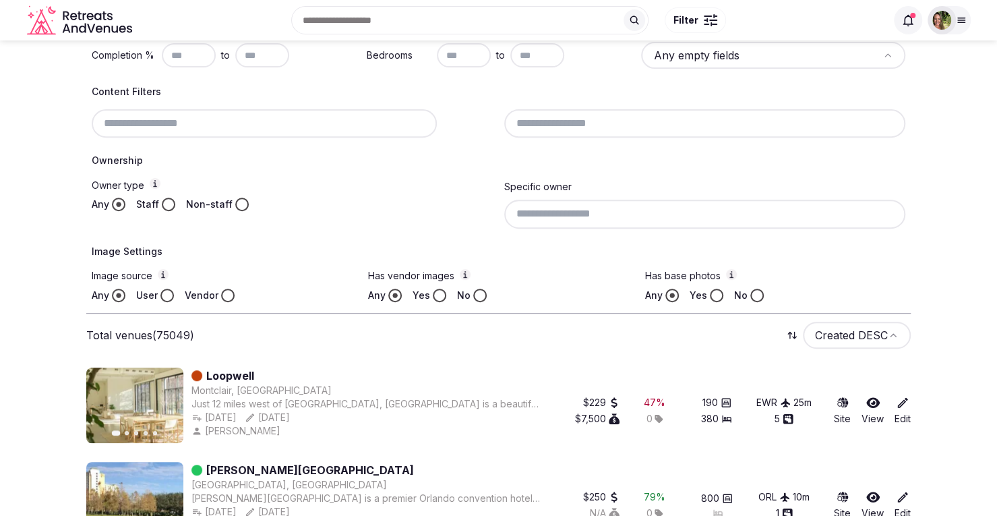
scroll to position [58, 0]
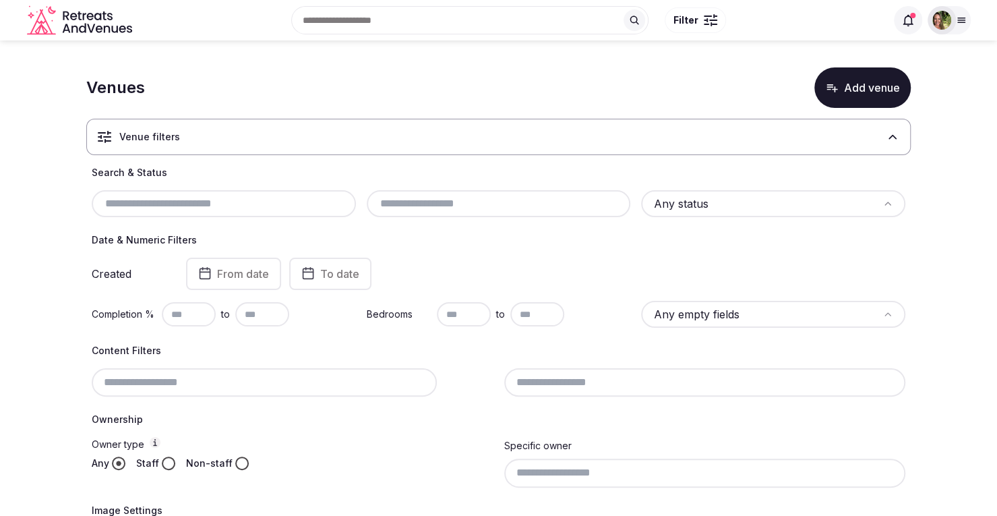
click at [948, 33] on div at bounding box center [948, 20] width 43 height 28
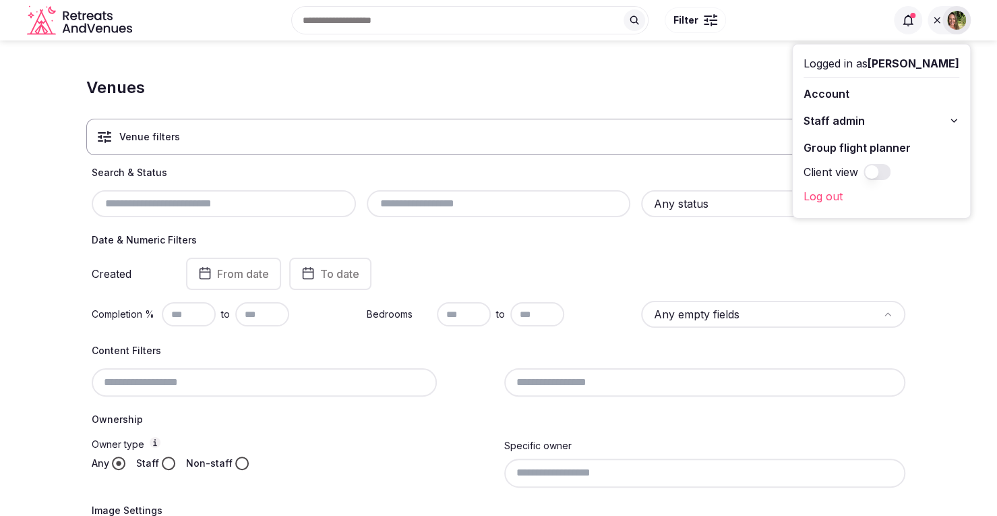
click at [655, 61] on section "Venues Add venue Venue filters Search & Status Any status Date & Numeric Filter…" at bounding box center [498, 341] width 997 height 602
click at [708, 80] on div "Venues Add venue" at bounding box center [498, 87] width 824 height 40
click at [934, 16] on icon at bounding box center [936, 20] width 11 height 11
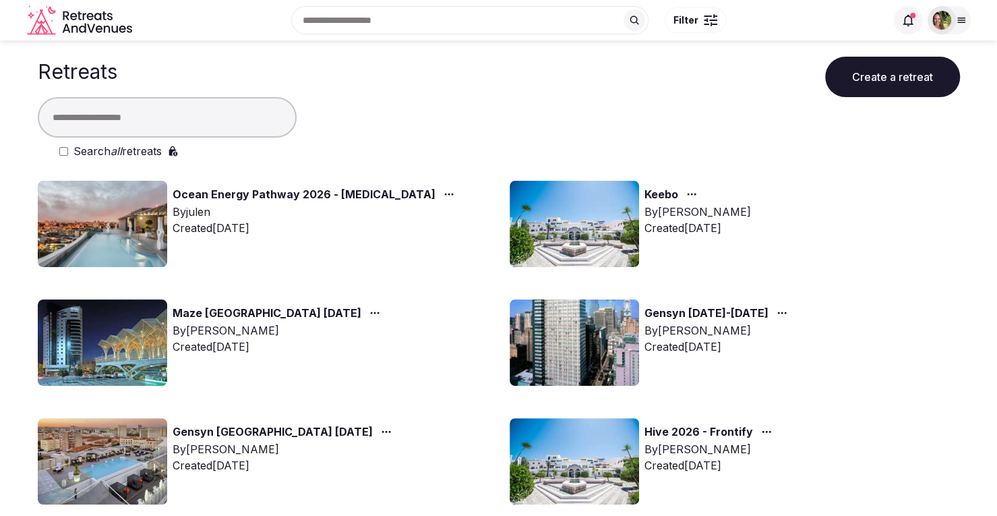
click at [369, 313] on icon "button" at bounding box center [374, 312] width 11 height 11
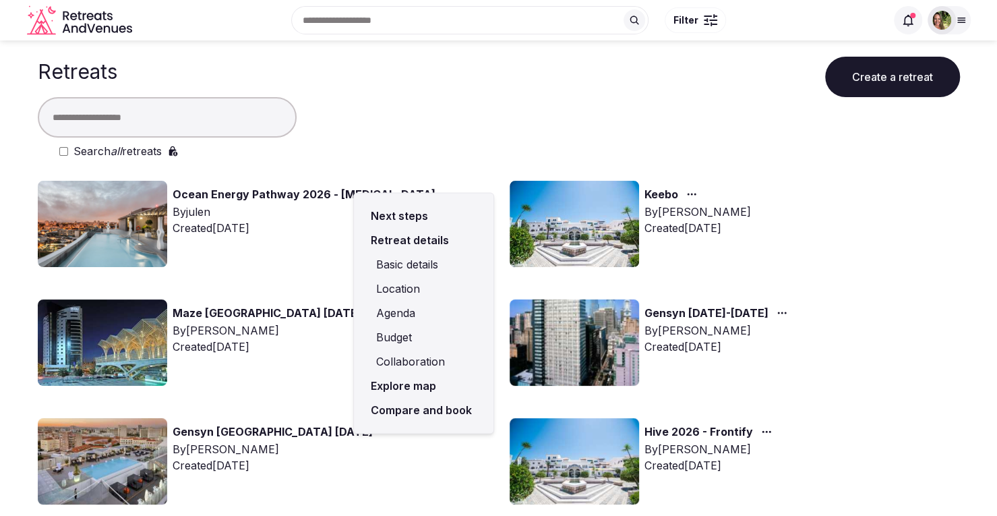
click at [423, 407] on link "Compare and book" at bounding box center [424, 410] width 118 height 24
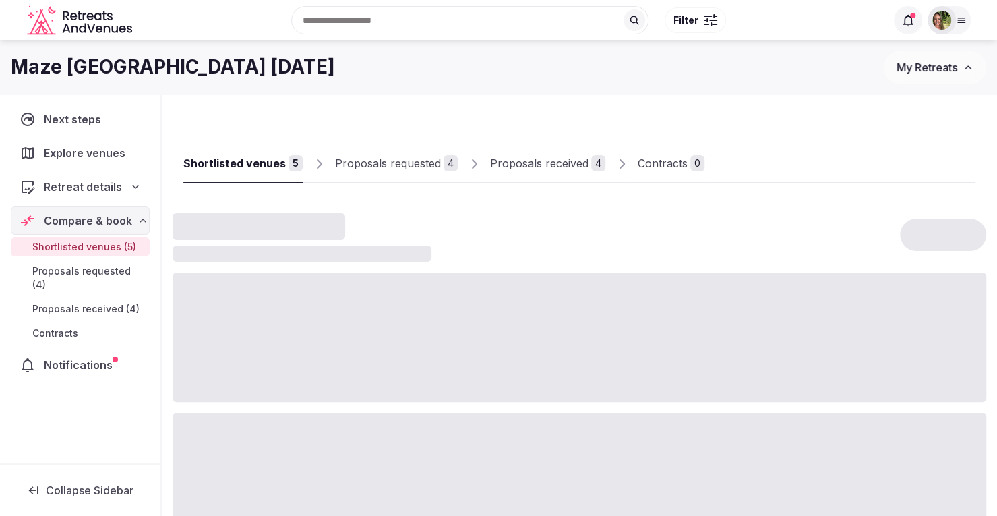
click at [519, 162] on div "Proposals received" at bounding box center [539, 163] width 98 height 16
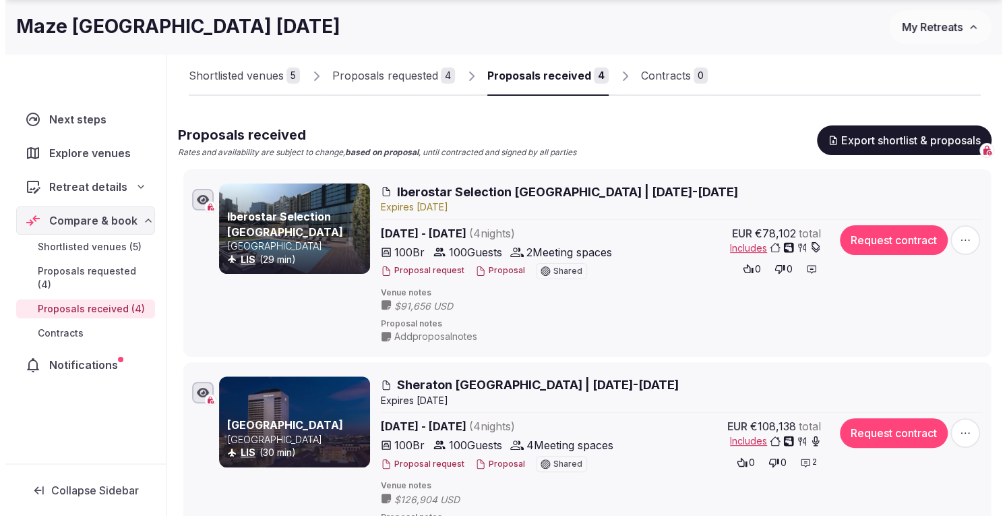
scroll to position [135, 0]
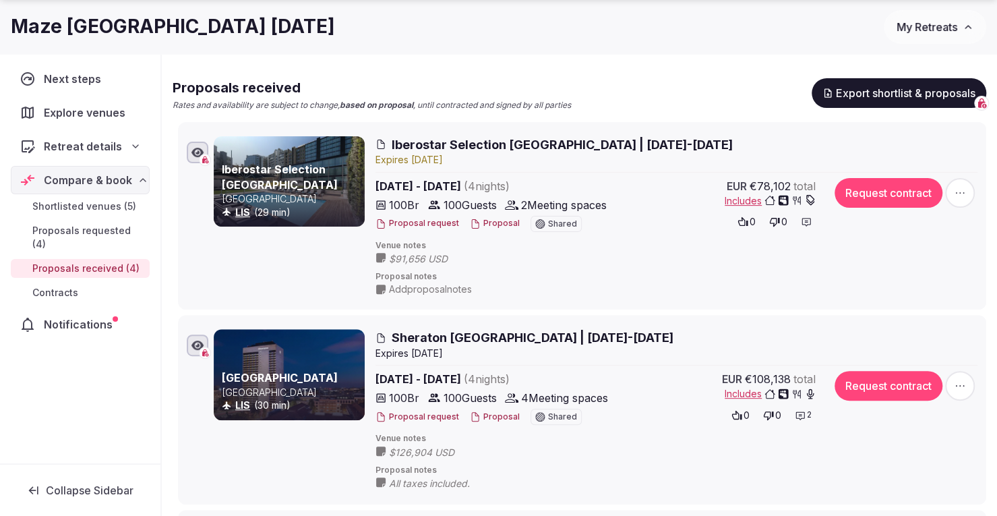
click at [487, 222] on button "Proposal" at bounding box center [495, 223] width 50 height 11
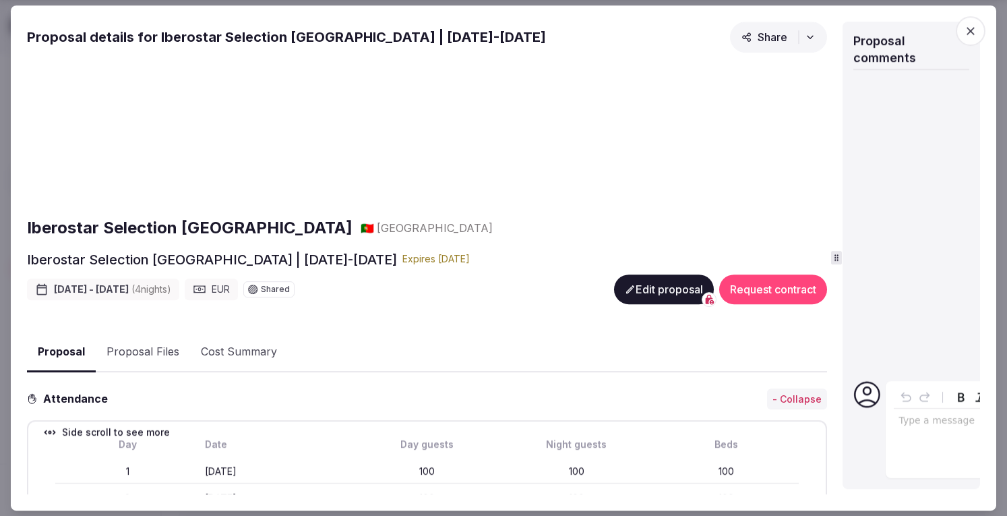
click at [840, 262] on icon at bounding box center [836, 257] width 9 height 9
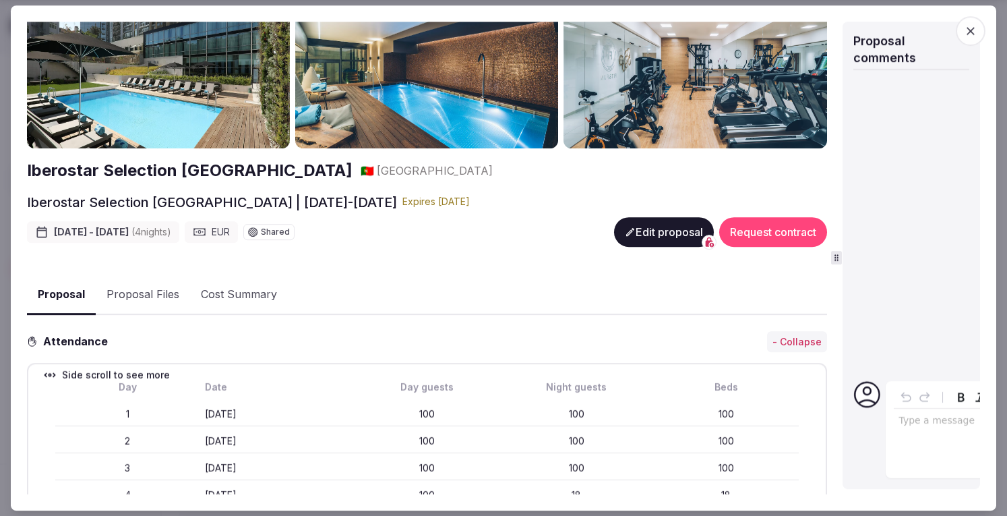
scroll to position [51, 0]
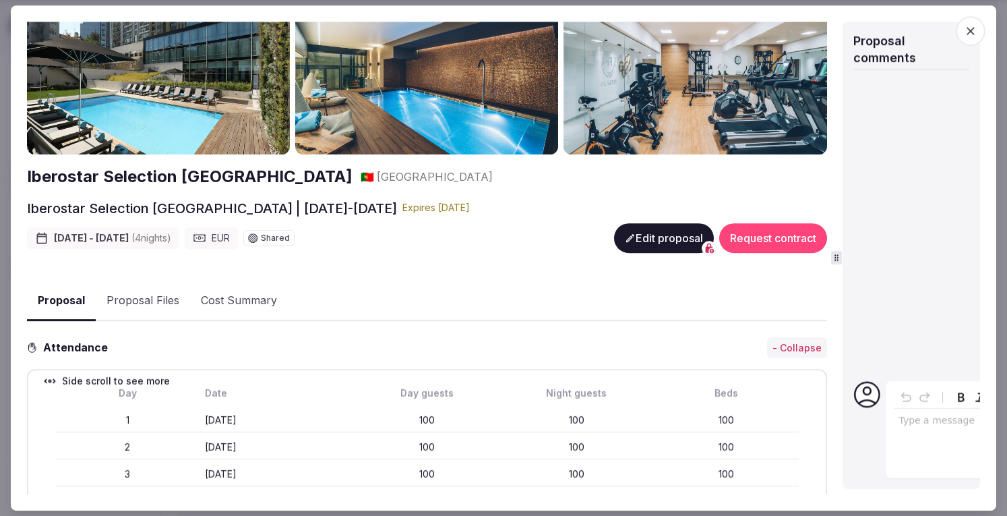
click at [140, 295] on button "Proposal Files" at bounding box center [143, 300] width 94 height 39
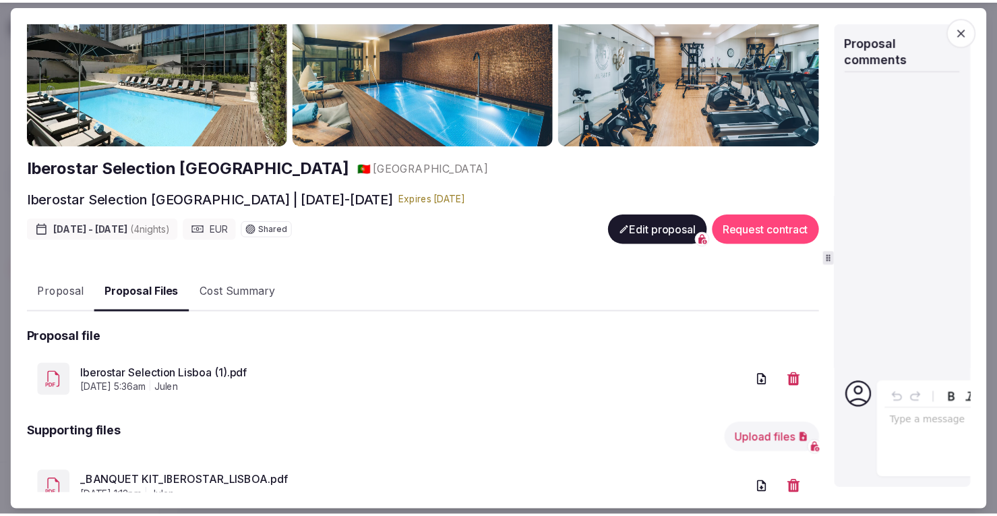
scroll to position [0, 0]
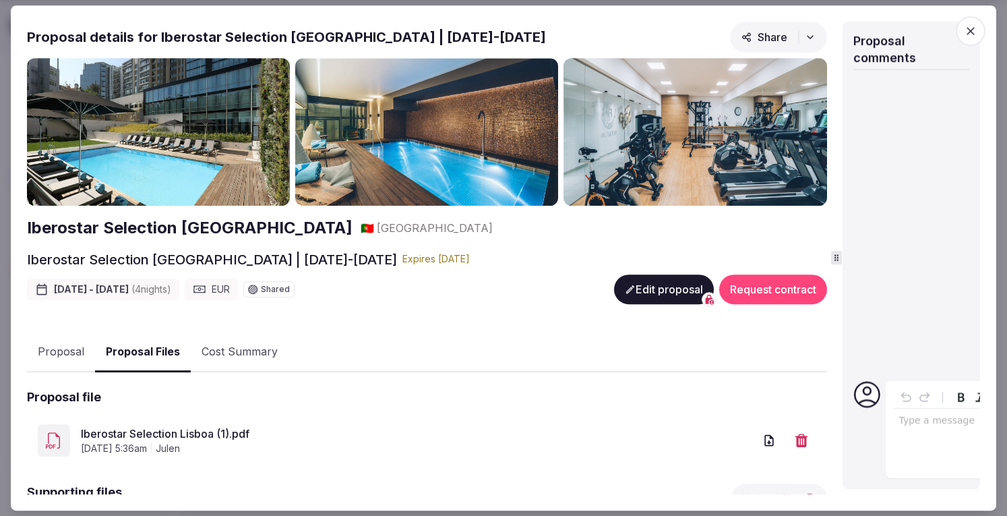
click at [971, 37] on icon "button" at bounding box center [970, 30] width 13 height 13
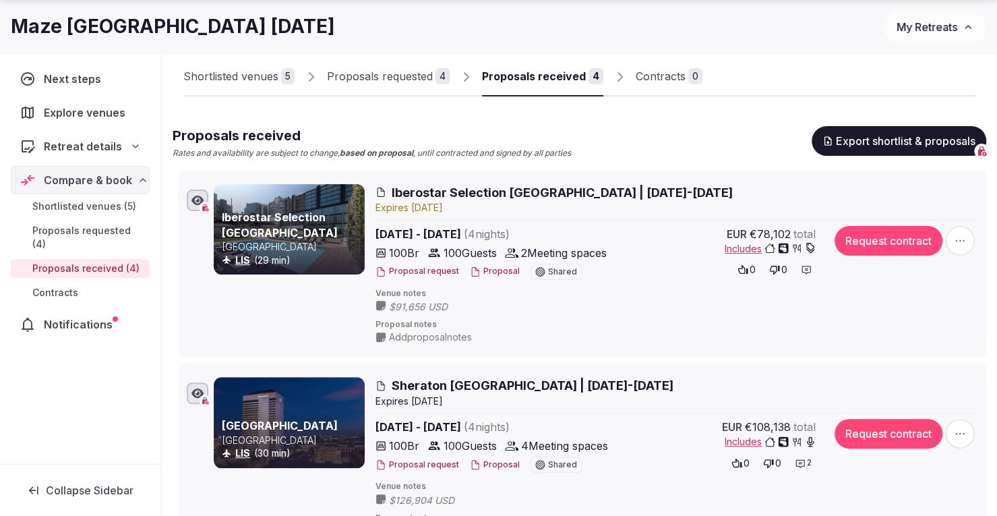
scroll to position [67, 0]
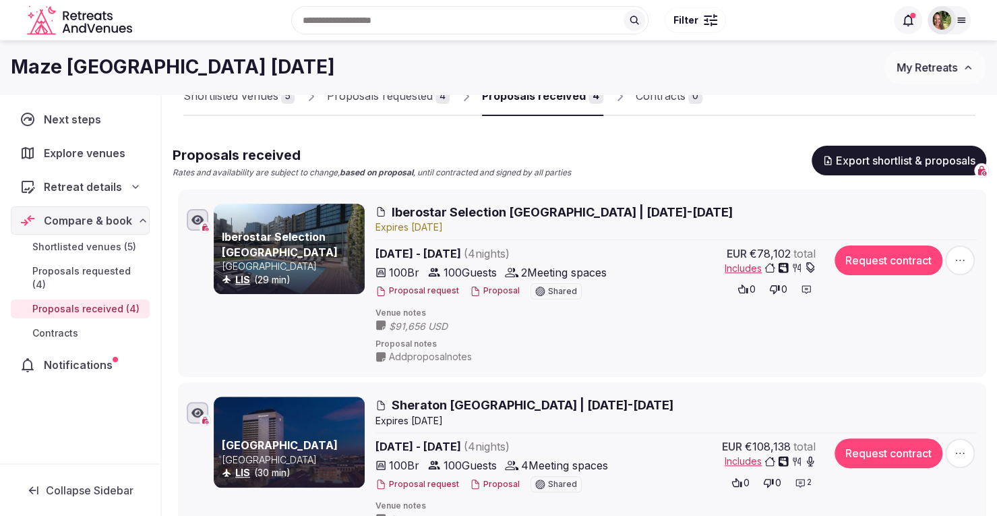
click at [735, 269] on span "Includes" at bounding box center [770, 268] width 91 height 13
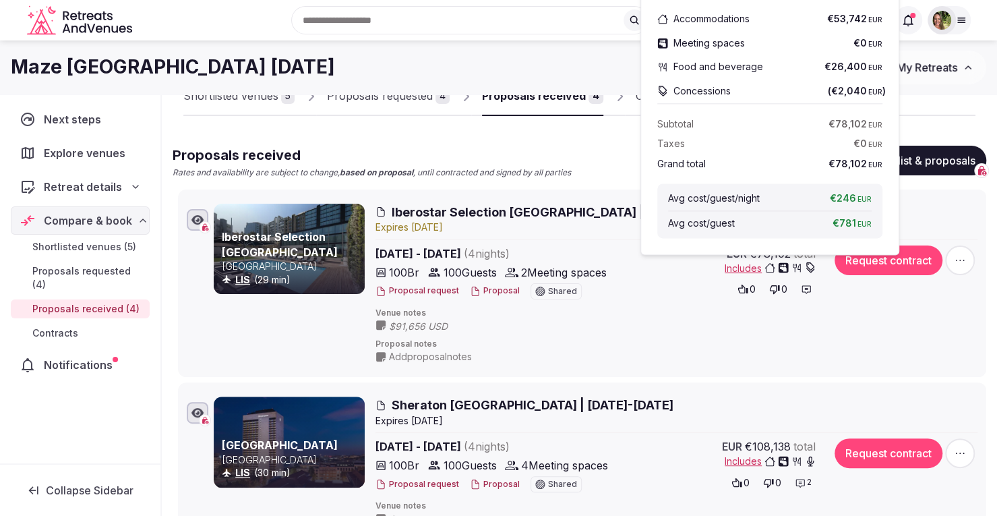
click at [638, 303] on div "Iberostar Selection Lisboa | 16-20 Nov 2025 Expire s Sep 17th, 2025 Nov 16th - …" at bounding box center [676, 284] width 602 height 160
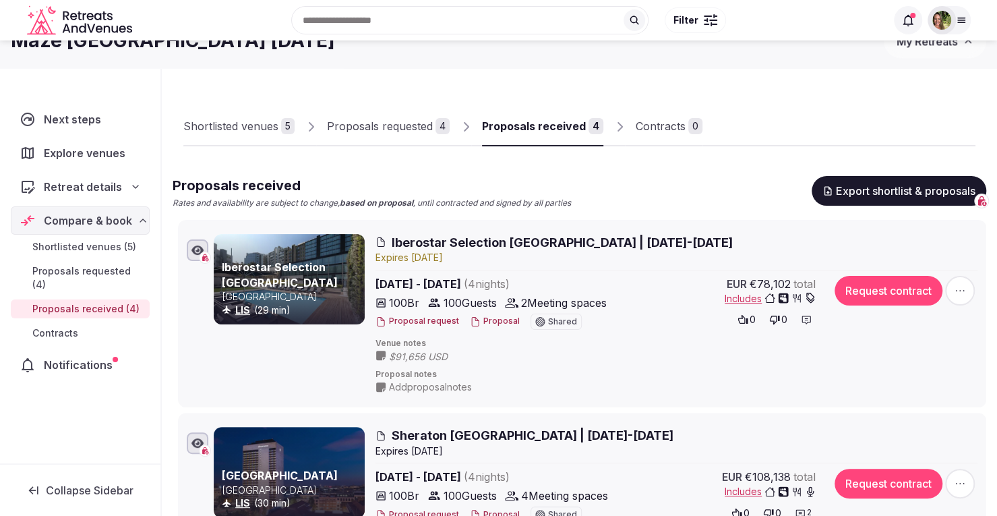
scroll to position [0, 0]
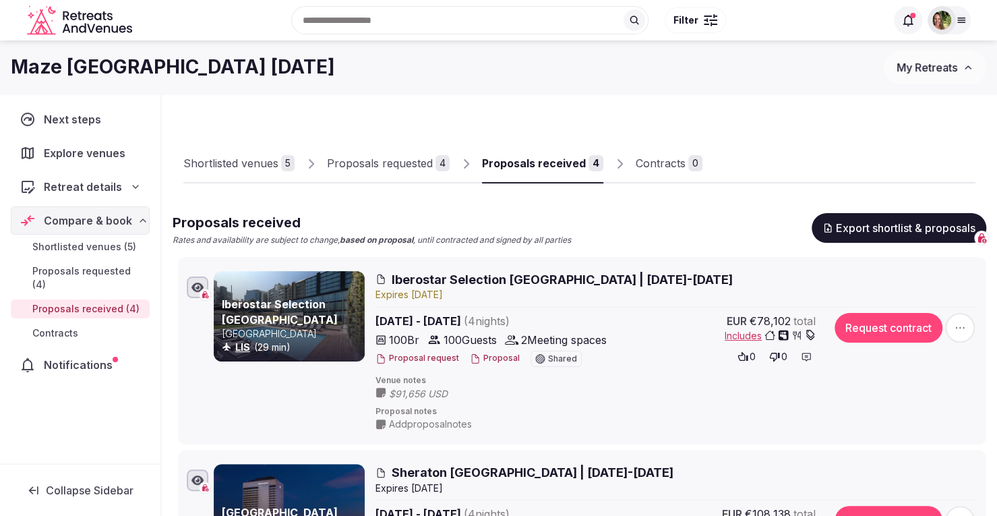
click at [954, 22] on div at bounding box center [941, 20] width 28 height 28
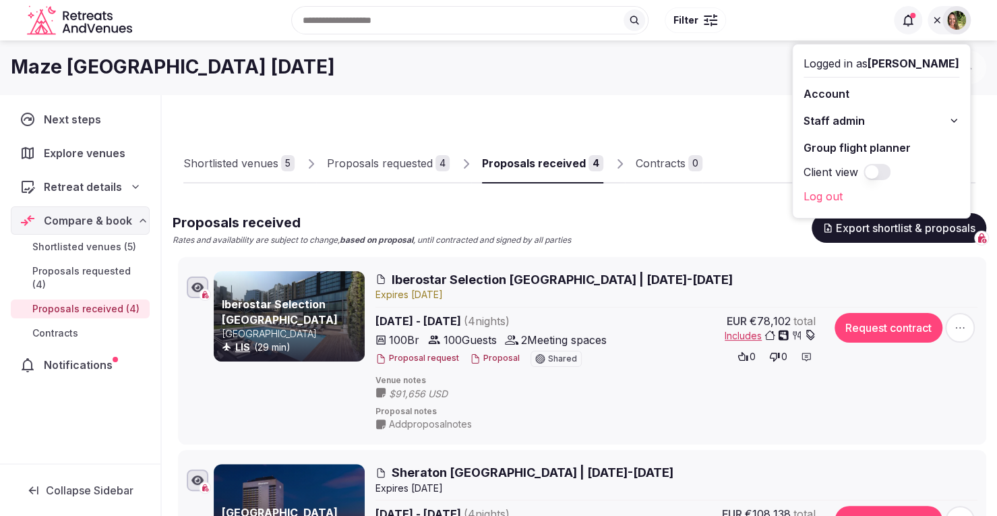
click at [877, 140] on link "Group flight planner" at bounding box center [881, 148] width 156 height 22
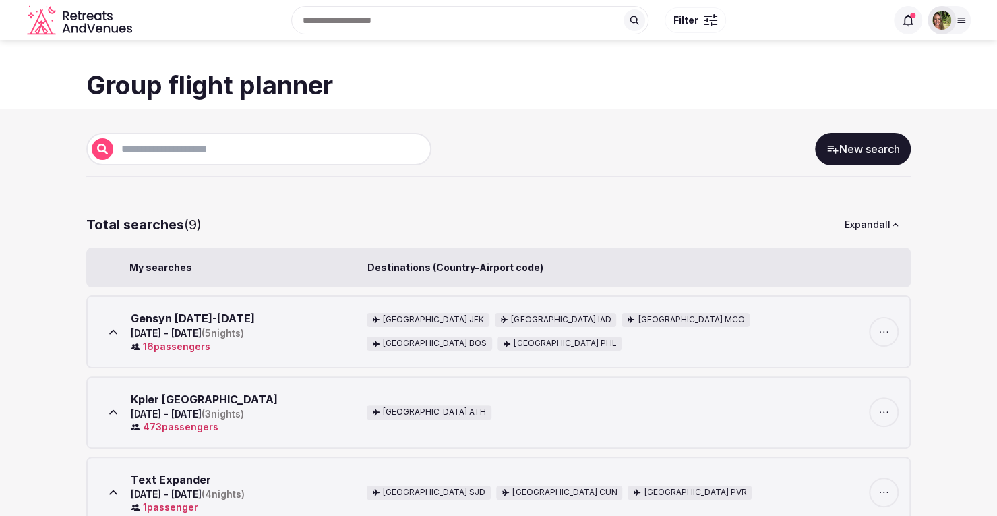
click at [855, 145] on link "New search" at bounding box center [863, 149] width 96 height 32
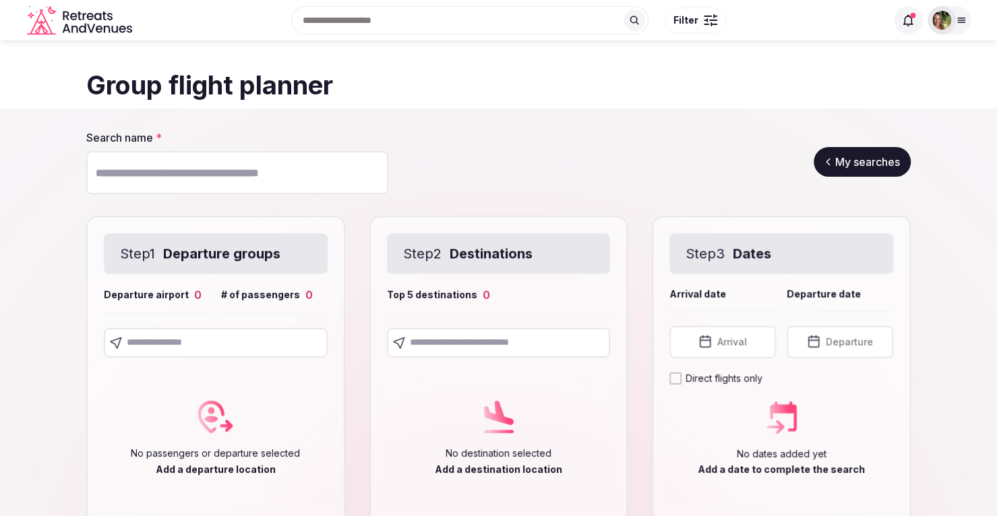
click at [218, 169] on input "Search name *" at bounding box center [237, 172] width 302 height 43
type input "*****"
click at [221, 344] on input "text" at bounding box center [216, 343] width 224 height 30
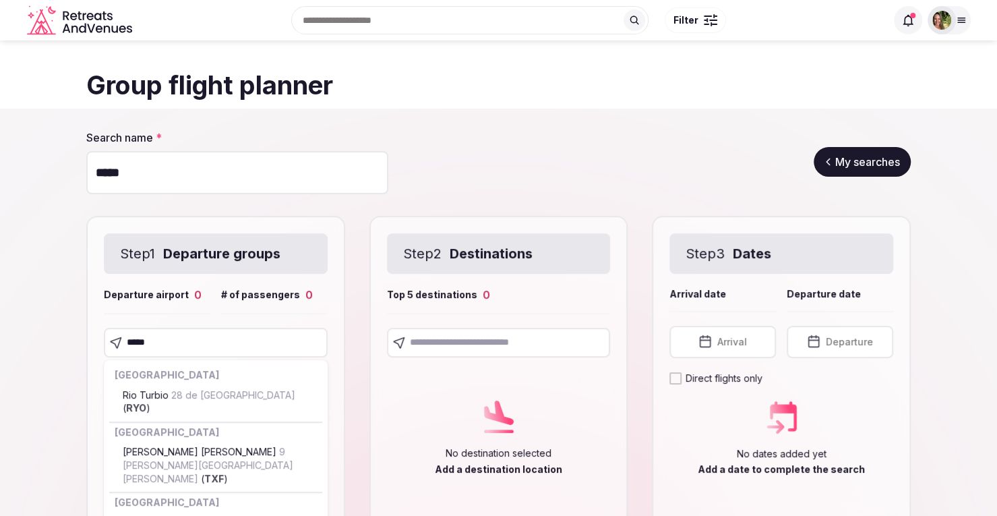
type input "******"
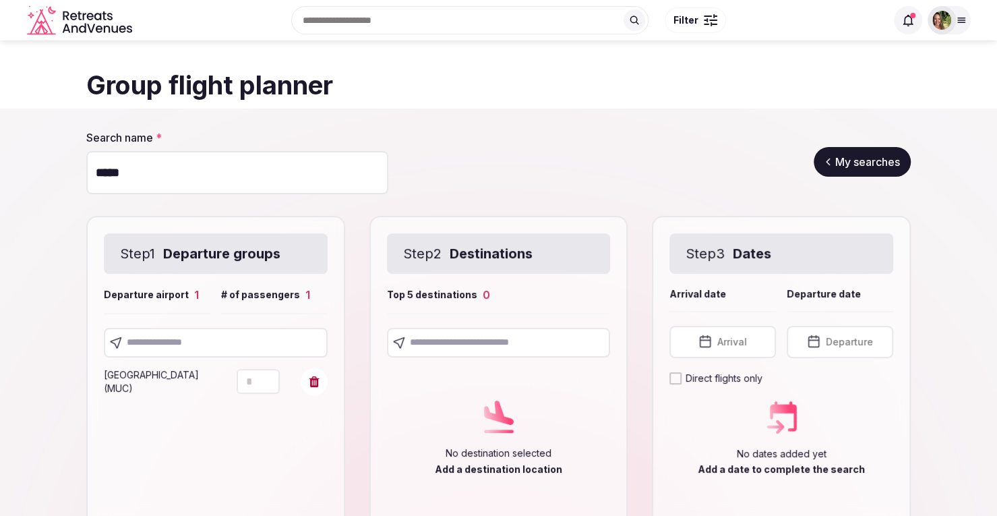
click at [198, 350] on input "text" at bounding box center [216, 343] width 224 height 30
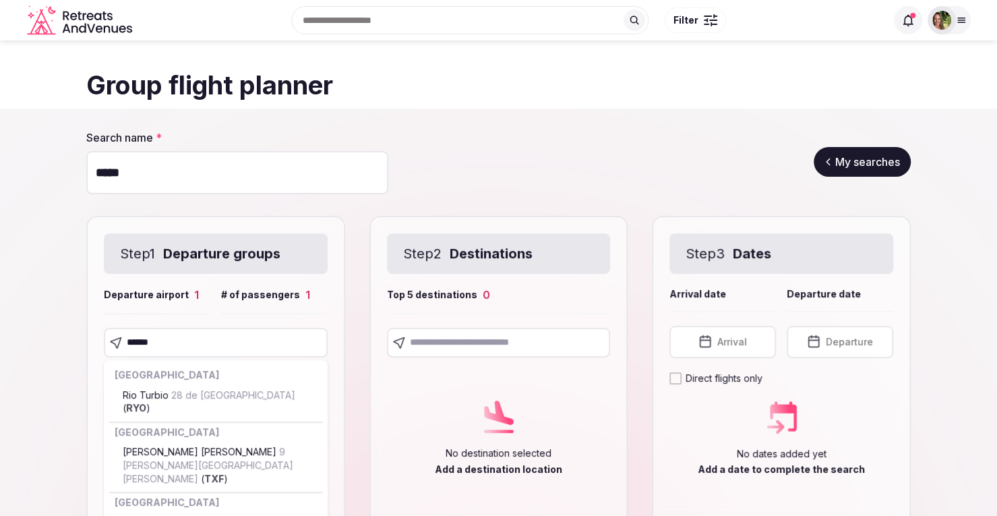
type input "*******"
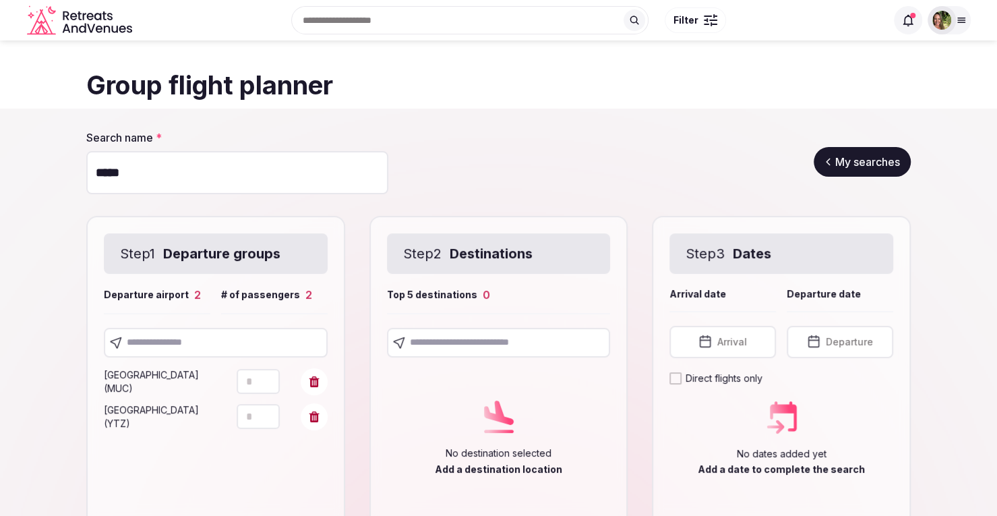
click at [311, 420] on icon at bounding box center [314, 416] width 10 height 11
click at [171, 348] on input "text" at bounding box center [216, 343] width 224 height 30
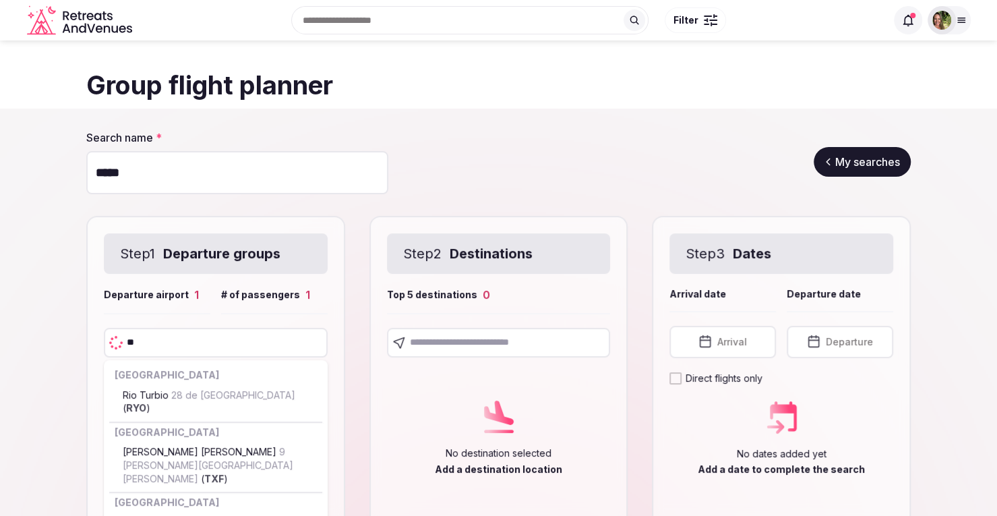
type input "***"
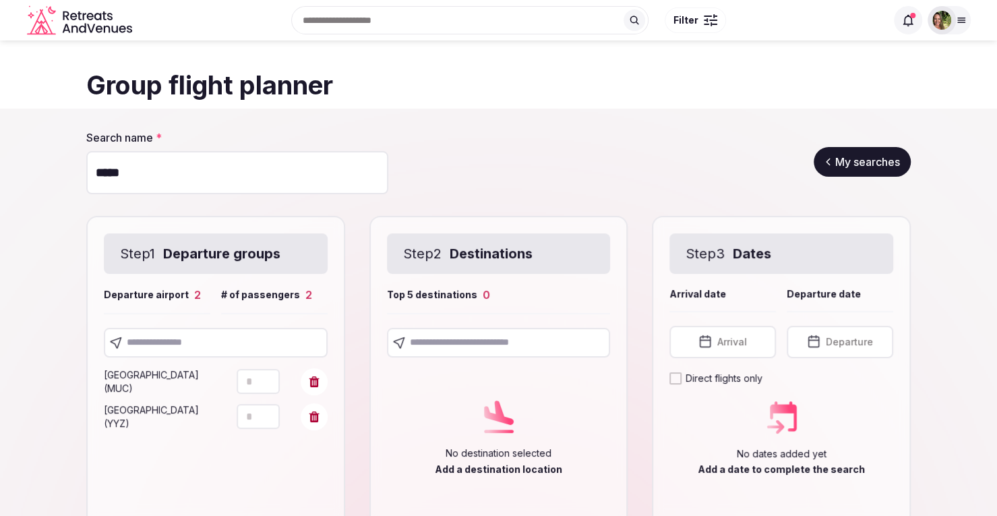
click at [190, 338] on input "text" at bounding box center [216, 343] width 224 height 30
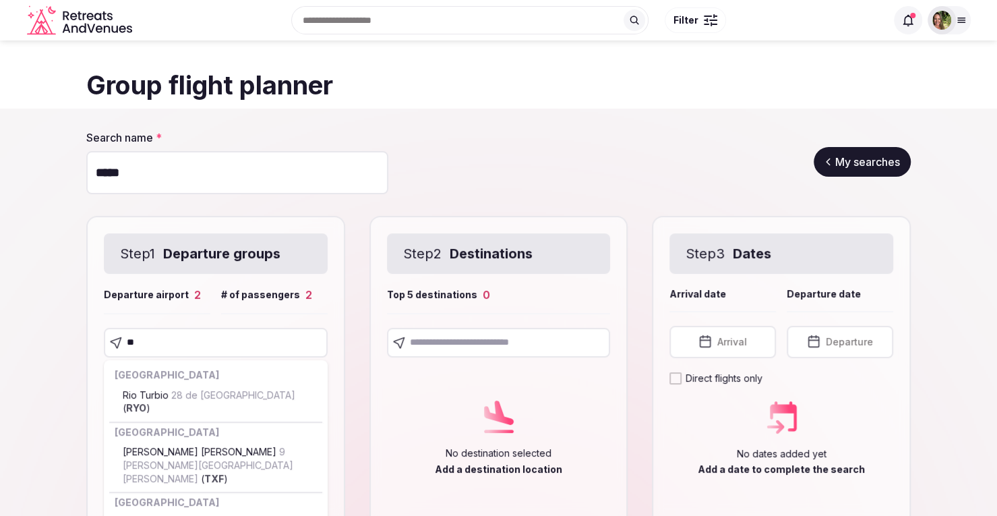
type input "***"
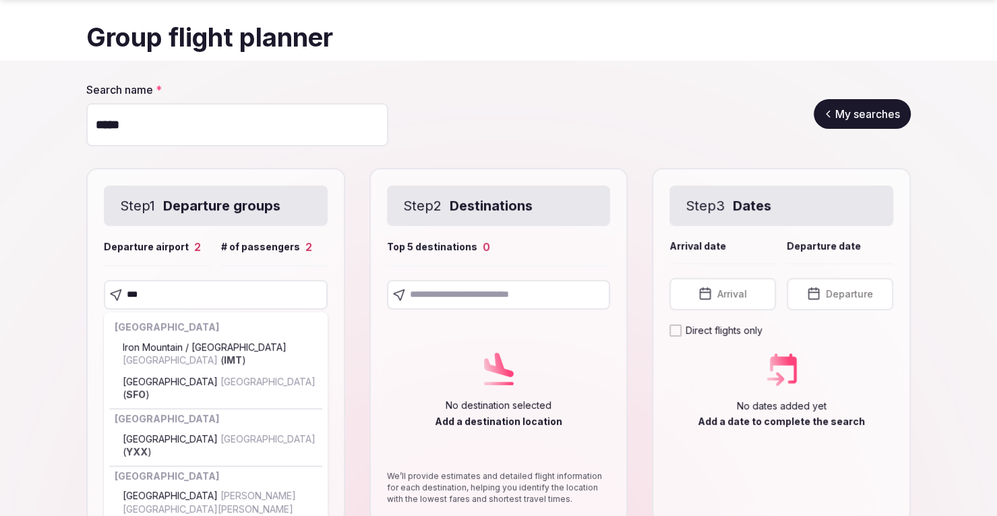
scroll to position [67, 0]
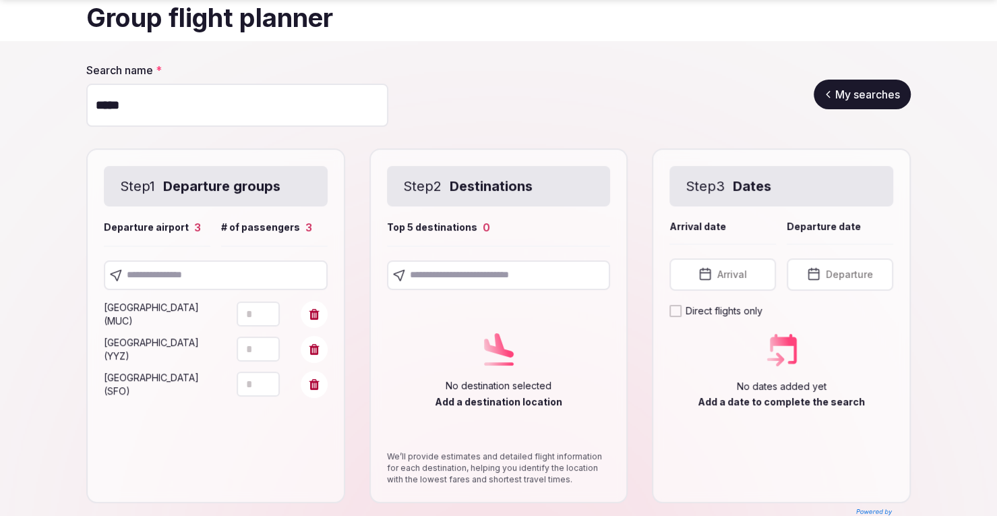
click at [439, 278] on input "text" at bounding box center [499, 275] width 224 height 30
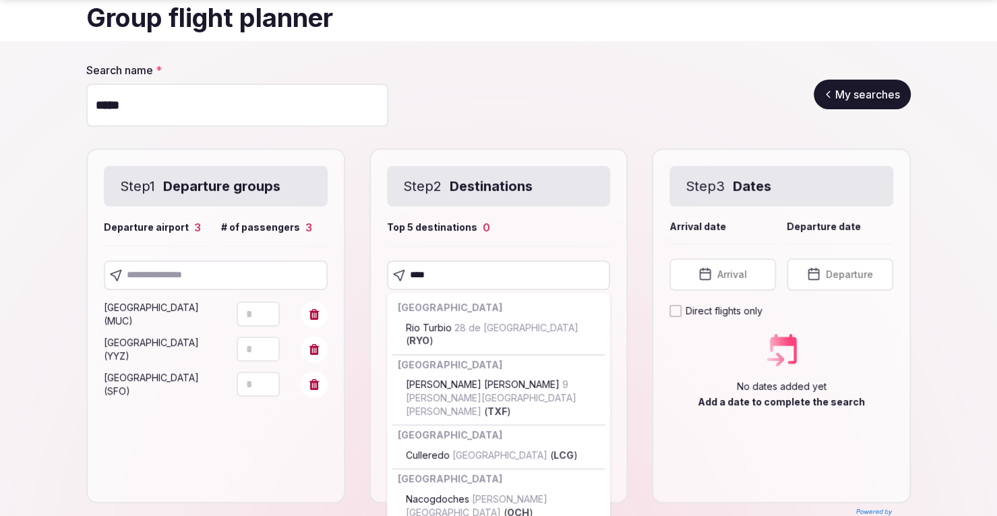
type input "*****"
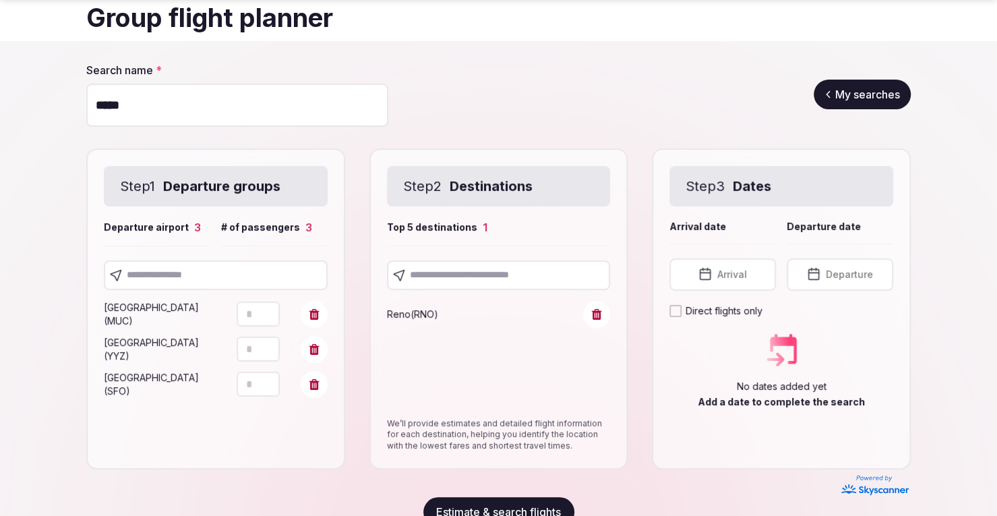
click at [456, 273] on input "text" at bounding box center [499, 275] width 224 height 30
type input "*"
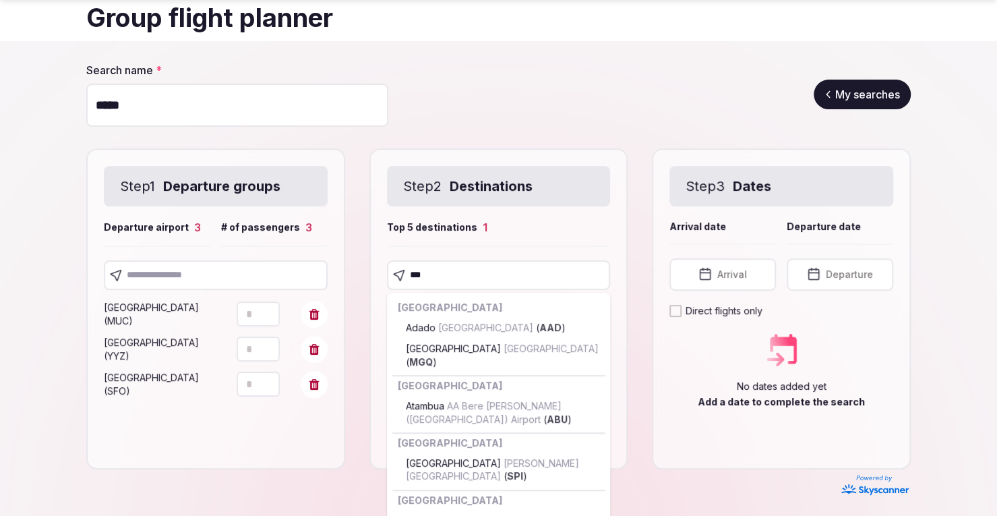
scroll to position [99, 0]
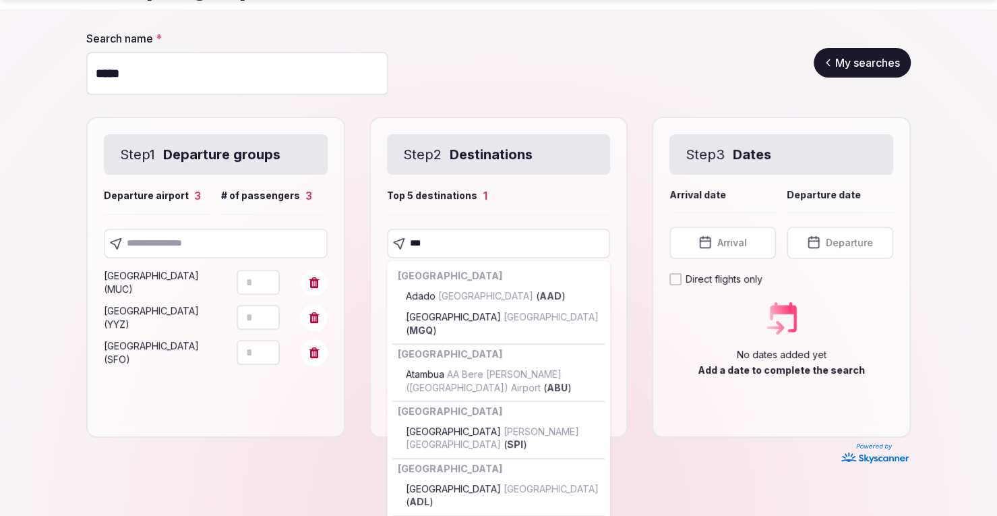
drag, startPoint x: 464, startPoint y: 245, endPoint x: 393, endPoint y: 245, distance: 70.8
click at [393, 245] on div "***" at bounding box center [499, 243] width 224 height 30
type input "*******"
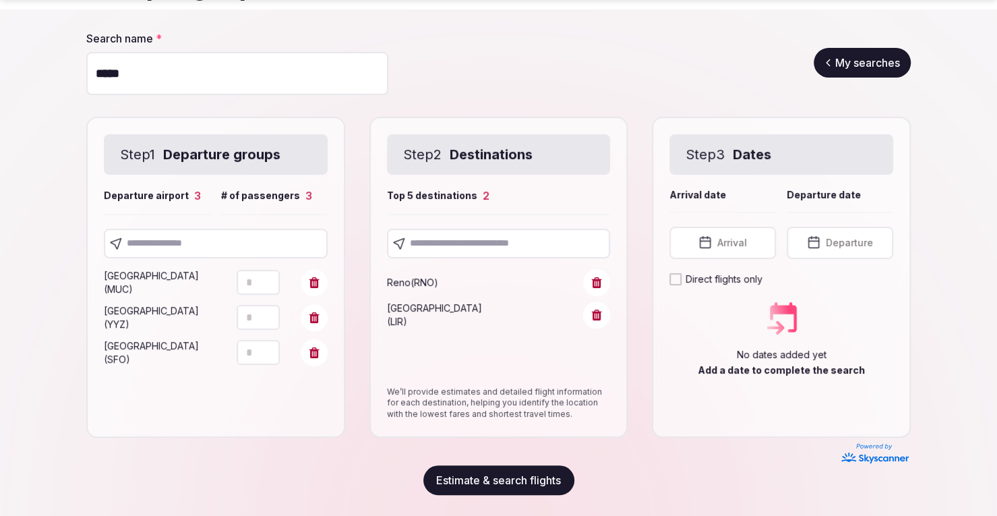
click at [487, 247] on input "text" at bounding box center [499, 243] width 224 height 30
click at [527, 237] on input "**********" at bounding box center [499, 243] width 224 height 30
click at [439, 241] on input "**********" at bounding box center [499, 243] width 224 height 30
type input "**********"
click at [729, 245] on span "Arrival" at bounding box center [732, 242] width 30 height 13
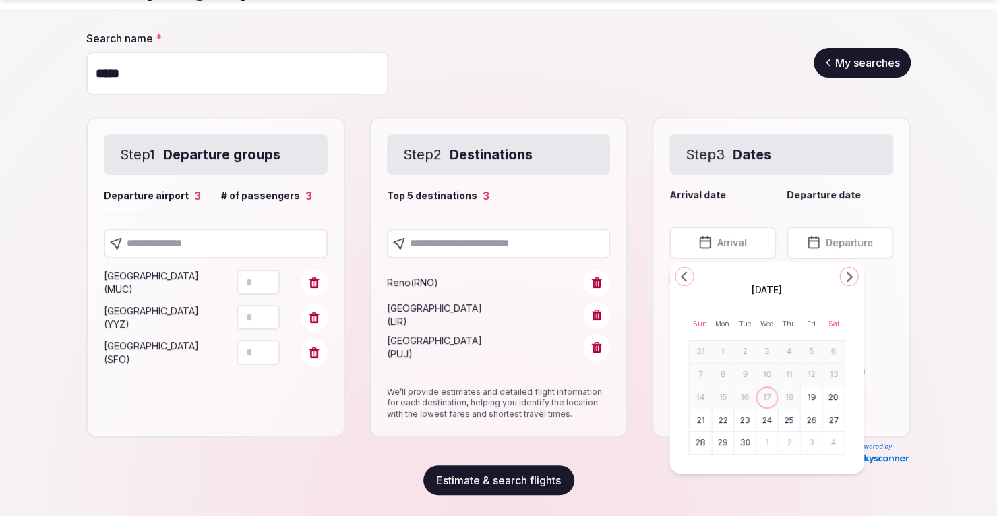
click at [851, 280] on icon "Go to the Next Month" at bounding box center [848, 276] width 16 height 16
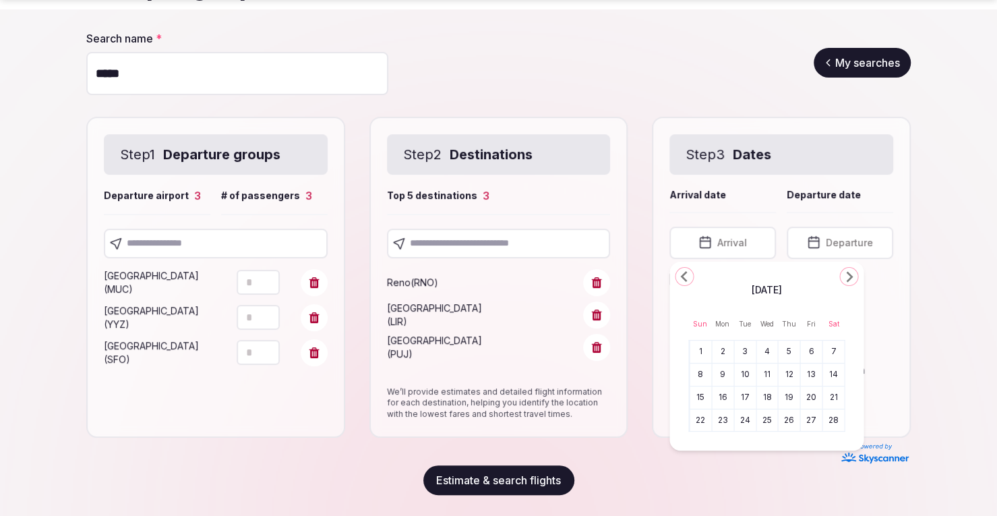
click at [730, 420] on button "23" at bounding box center [722, 420] width 19 height 20
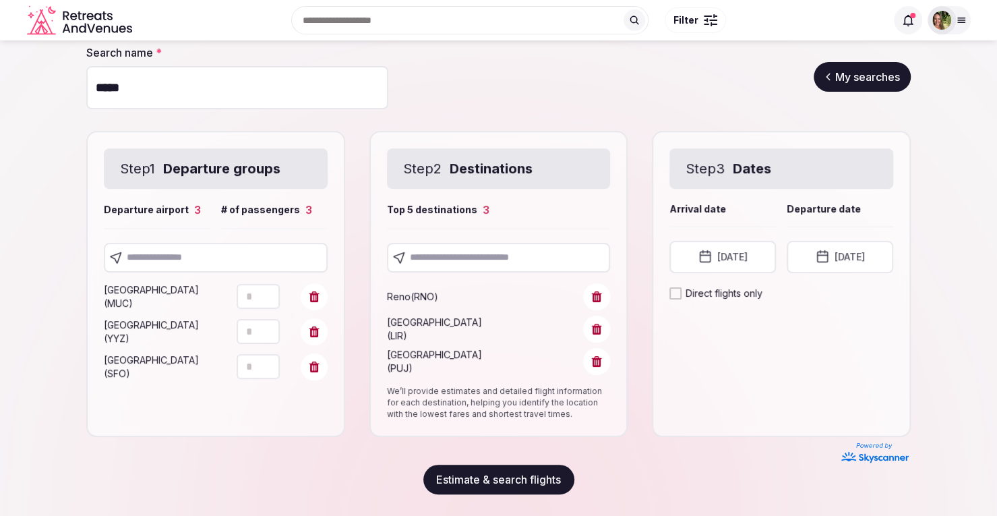
click at [857, 264] on button "February 23rd, 2026" at bounding box center [840, 257] width 106 height 32
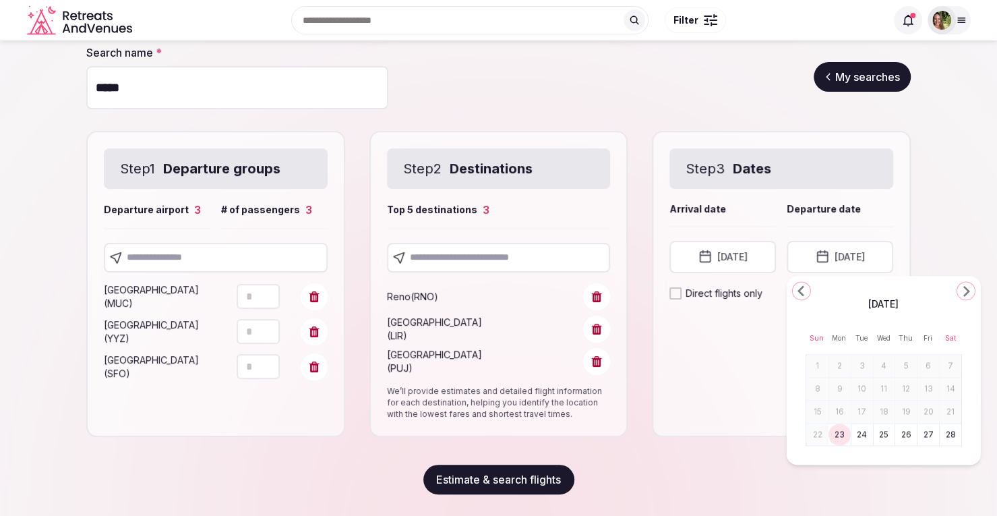
click at [912, 437] on button "26" at bounding box center [905, 435] width 19 height 20
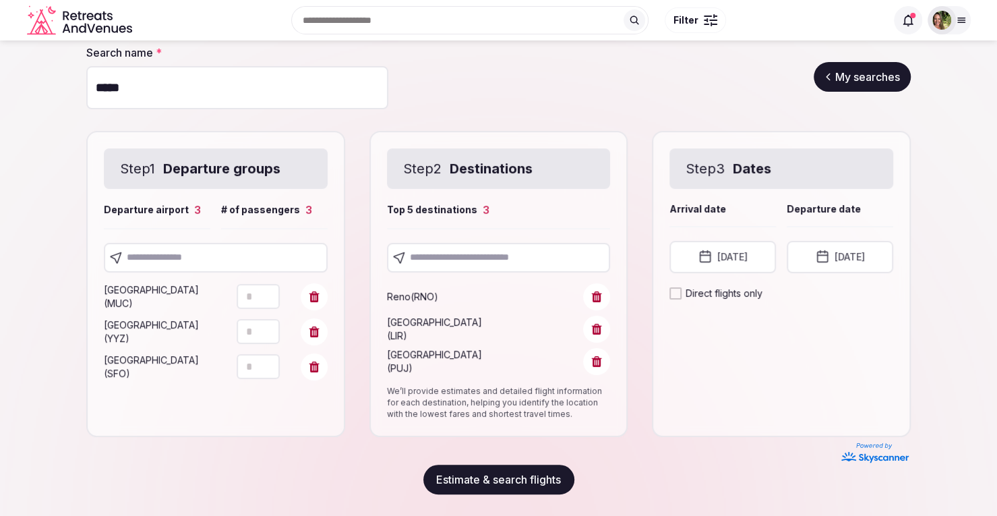
click at [465, 469] on button "Estimate & search flights" at bounding box center [498, 479] width 151 height 30
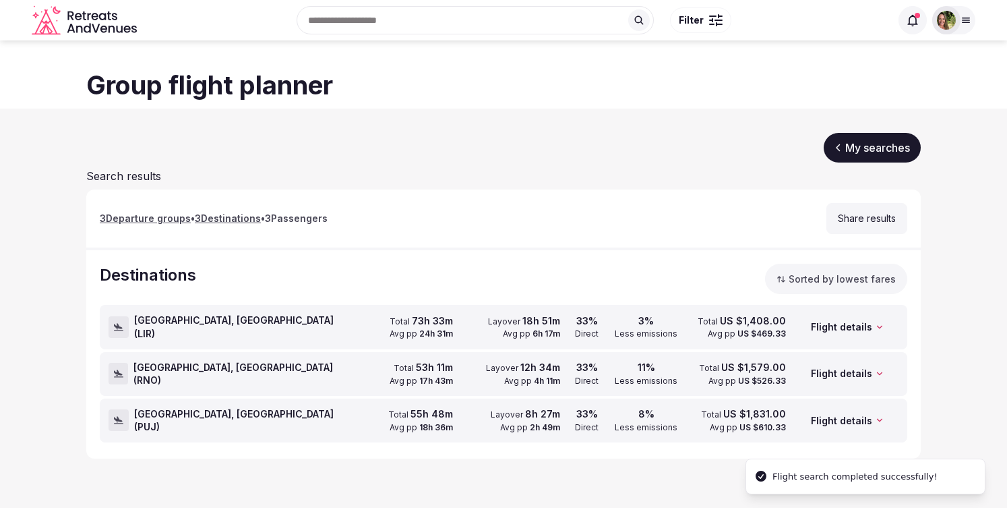
click at [299, 327] on div "Liberia, Costa Rica ( LIR )" at bounding box center [227, 326] width 237 height 42
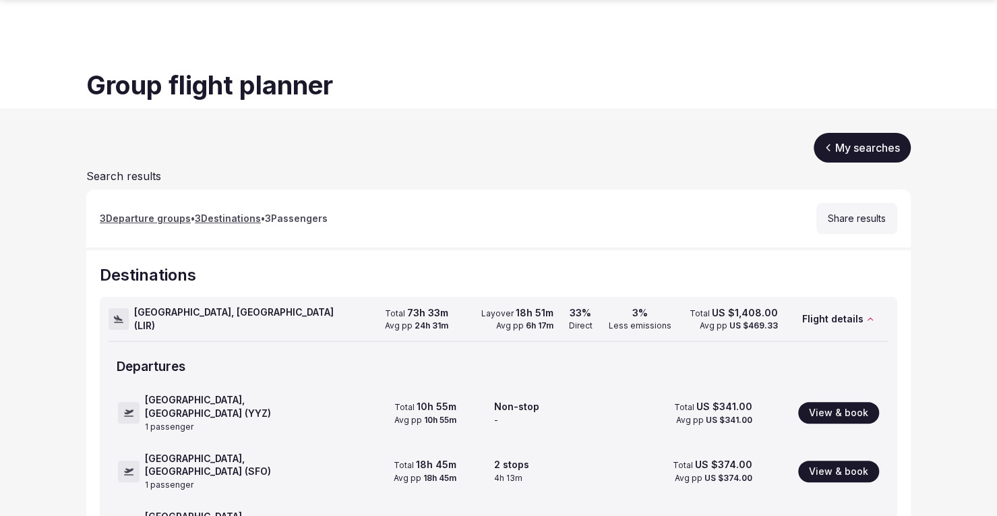
scroll to position [138, 0]
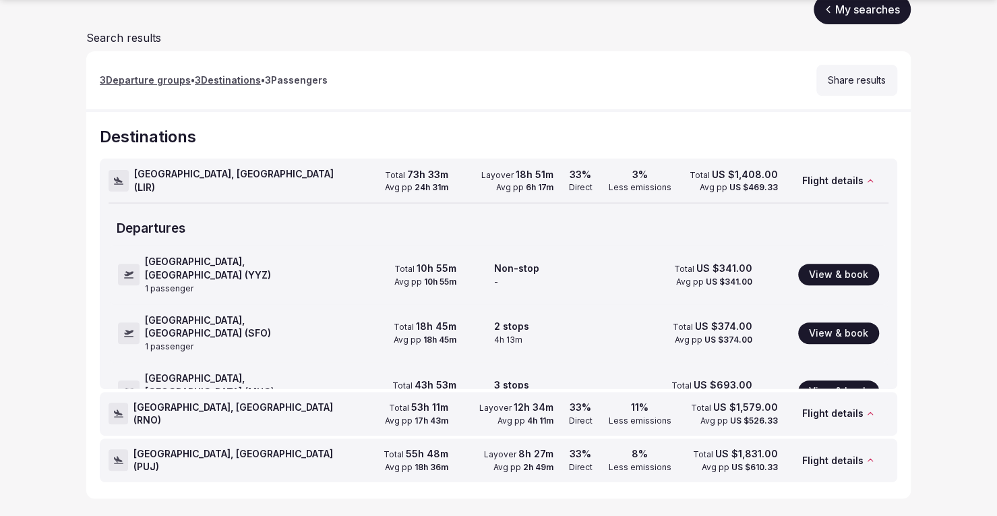
click at [205, 403] on div "Reno, United States ( RNO )" at bounding box center [226, 413] width 234 height 42
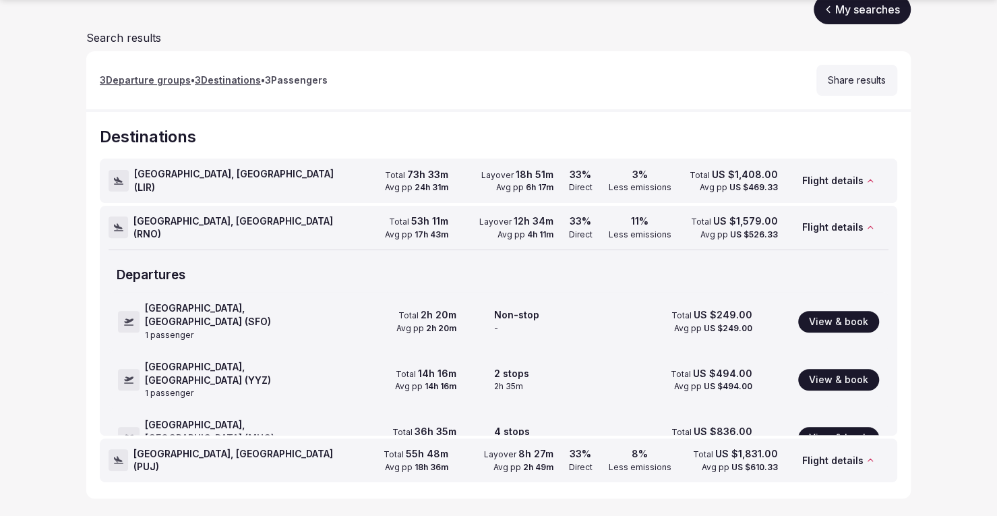
click at [226, 463] on span "Punta Cana, Dominican Republic ( PUJ )" at bounding box center [237, 460] width 209 height 26
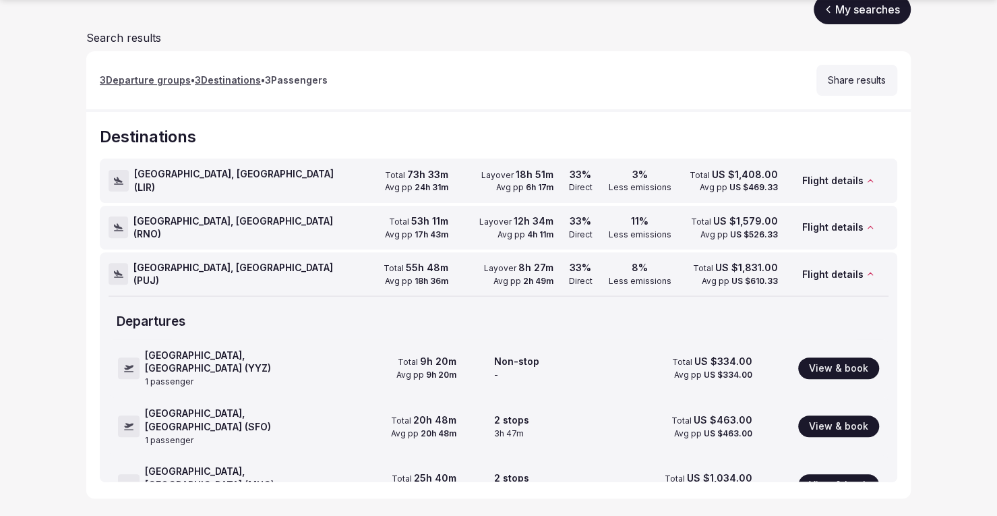
click at [254, 269] on span "Punta Cana, Dominican Republic ( PUJ )" at bounding box center [237, 274] width 209 height 26
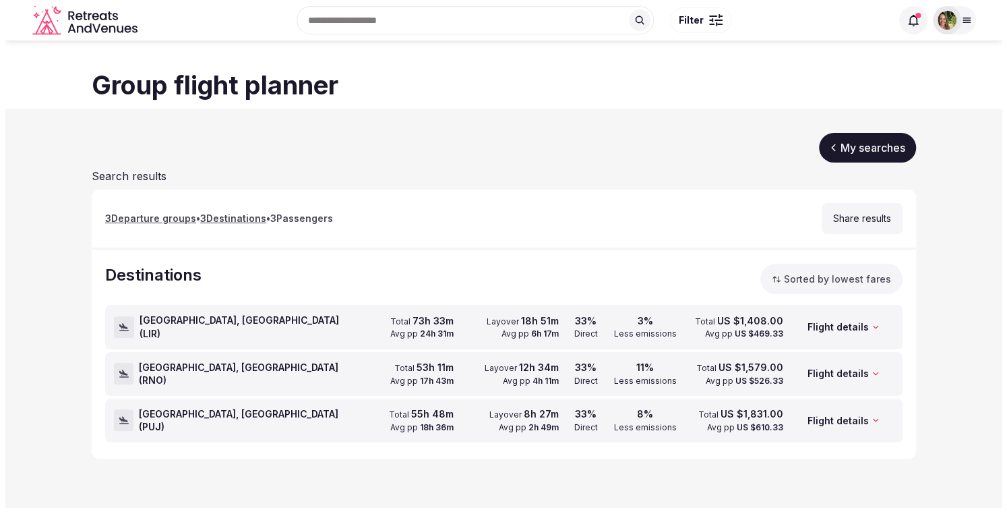
scroll to position [0, 0]
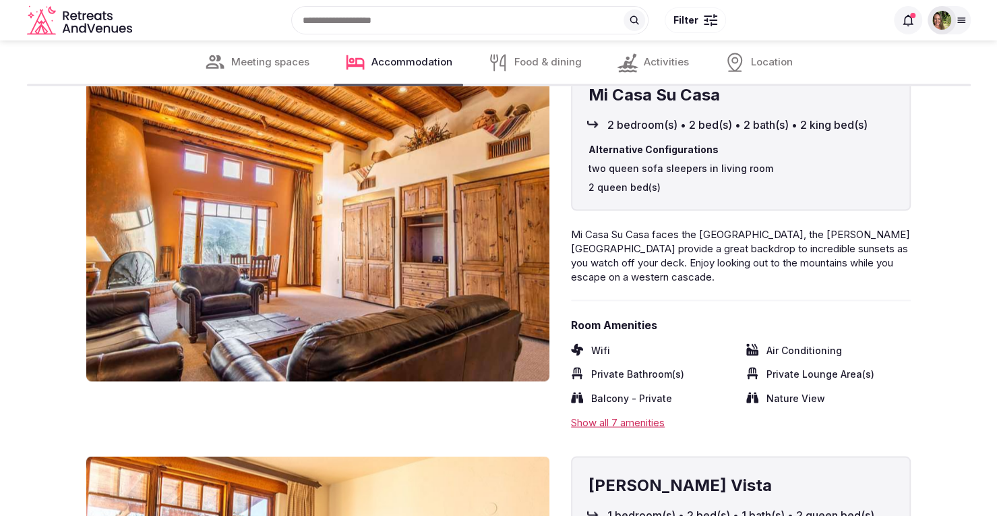
scroll to position [4179, 0]
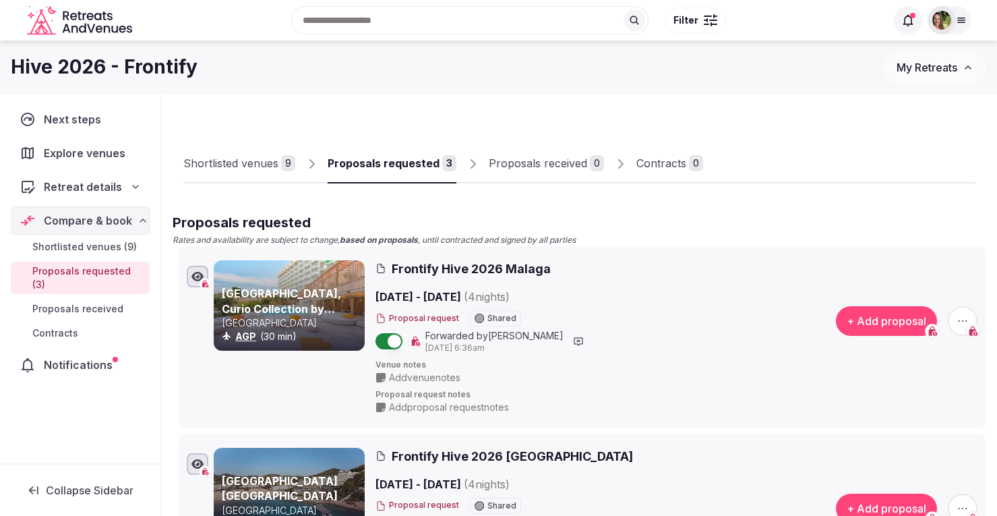
scroll to position [8, 0]
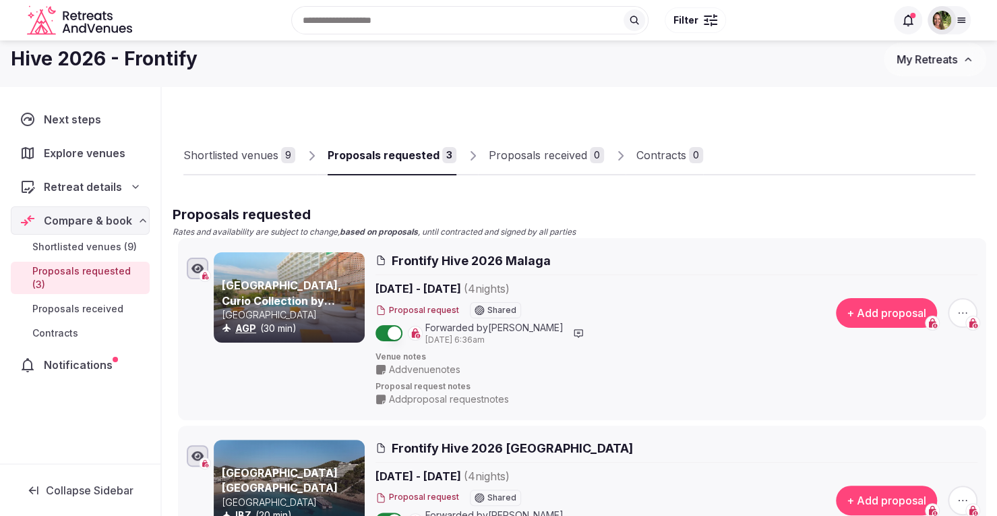
click at [218, 152] on div "Shortlisted venues" at bounding box center [230, 155] width 95 height 16
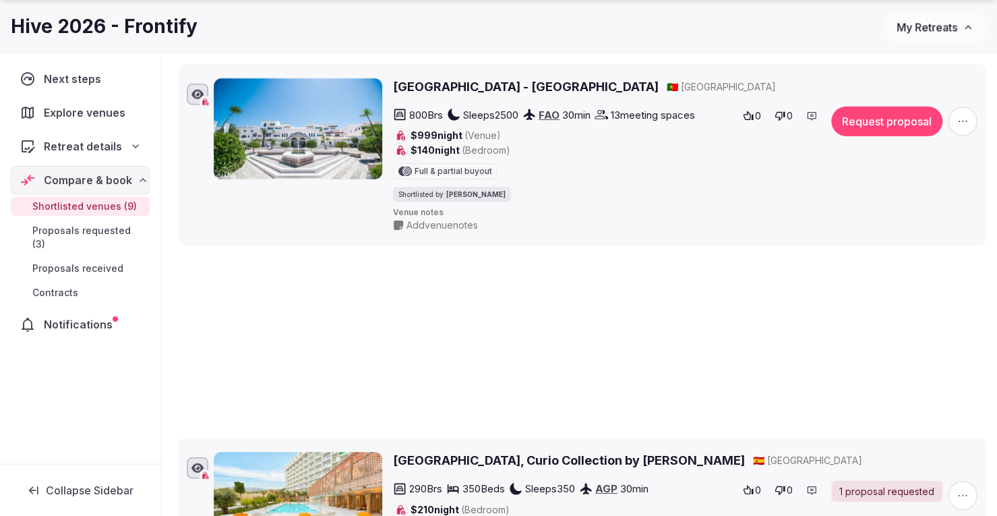
scroll to position [1426, 0]
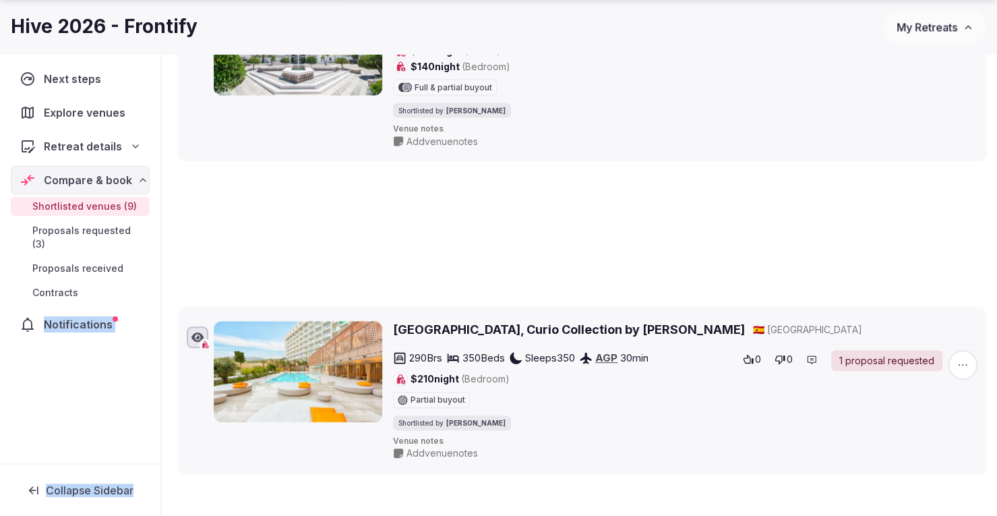
drag, startPoint x: 169, startPoint y: 270, endPoint x: 158, endPoint y: 278, distance: 12.9
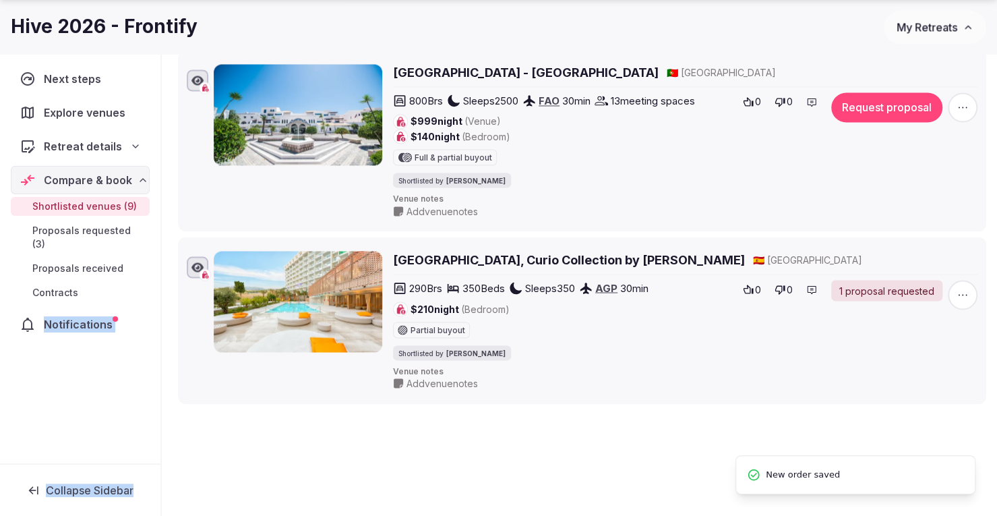
scroll to position [1291, 0]
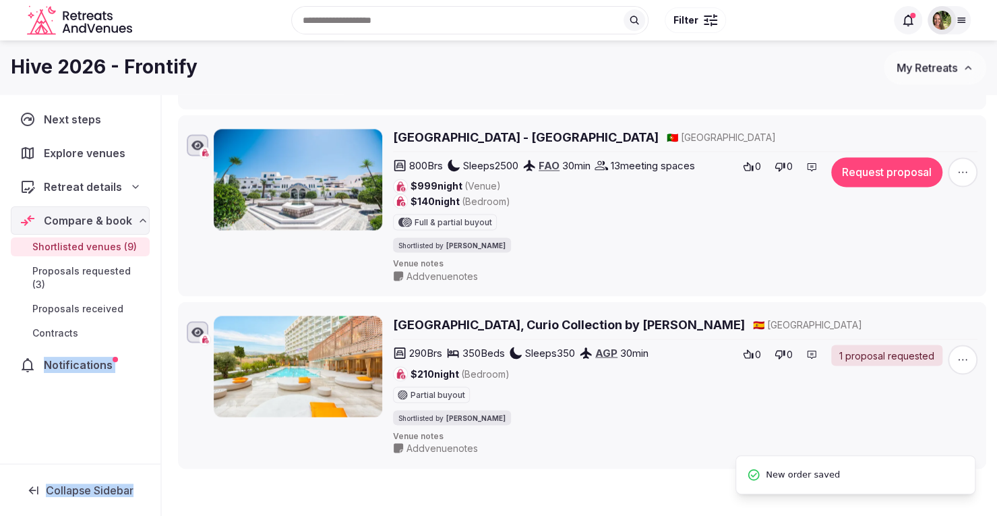
click at [158, 337] on div "Next steps Explore venues Retreat details Compare & book Shortlisted venues (9)…" at bounding box center [80, 278] width 160 height 369
click at [179, 319] on li "[GEOGRAPHIC_DATA], Curio Collection by Hilton 🇪🇸 [GEOGRAPHIC_DATA] 290 Brs 350 …" at bounding box center [582, 384] width 808 height 167
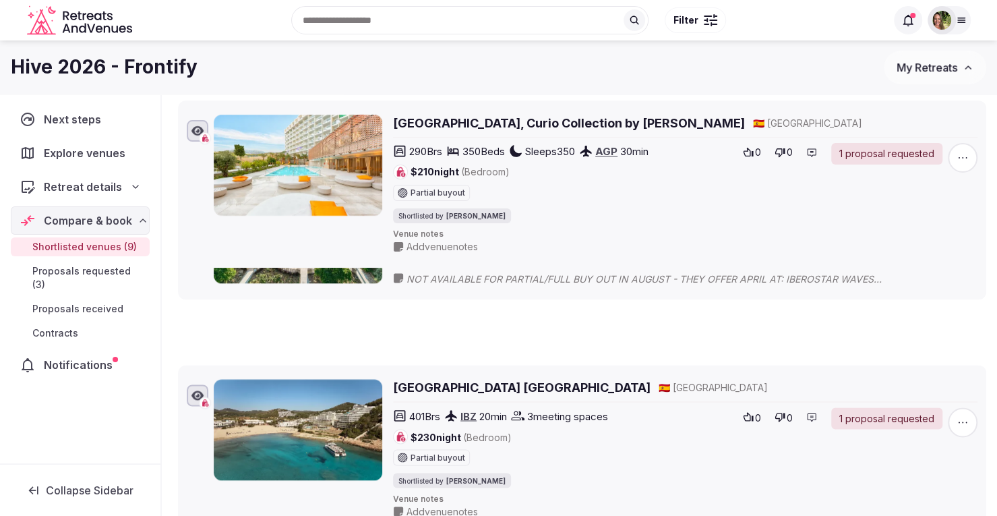
scroll to position [0, 0]
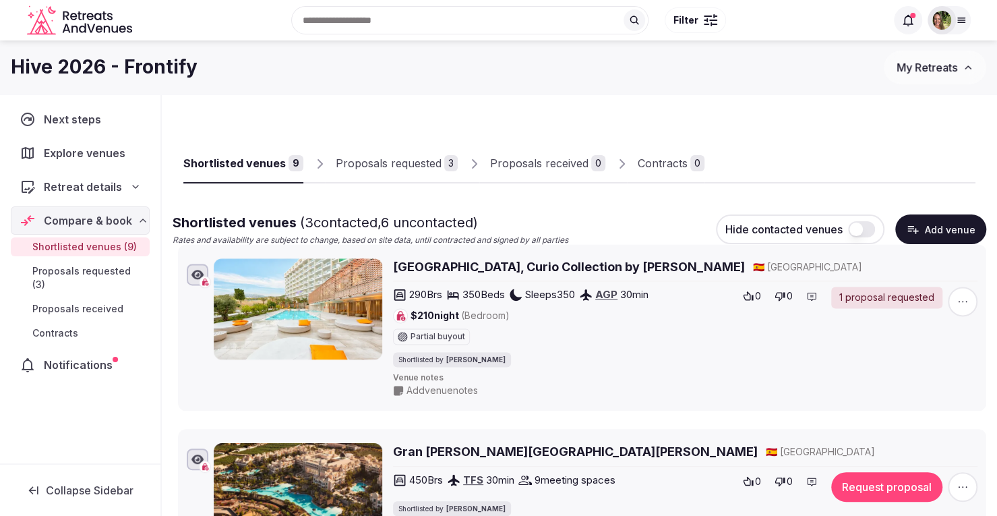
drag, startPoint x: 167, startPoint y: 304, endPoint x: 207, endPoint y: 257, distance: 61.2
click at [207, 257] on li "[GEOGRAPHIC_DATA], Curio Collection by Hilton 🇪🇸 [GEOGRAPHIC_DATA] 290 Brs 350 …" at bounding box center [582, 327] width 808 height 167
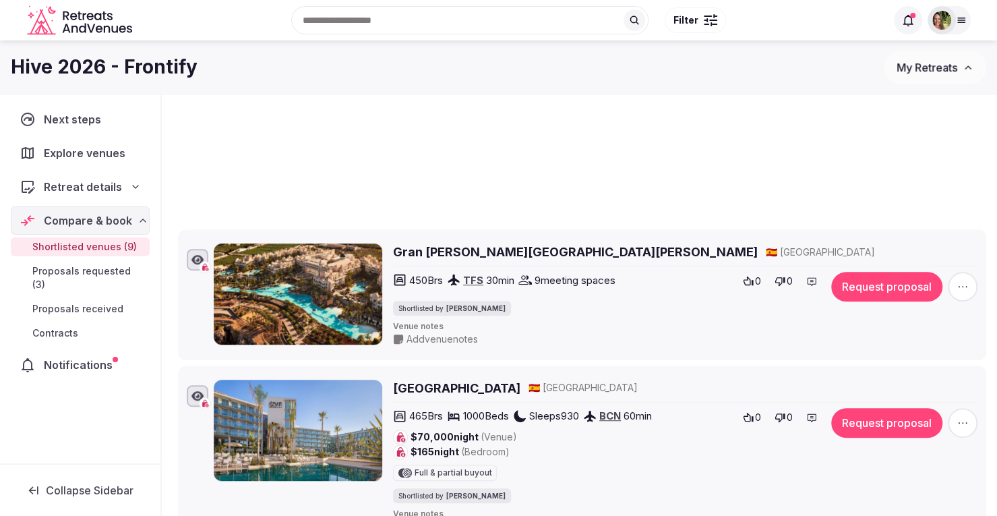
scroll to position [166, 0]
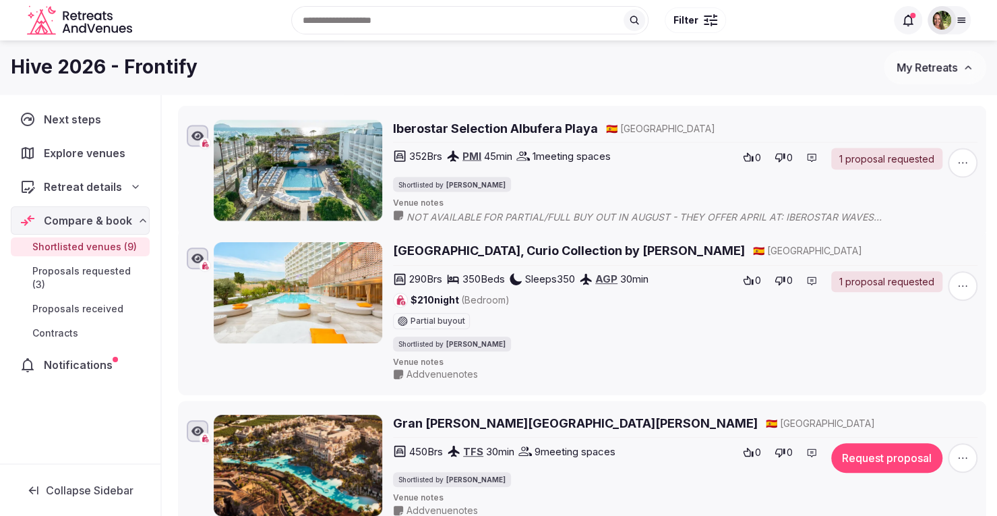
drag, startPoint x: 169, startPoint y: 287, endPoint x: 262, endPoint y: 117, distance: 194.2
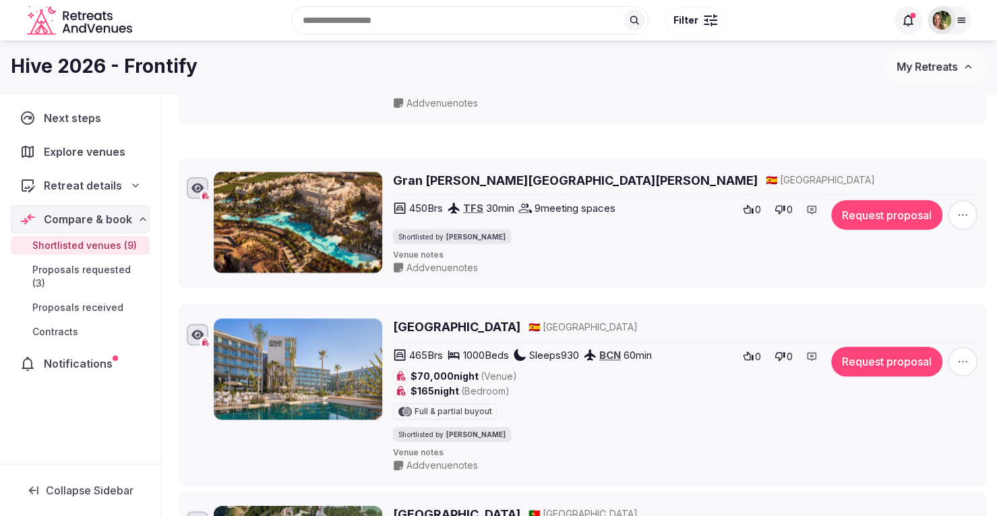
scroll to position [0, 0]
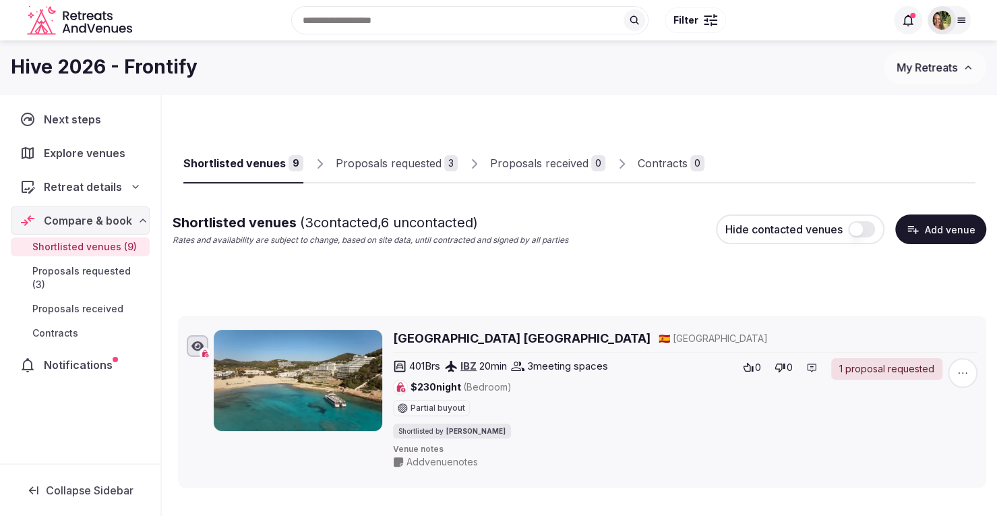
drag, startPoint x: 169, startPoint y: 326, endPoint x: 328, endPoint y: 327, distance: 159.1
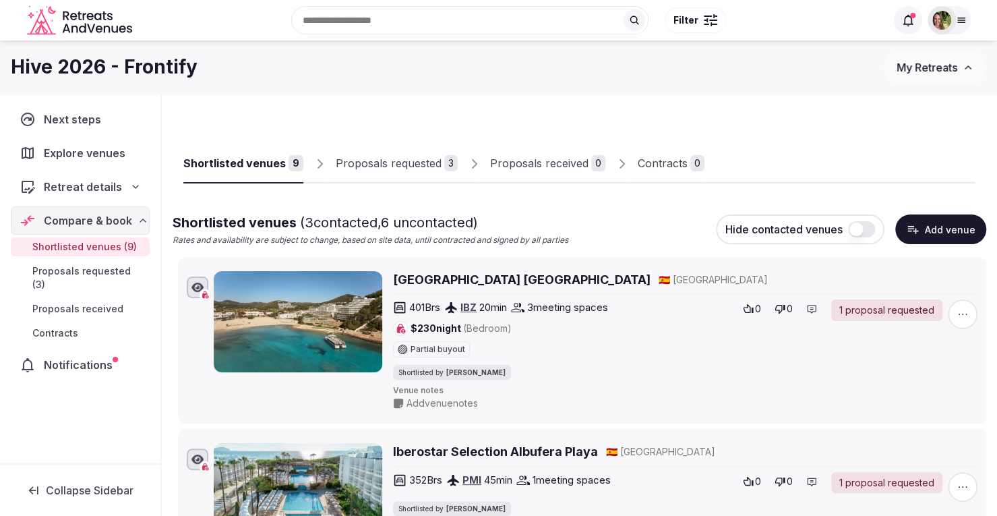
click at [232, 157] on div "Shortlisted venues" at bounding box center [234, 163] width 102 height 16
click at [910, 73] on span "My Retreats" at bounding box center [926, 67] width 61 height 13
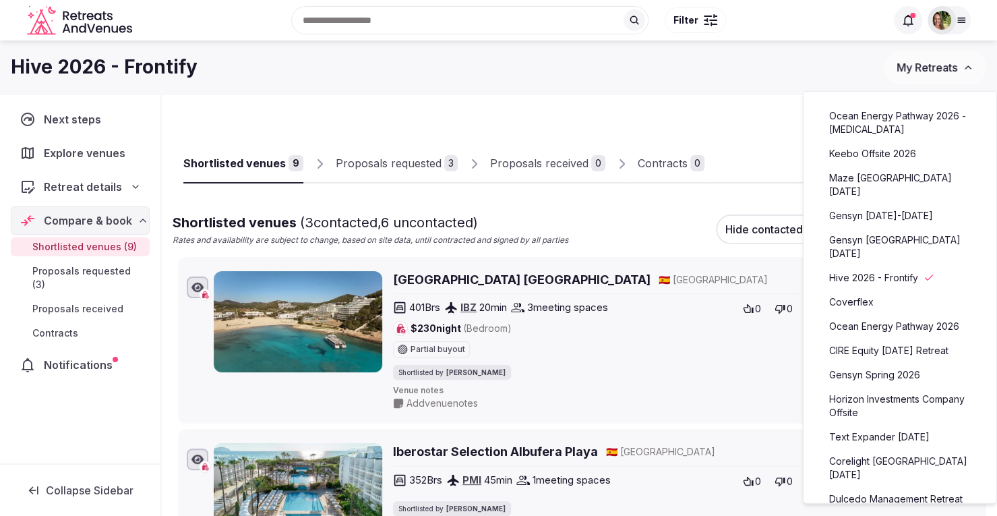
click at [893, 144] on link "Keebo Offsite 2026" at bounding box center [900, 154] width 166 height 22
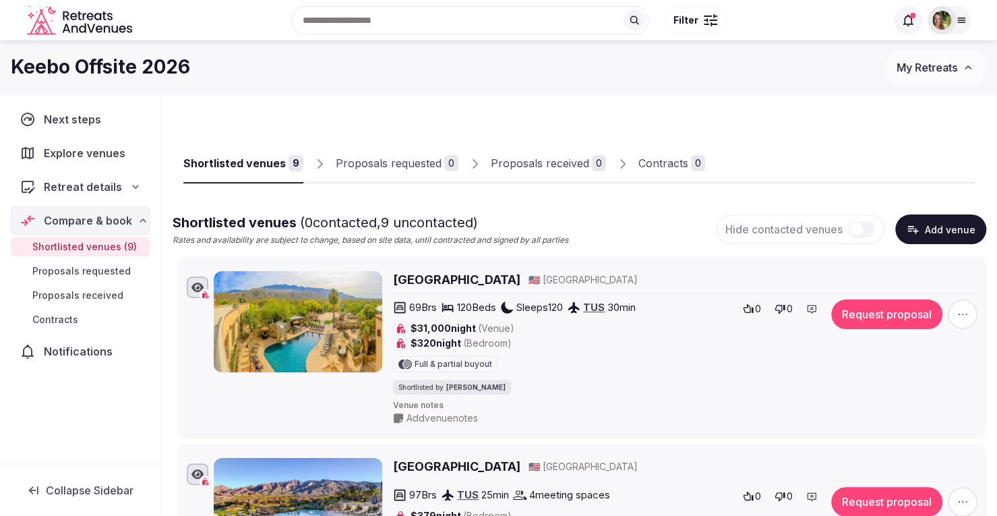
click at [965, 315] on icon "button" at bounding box center [962, 313] width 13 height 13
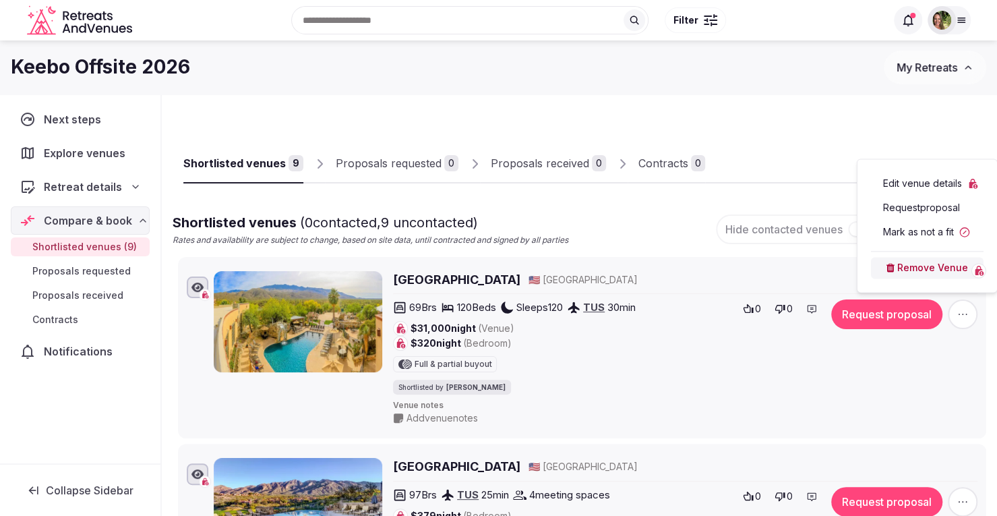
click at [929, 269] on button "Remove Venue" at bounding box center [927, 268] width 113 height 22
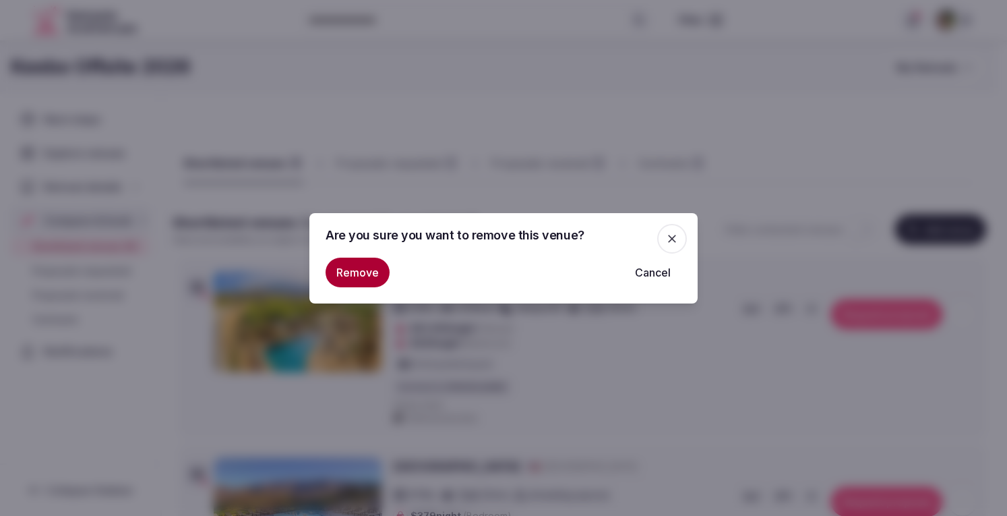
click at [367, 274] on button "Remove" at bounding box center [358, 272] width 64 height 30
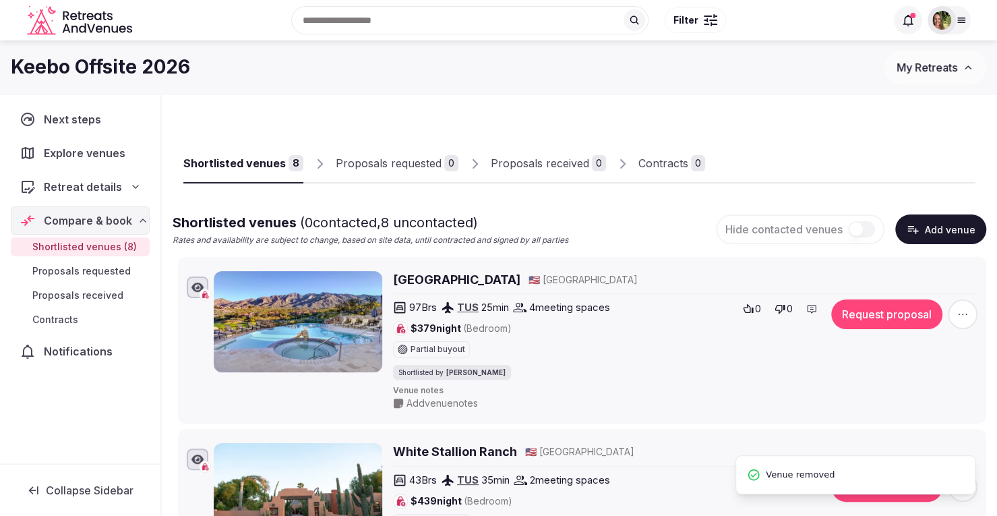
click at [958, 309] on icon "button" at bounding box center [962, 313] width 13 height 13
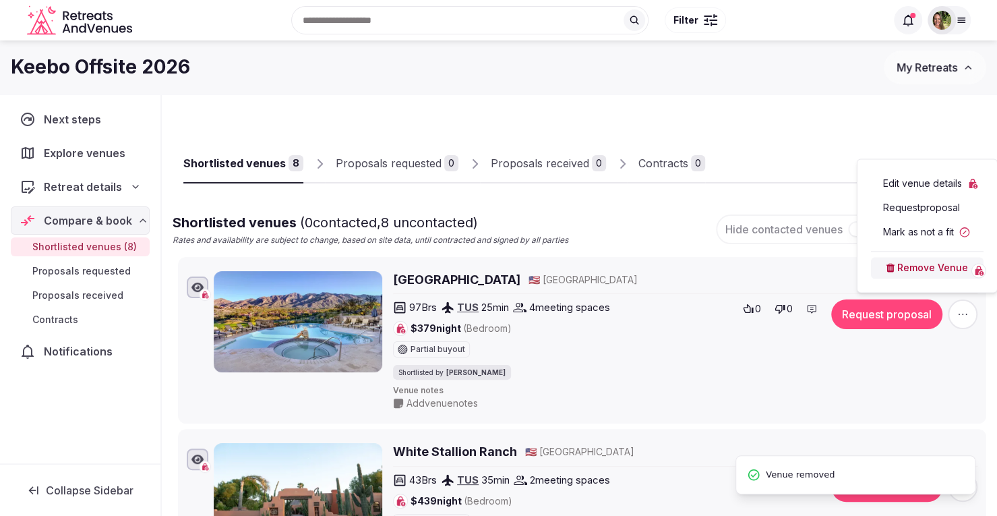
click at [941, 277] on button "Remove Venue" at bounding box center [927, 268] width 113 height 22
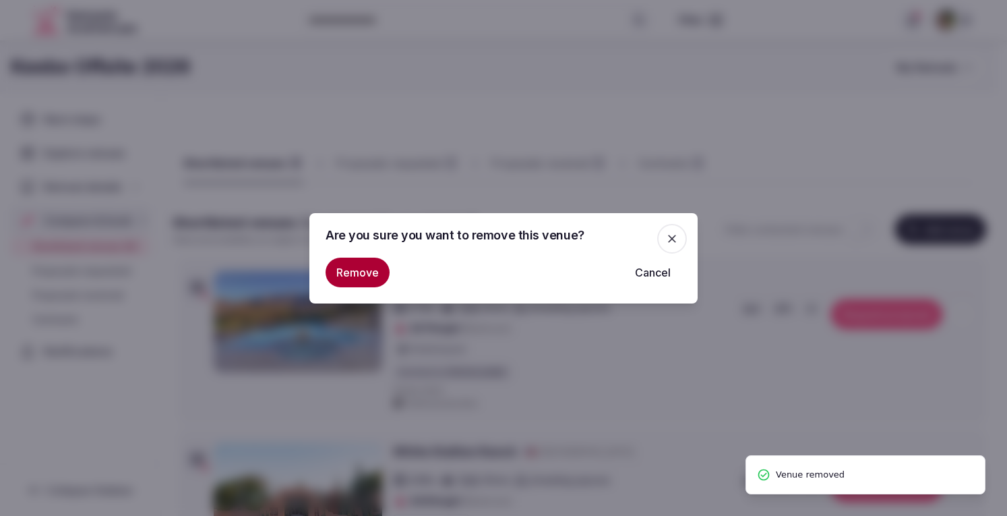
click at [356, 276] on button "Remove" at bounding box center [358, 272] width 64 height 30
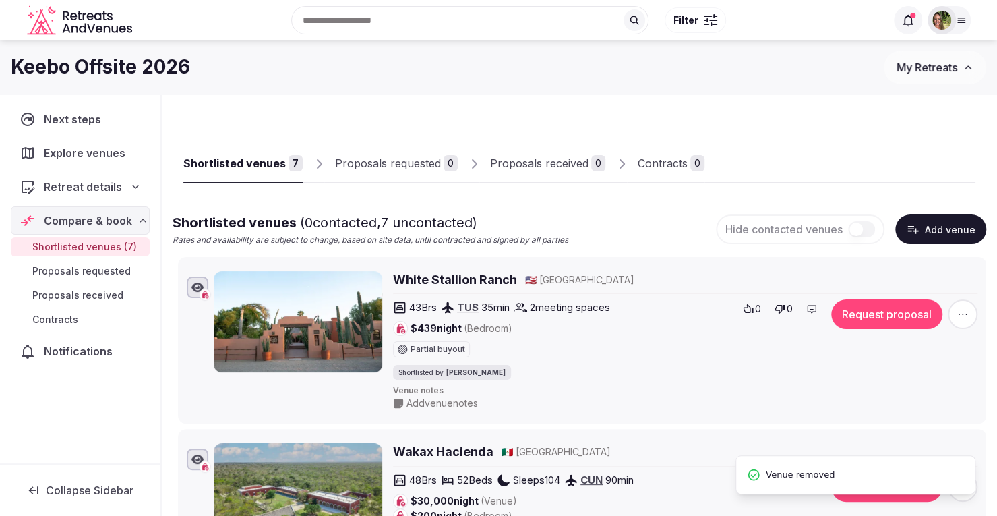
click at [965, 309] on icon "button" at bounding box center [962, 313] width 13 height 13
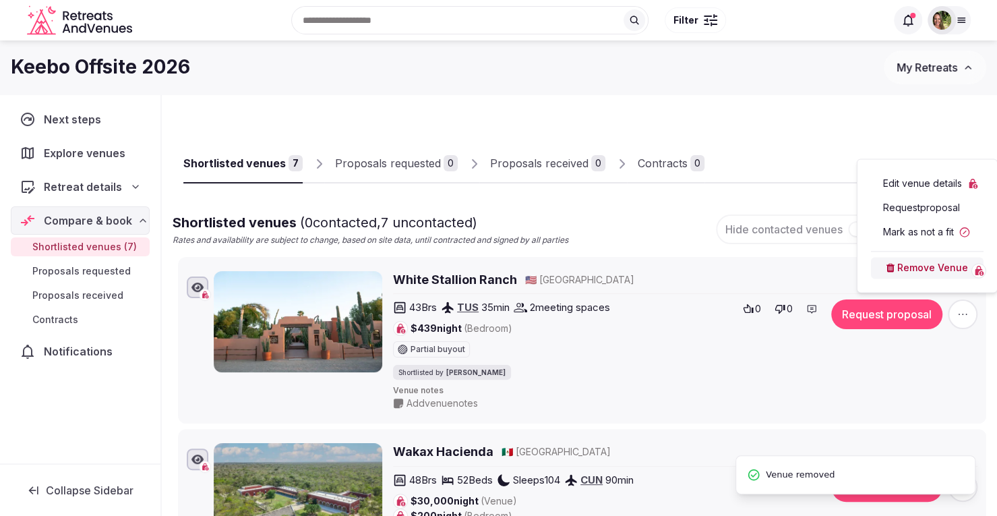
click at [925, 272] on button "Remove Venue" at bounding box center [927, 268] width 113 height 22
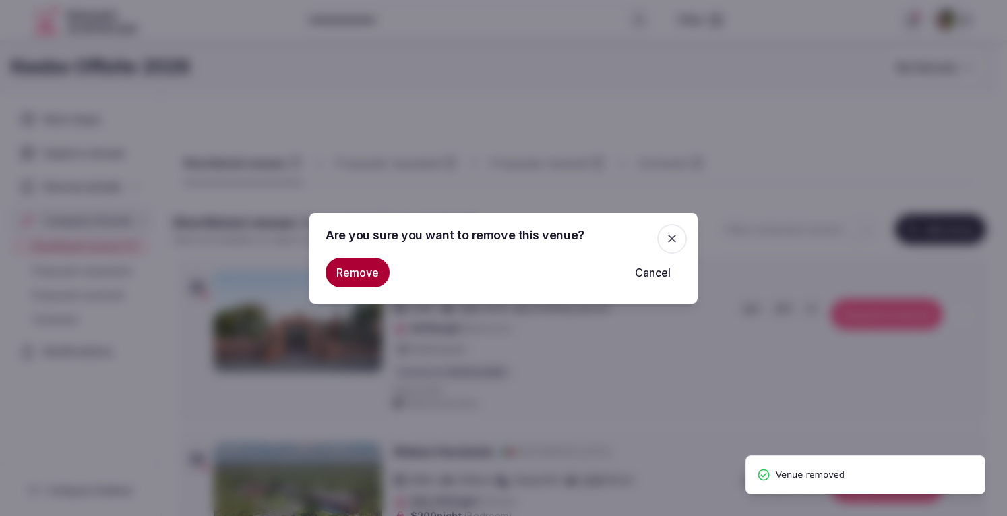
click at [352, 277] on button "Remove" at bounding box center [358, 272] width 64 height 30
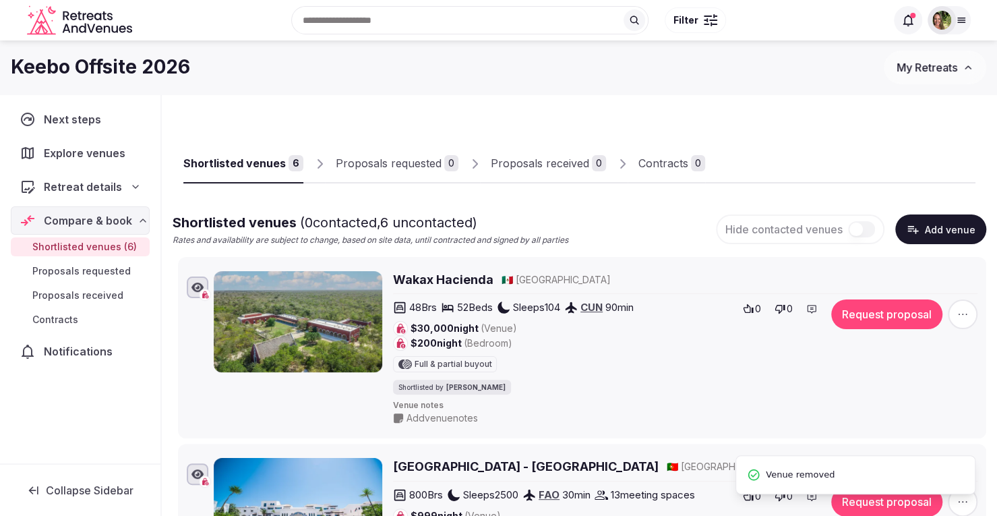
click at [959, 311] on icon "button" at bounding box center [962, 313] width 13 height 13
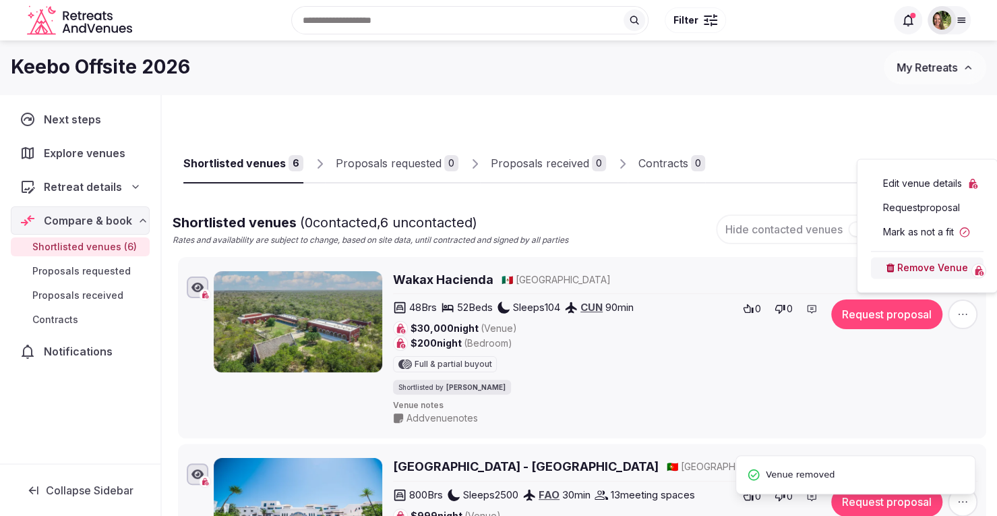
click at [913, 271] on button "Remove Venue" at bounding box center [927, 268] width 113 height 22
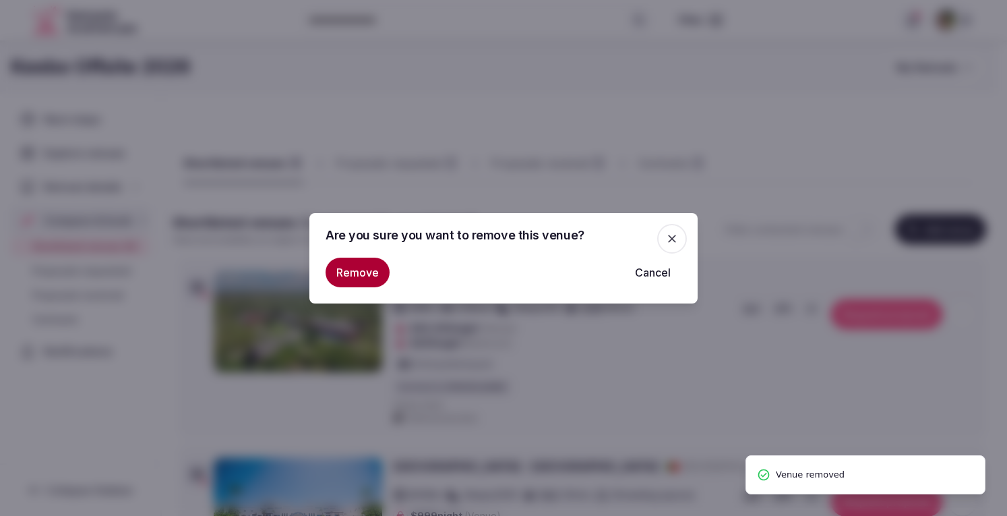
click at [363, 270] on button "Remove" at bounding box center [358, 272] width 64 height 30
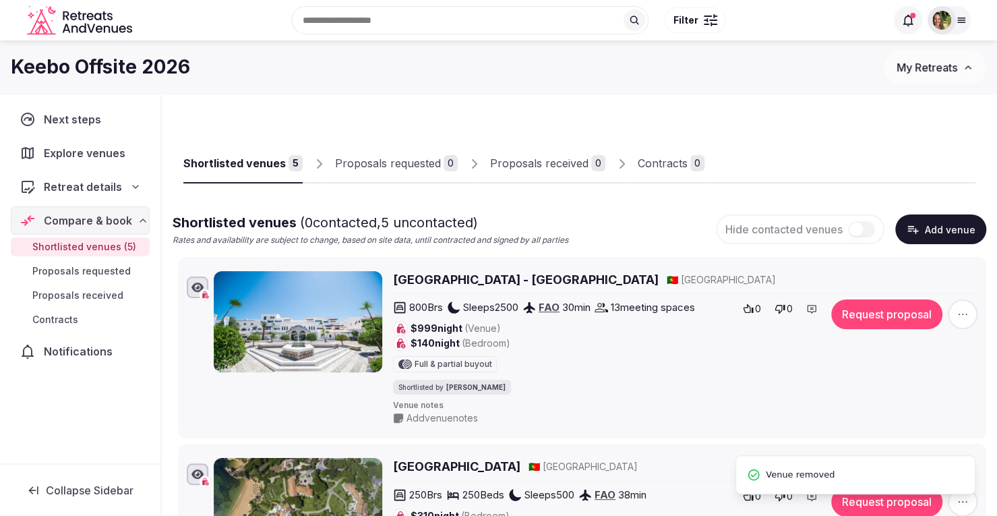
click at [962, 311] on icon "button" at bounding box center [962, 313] width 13 height 13
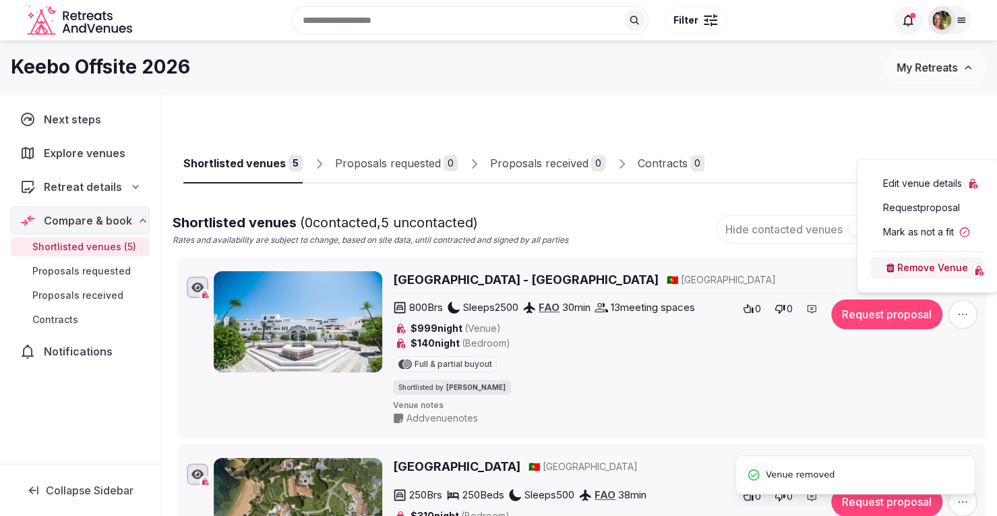
click at [922, 270] on button "Remove Venue" at bounding box center [927, 268] width 113 height 22
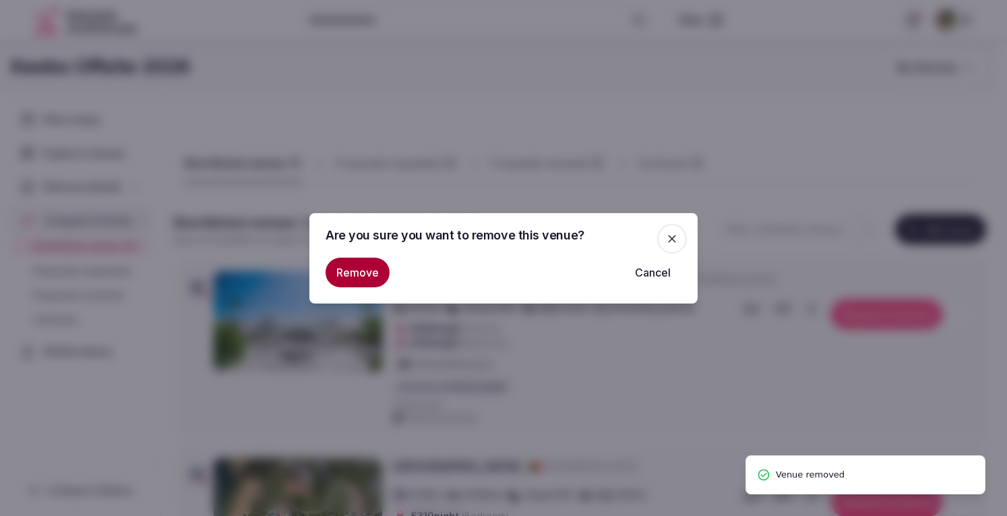
click at [348, 262] on button "Remove" at bounding box center [358, 272] width 64 height 30
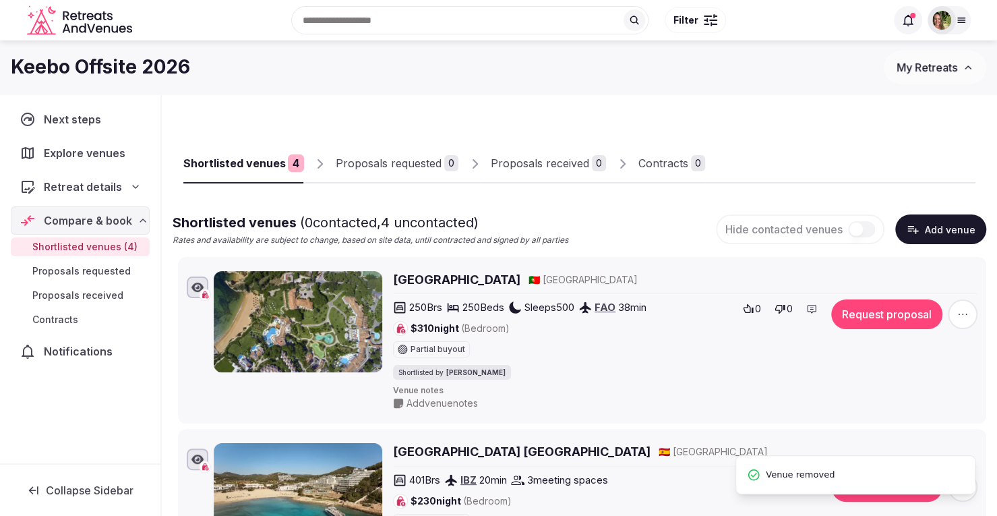
click at [963, 312] on icon "button" at bounding box center [962, 313] width 13 height 13
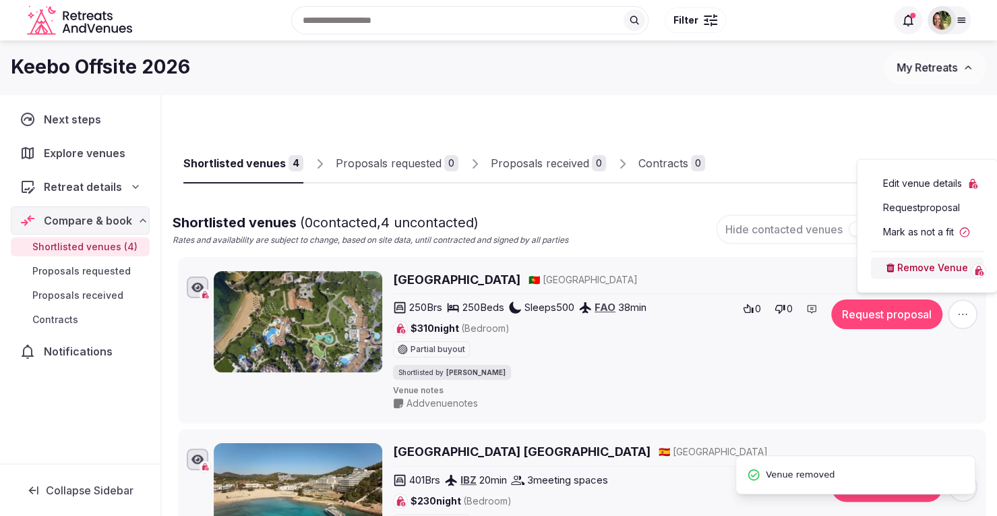
click at [894, 270] on icon at bounding box center [890, 267] width 9 height 9
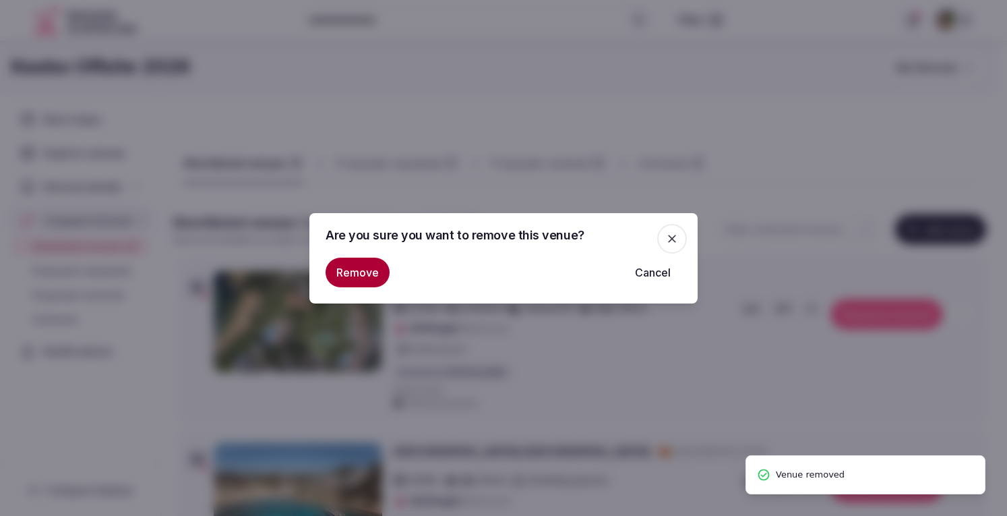
click at [363, 276] on button "Remove" at bounding box center [358, 272] width 64 height 30
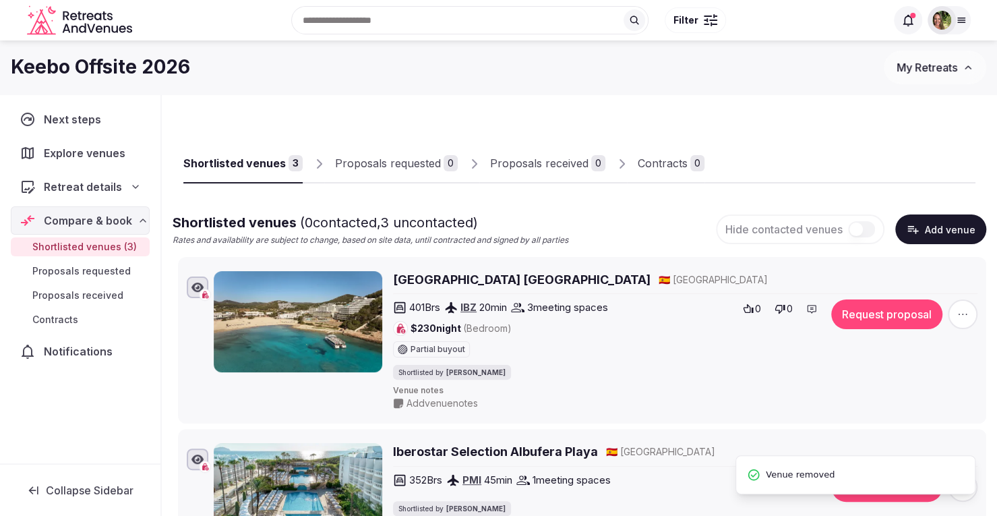
click at [955, 311] on span "button" at bounding box center [963, 314] width 30 height 30
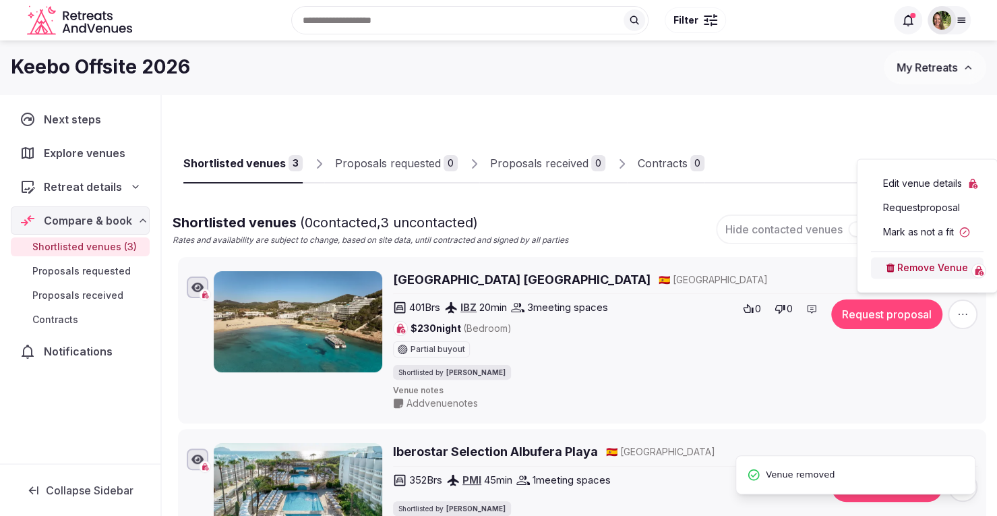
click at [909, 269] on button "Remove Venue" at bounding box center [927, 268] width 113 height 22
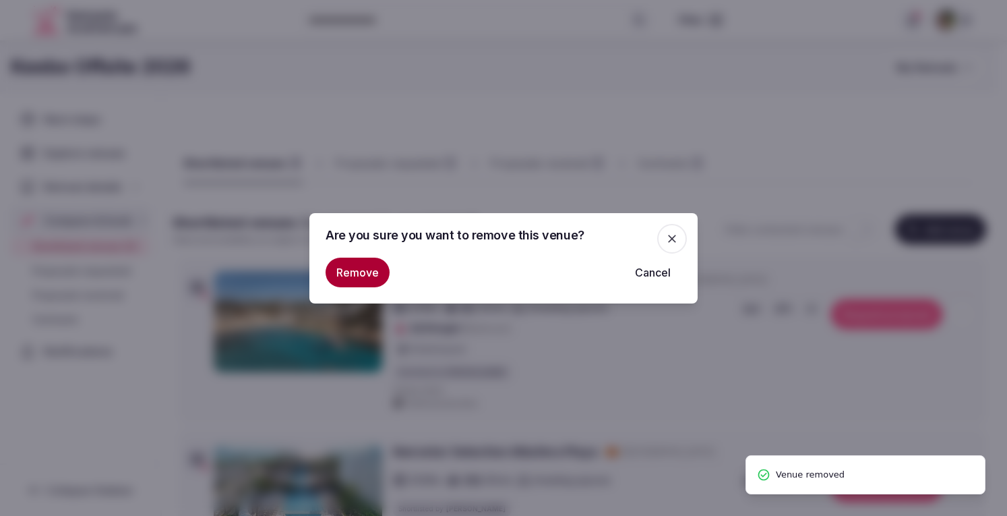
click at [370, 282] on button "Remove" at bounding box center [358, 272] width 64 height 30
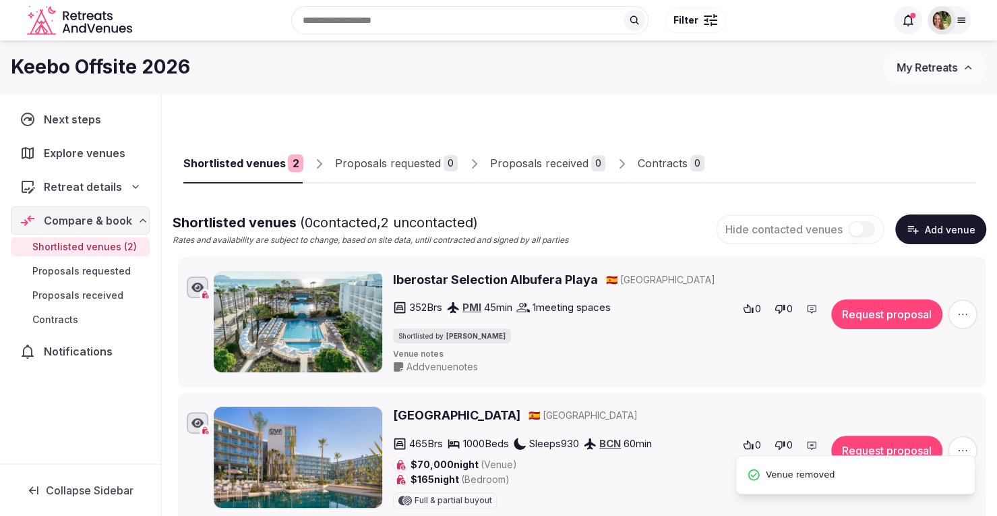
click at [967, 310] on icon "button" at bounding box center [962, 313] width 13 height 13
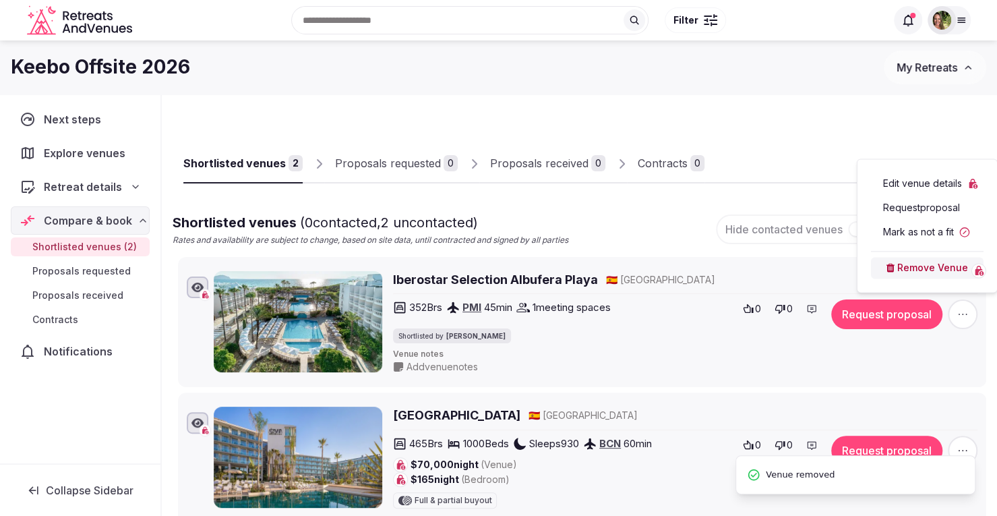
click at [917, 270] on button "Remove Venue" at bounding box center [927, 268] width 113 height 22
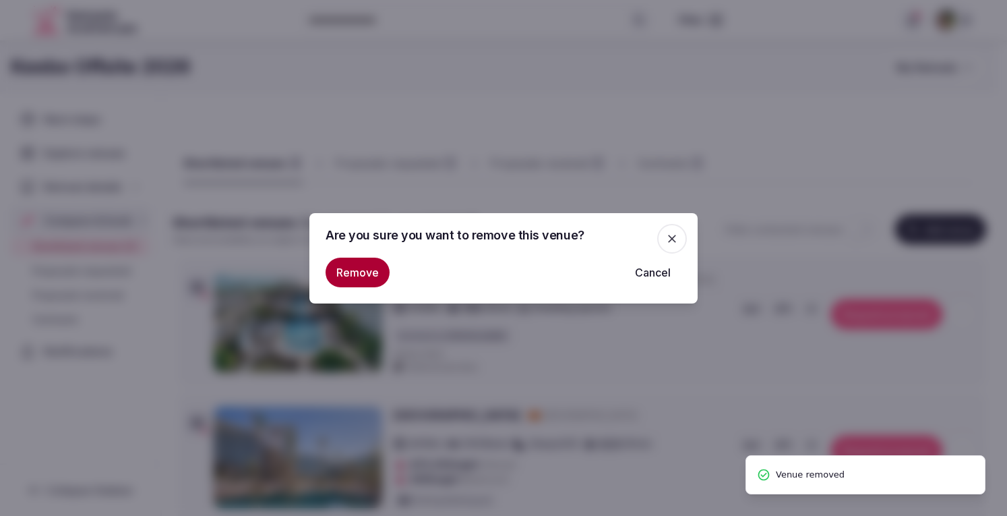
click at [350, 267] on button "Remove" at bounding box center [358, 272] width 64 height 30
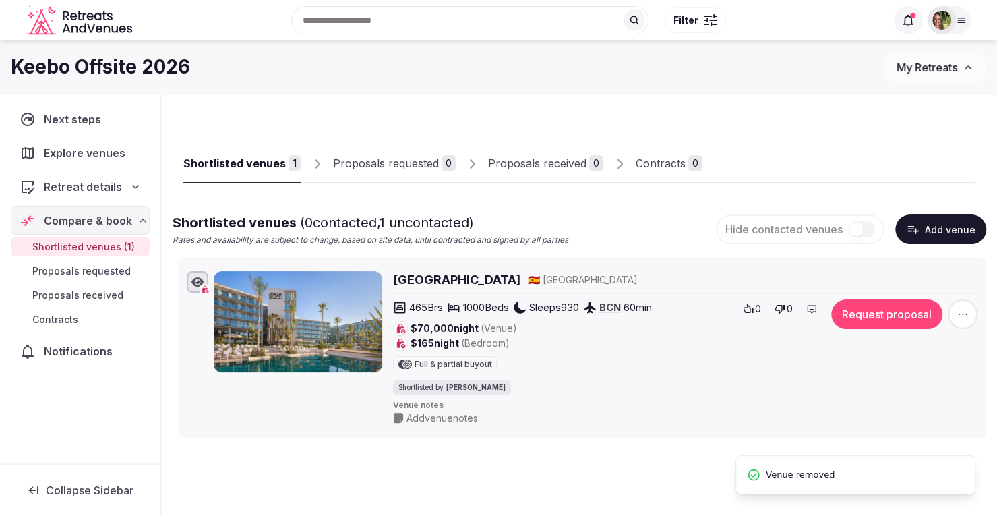
click at [963, 310] on icon "button" at bounding box center [962, 313] width 13 height 13
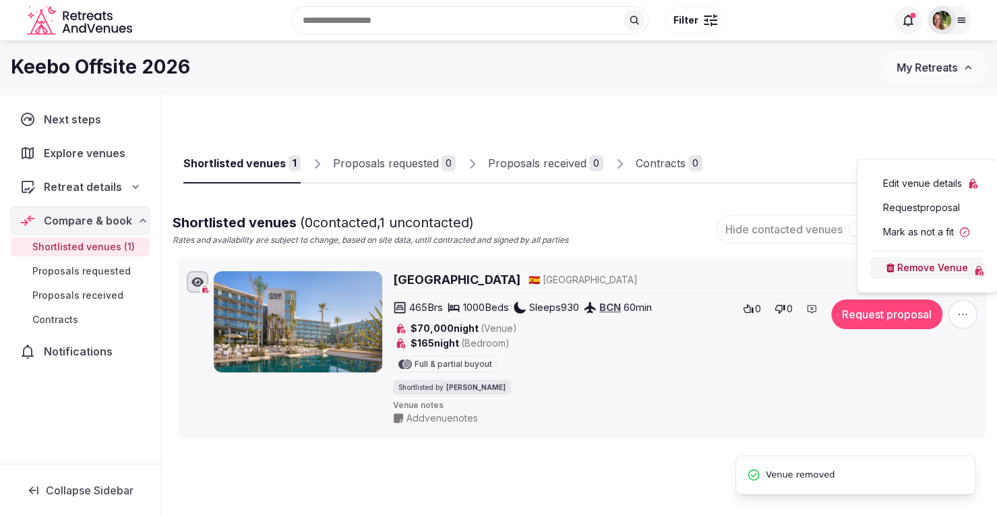
click at [910, 272] on button "Remove Venue" at bounding box center [927, 268] width 113 height 22
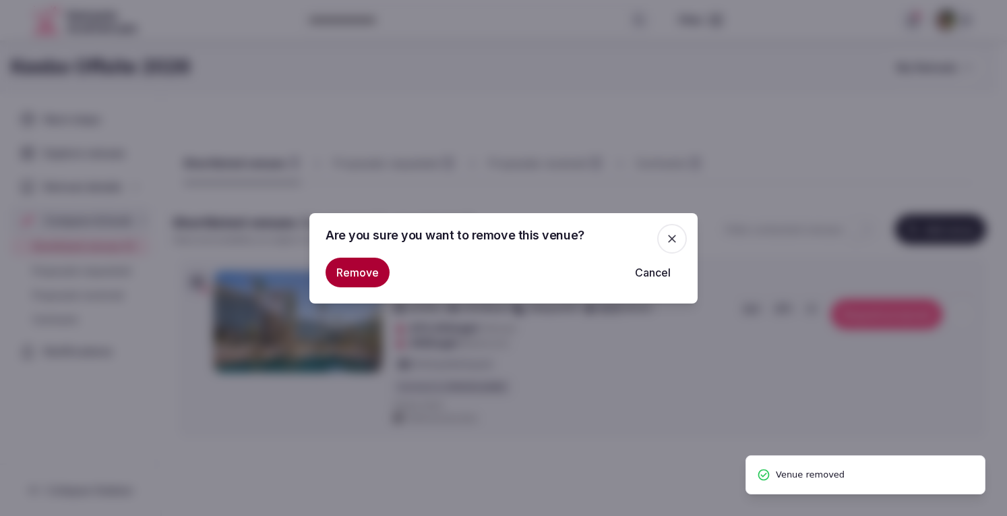
drag, startPoint x: 325, startPoint y: 276, endPoint x: 356, endPoint y: 275, distance: 31.0
click at [326, 276] on div "Are you sure you want to remove this venue? Remove Cancel" at bounding box center [503, 258] width 388 height 90
click at [356, 275] on button "Remove" at bounding box center [358, 272] width 64 height 30
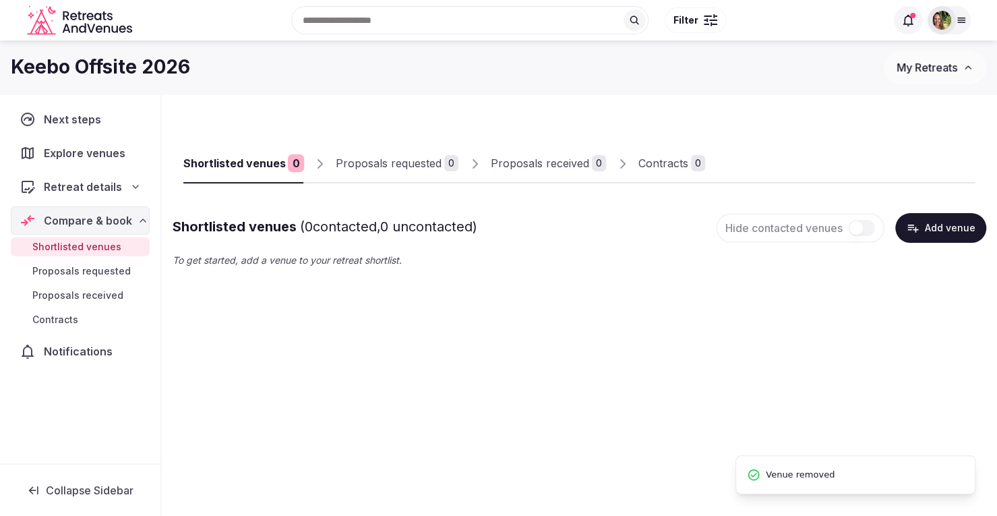
click at [361, 10] on div "Recent searches [US_STATE] [GEOGRAPHIC_DATA] [GEOGRAPHIC_DATA] [GEOGRAPHIC_DATA…" at bounding box center [511, 20] width 748 height 58
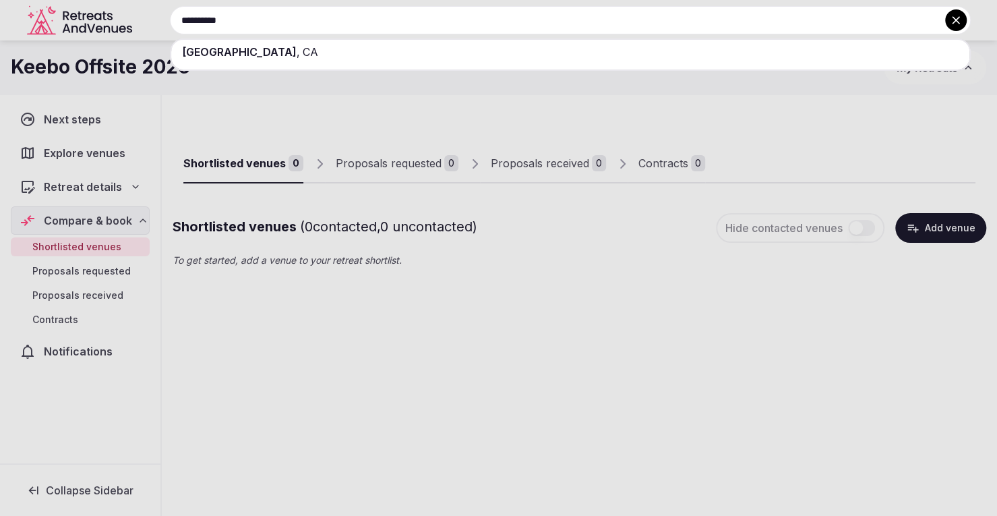
type input "**********"
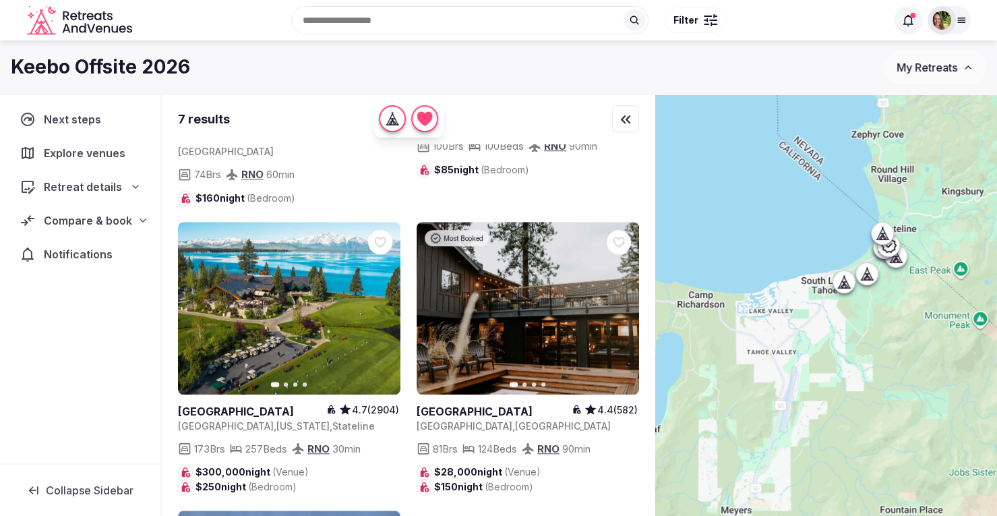
scroll to position [510, 0]
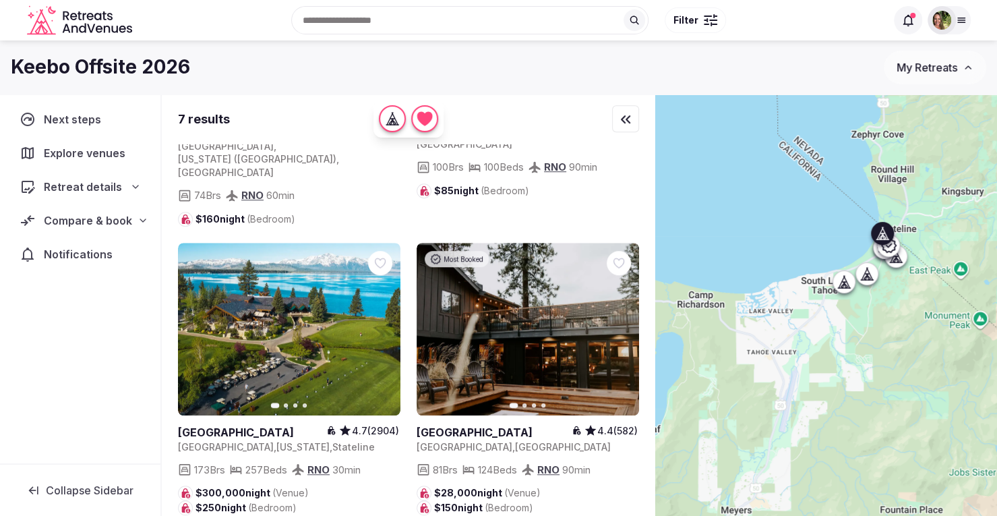
click at [0, 0] on icon at bounding box center [0, 0] width 0 height 0
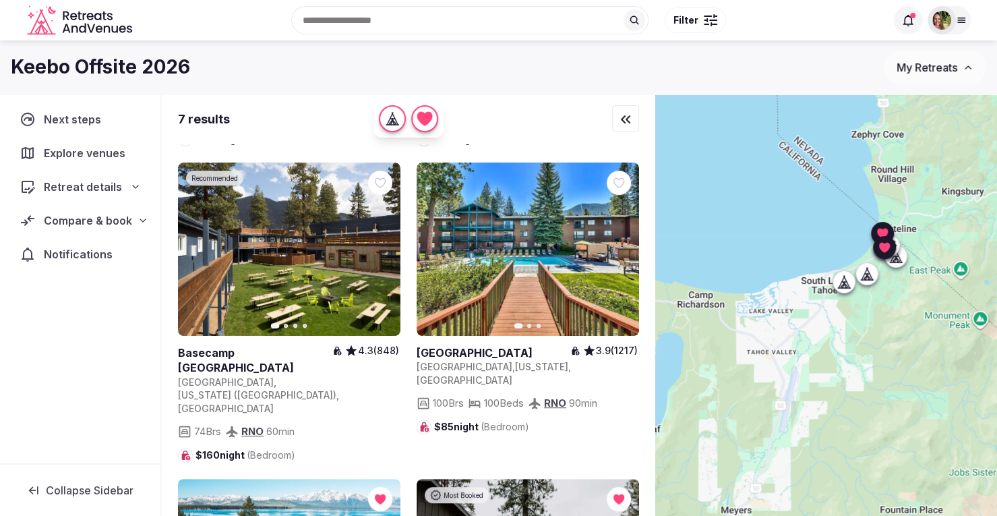
scroll to position [240, 0]
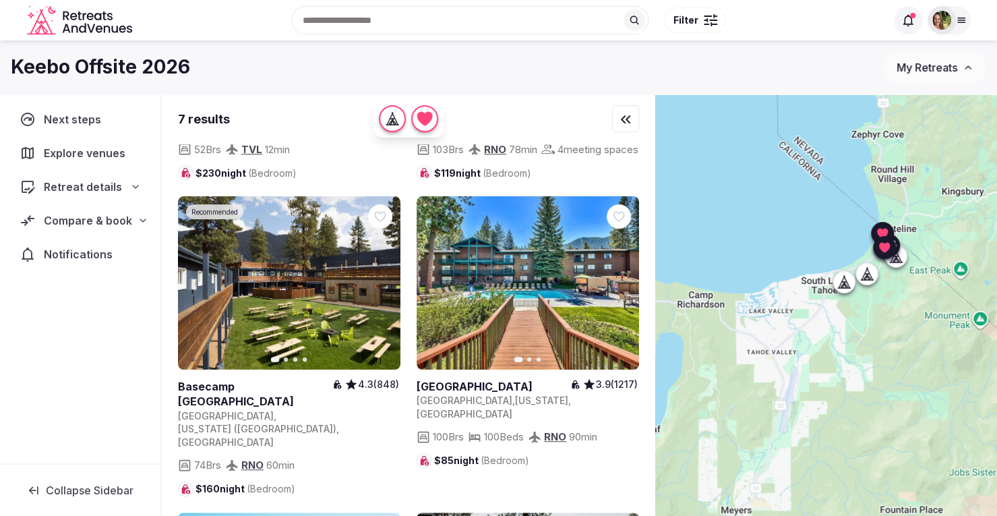
click at [0, 0] on icon at bounding box center [0, 0] width 0 height 0
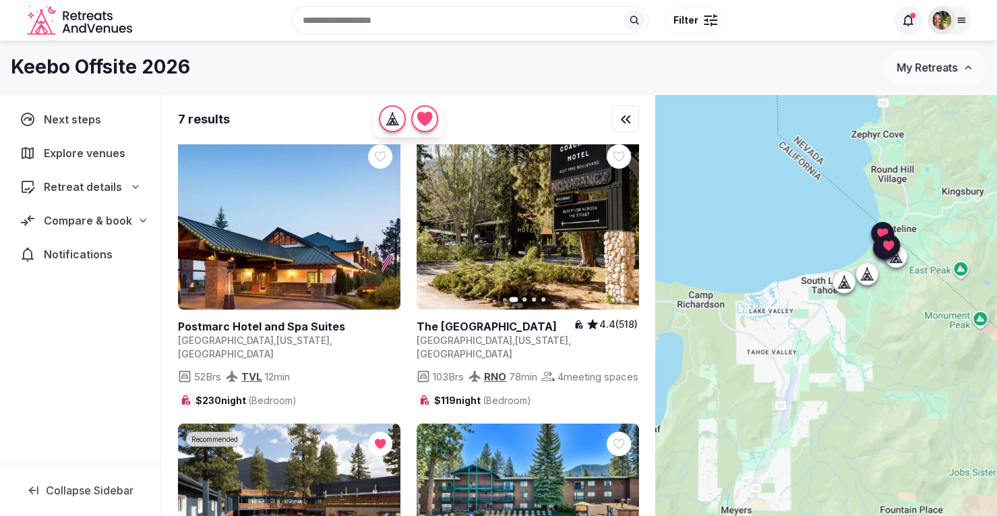
scroll to position [0, 0]
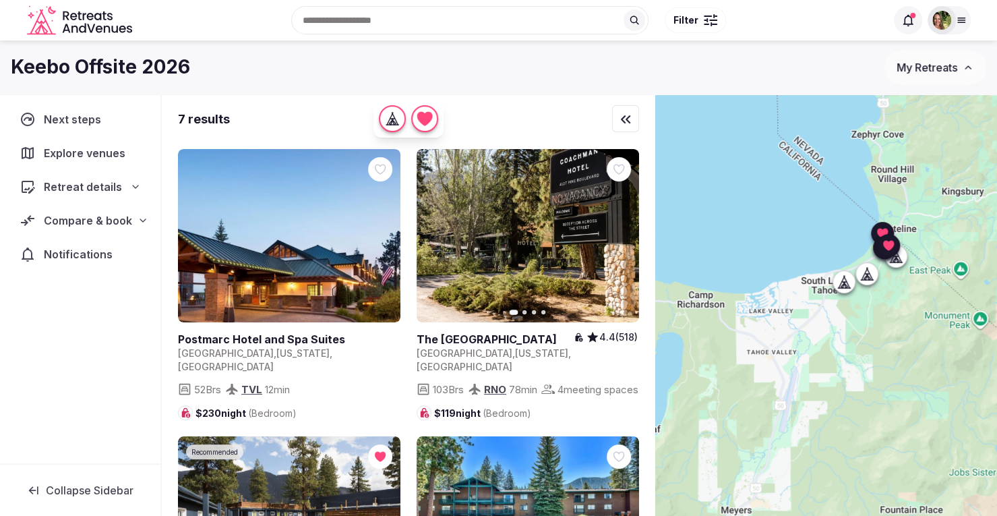
click at [0, 0] on icon at bounding box center [0, 0] width 0 height 0
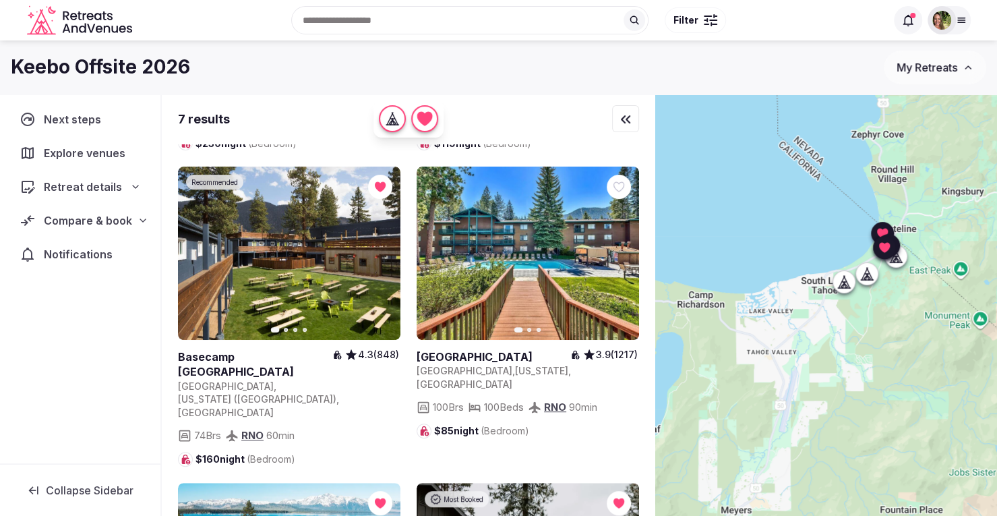
scroll to position [539, 0]
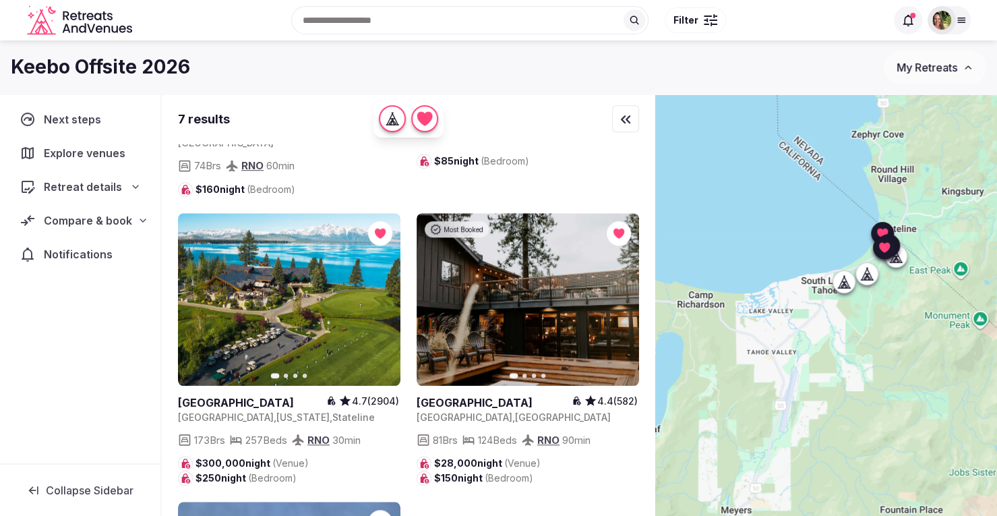
click at [353, 16] on div "Recent searches [GEOGRAPHIC_DATA] [US_STATE] [GEOGRAPHIC_DATA] [GEOGRAPHIC_DATA…" at bounding box center [511, 20] width 748 height 58
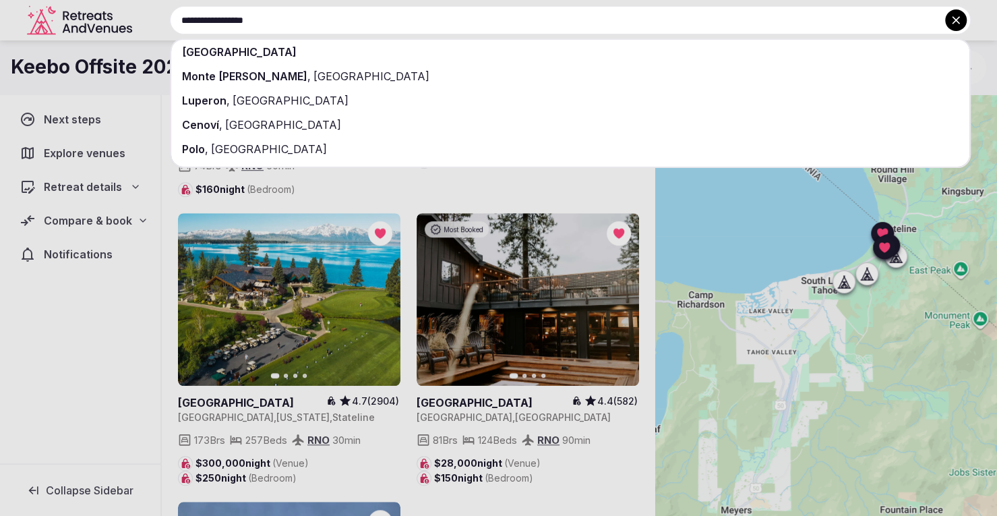
type input "**********"
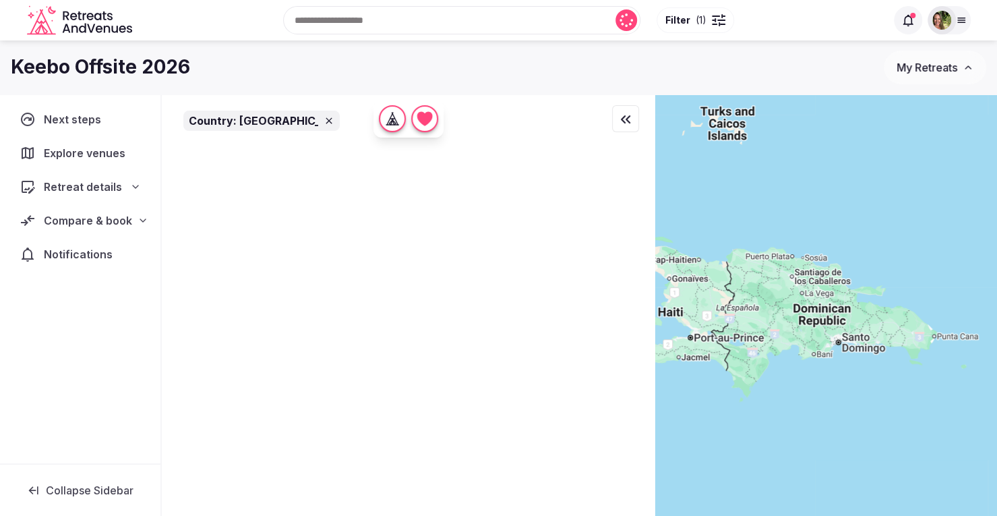
scroll to position [0, 0]
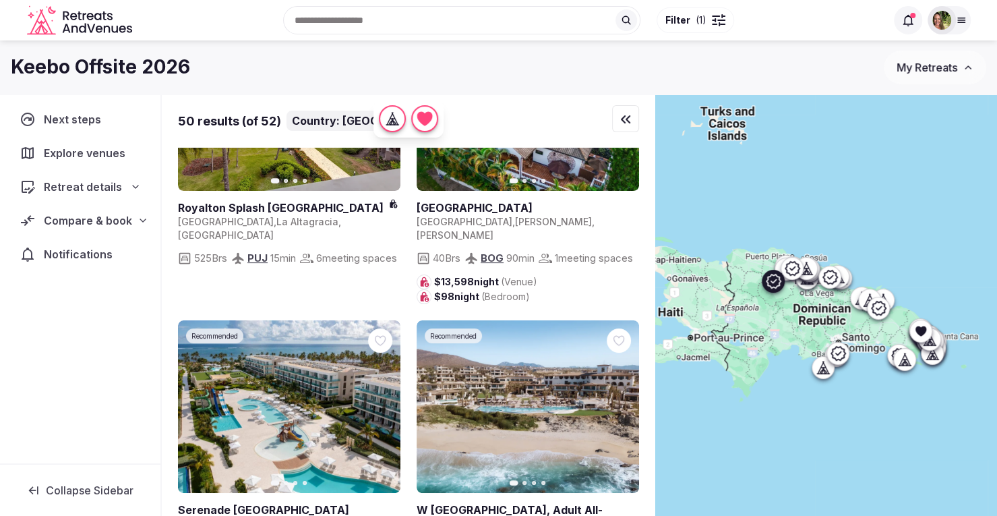
scroll to position [270, 0]
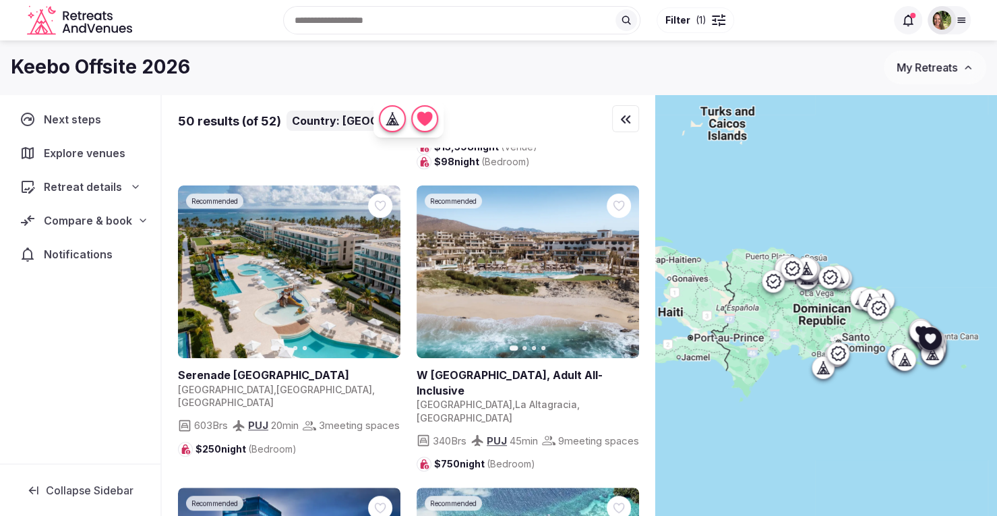
click at [0, 0] on icon at bounding box center [0, 0] width 0 height 0
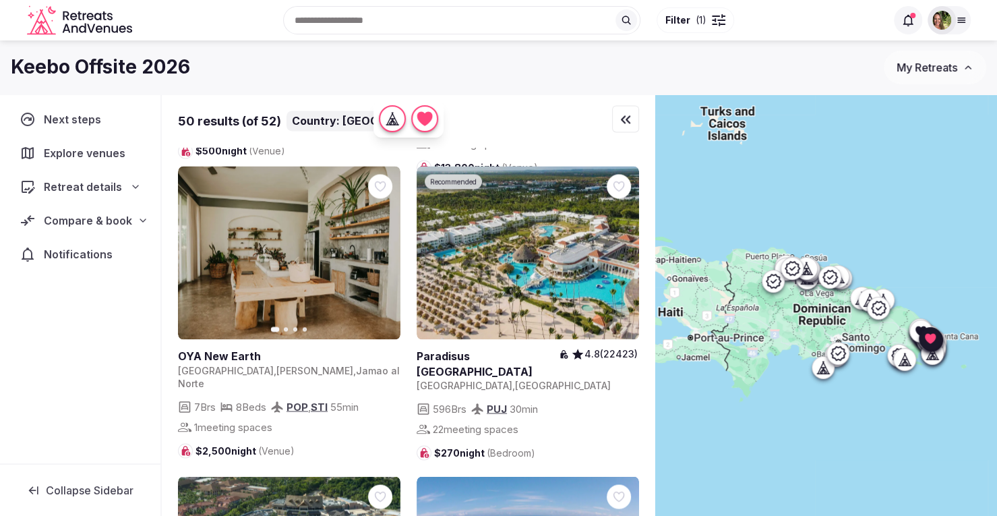
scroll to position [1213, 0]
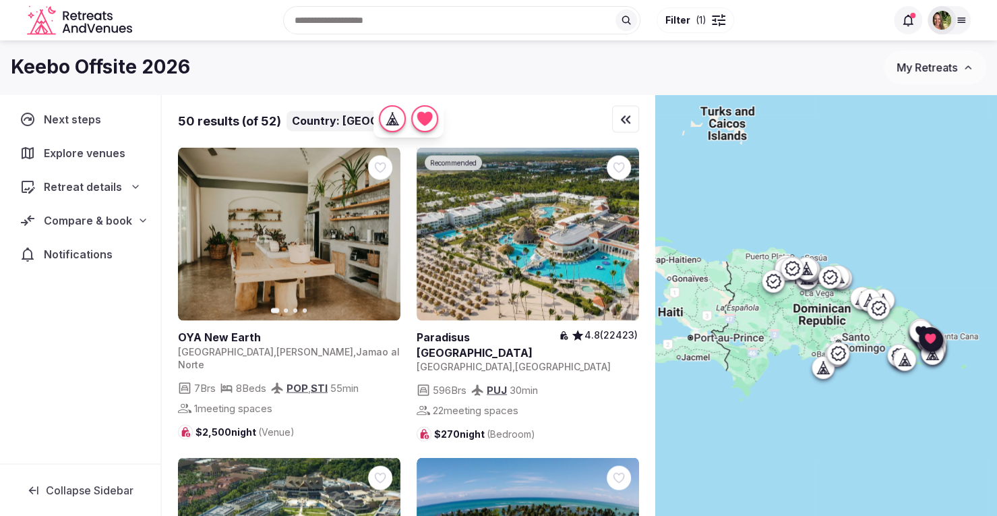
click at [0, 0] on icon at bounding box center [0, 0] width 0 height 0
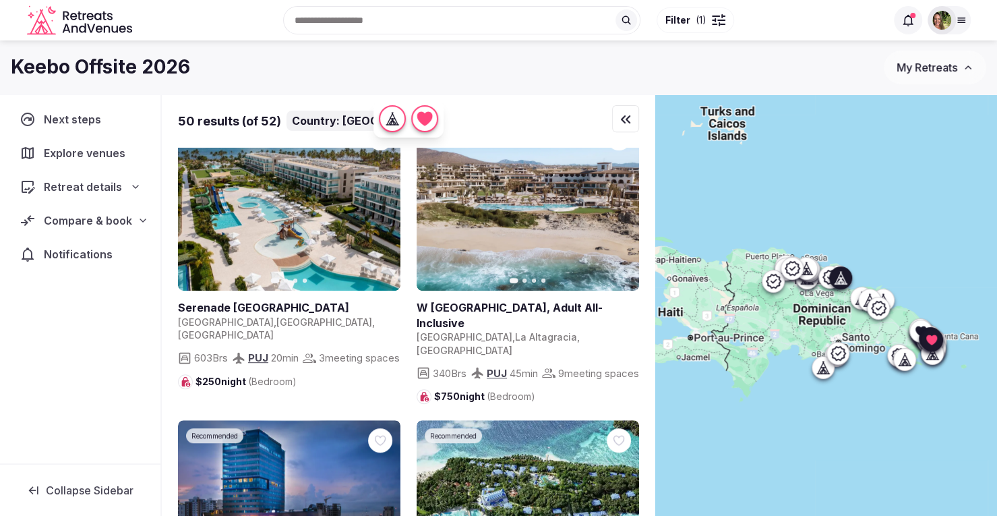
scroll to position [0, 0]
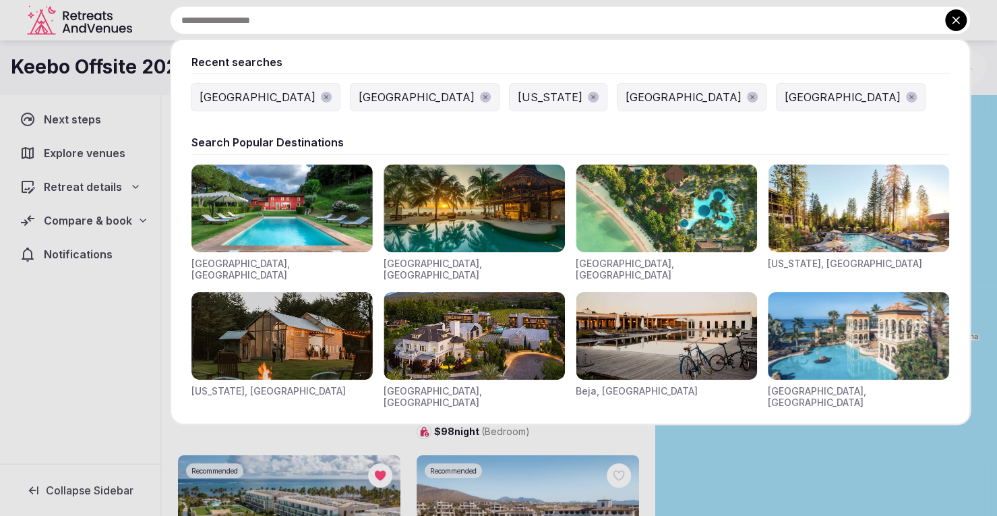
click at [342, 11] on input "text" at bounding box center [570, 20] width 801 height 28
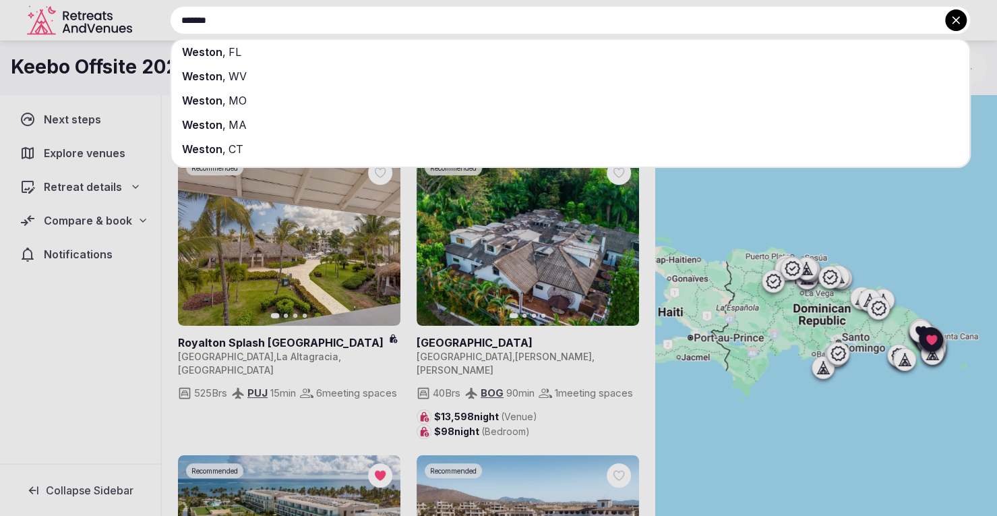
type input "******"
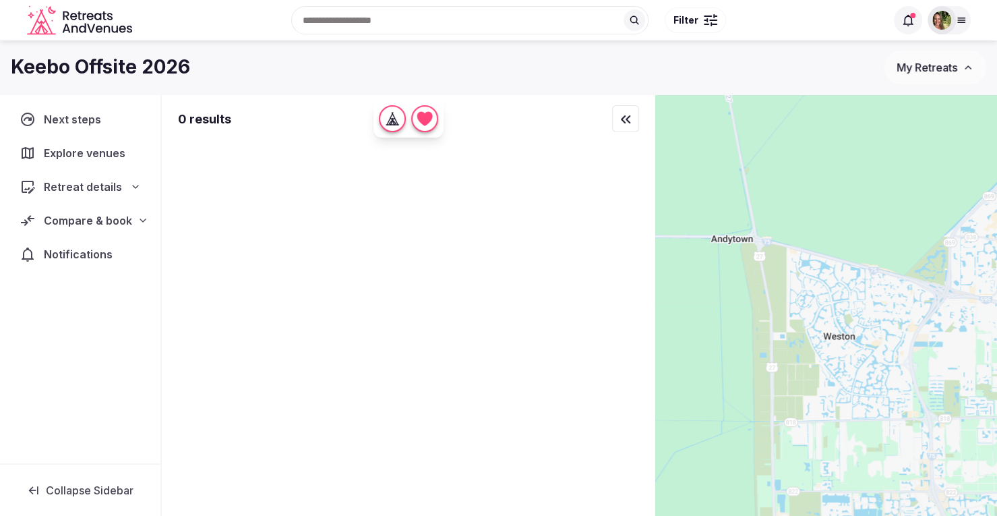
click at [466, 21] on input "text" at bounding box center [469, 20] width 357 height 28
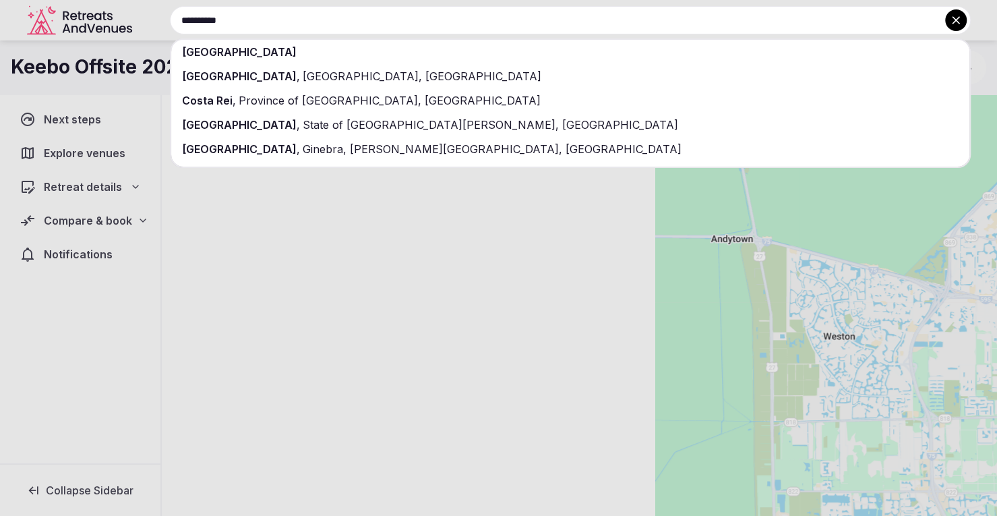
type input "**********"
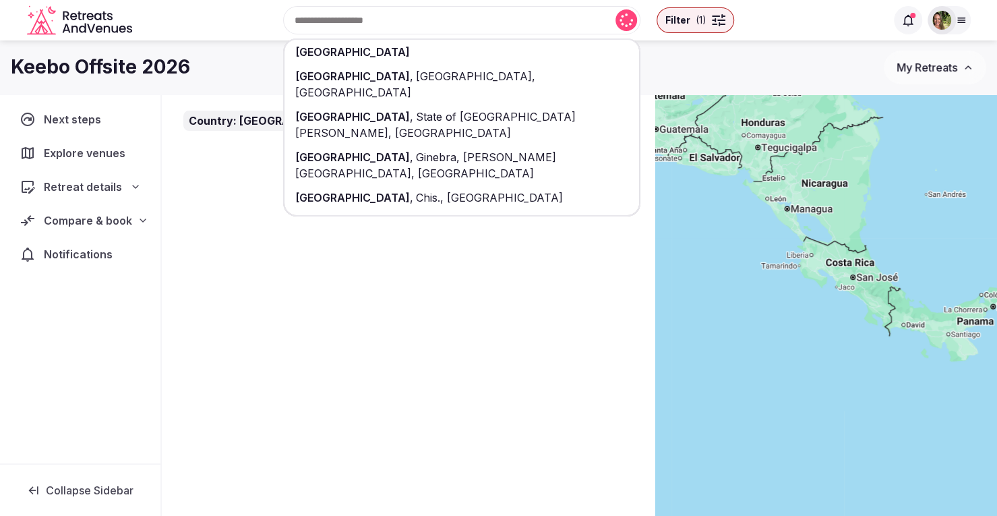
click at [345, 48] on span "[GEOGRAPHIC_DATA]" at bounding box center [352, 51] width 115 height 13
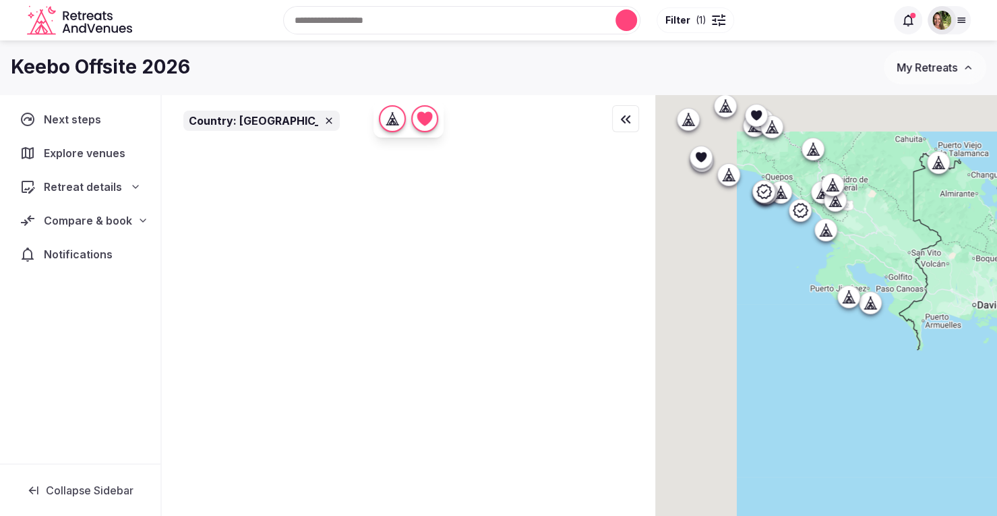
drag, startPoint x: 848, startPoint y: 265, endPoint x: 894, endPoint y: 338, distance: 86.4
click at [977, 367] on div at bounding box center [826, 327] width 342 height 467
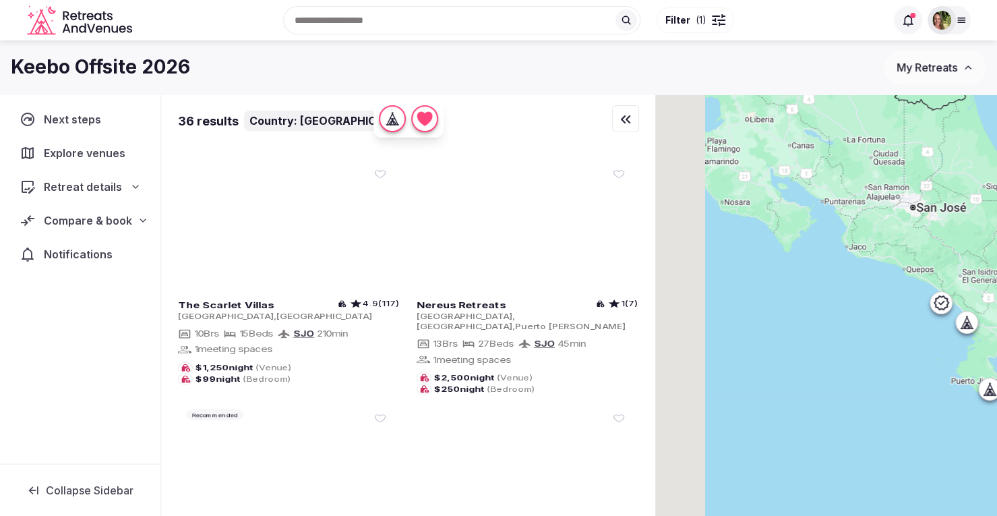
drag, startPoint x: 786, startPoint y: 247, endPoint x: 809, endPoint y: 281, distance: 40.8
click at [932, 346] on div at bounding box center [826, 327] width 342 height 467
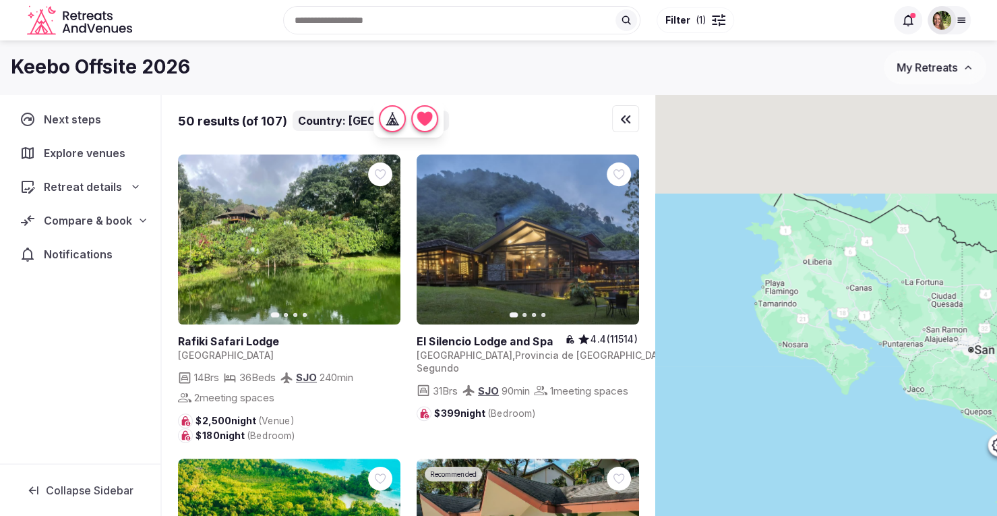
drag, startPoint x: 838, startPoint y: 330, endPoint x: 817, endPoint y: 316, distance: 24.9
click at [834, 396] on div at bounding box center [826, 327] width 342 height 467
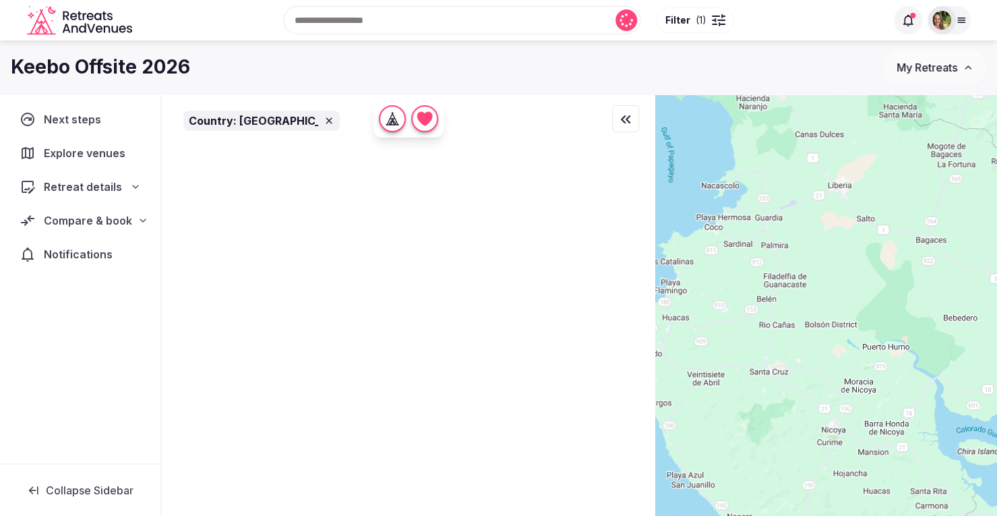
drag, startPoint x: 798, startPoint y: 216, endPoint x: 905, endPoint y: 359, distance: 178.6
click at [905, 359] on div at bounding box center [826, 327] width 342 height 467
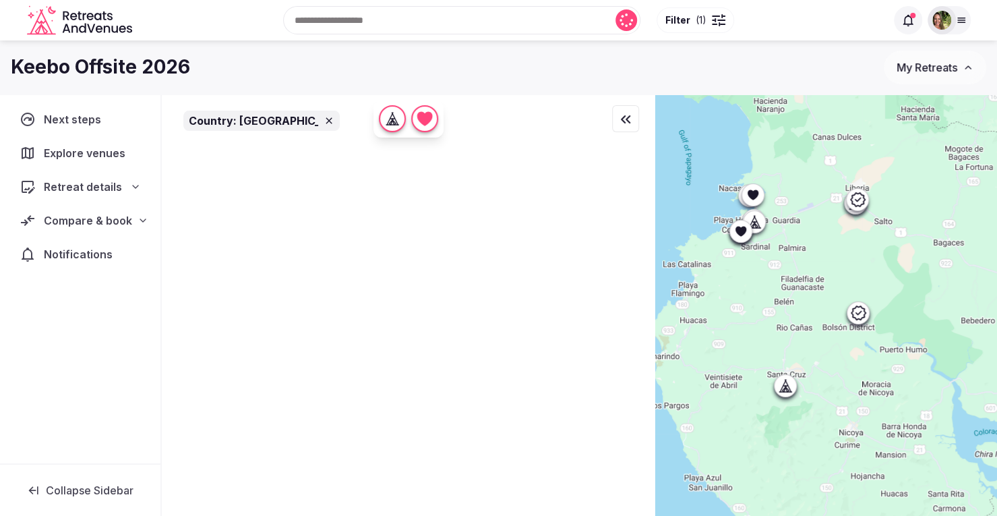
drag, startPoint x: 816, startPoint y: 300, endPoint x: 852, endPoint y: 277, distance: 43.0
click at [852, 278] on div at bounding box center [826, 327] width 342 height 467
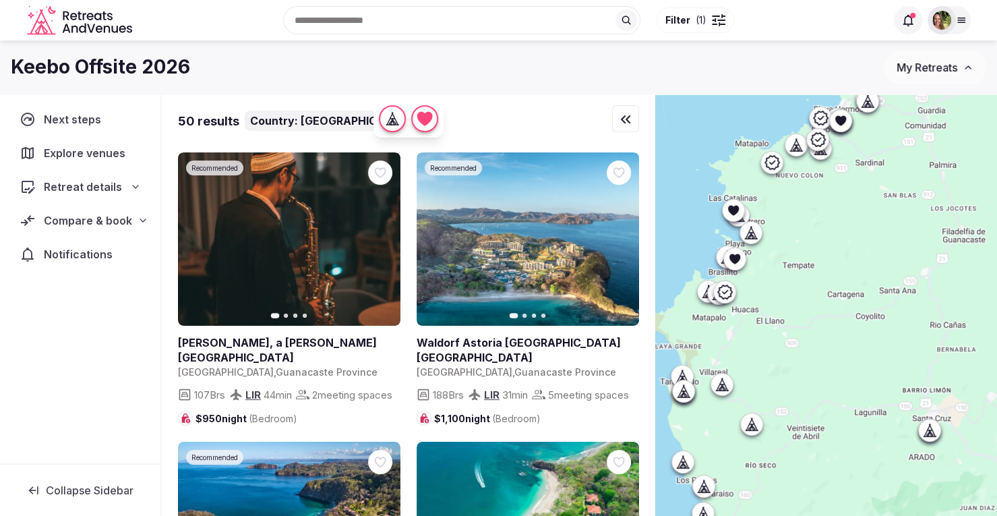
drag, startPoint x: 884, startPoint y: 274, endPoint x: 923, endPoint y: 181, distance: 101.8
click at [923, 181] on div at bounding box center [826, 327] width 342 height 467
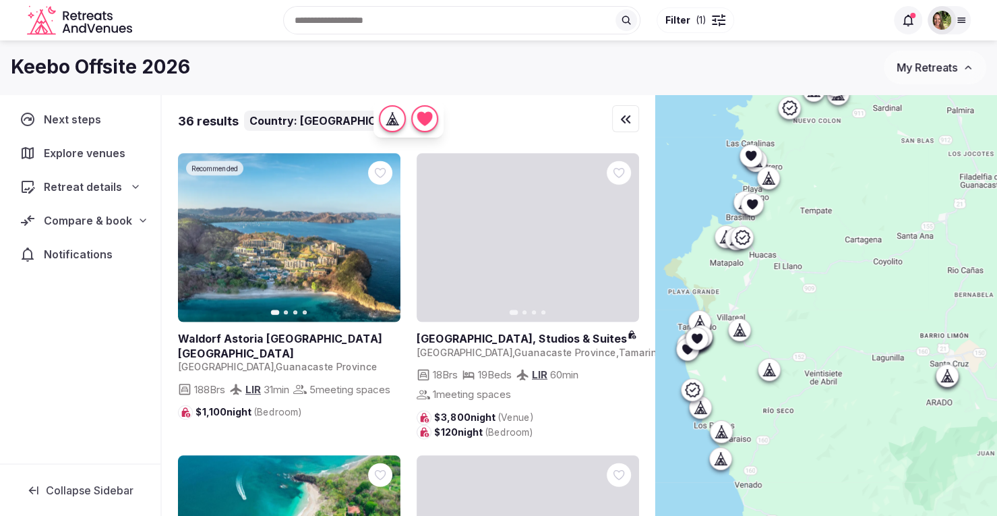
drag, startPoint x: 893, startPoint y: 295, endPoint x: 913, endPoint y: 238, distance: 59.9
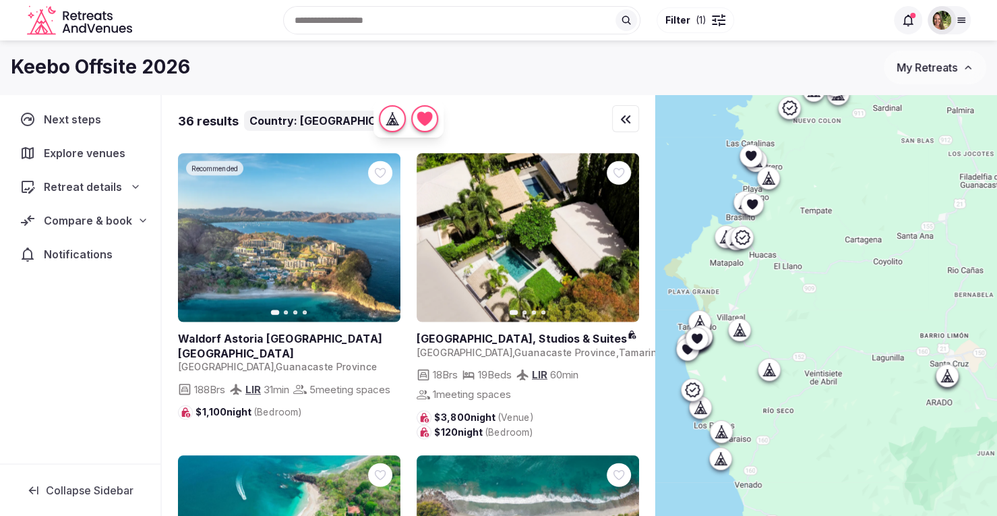
click at [913, 238] on div at bounding box center [826, 327] width 342 height 467
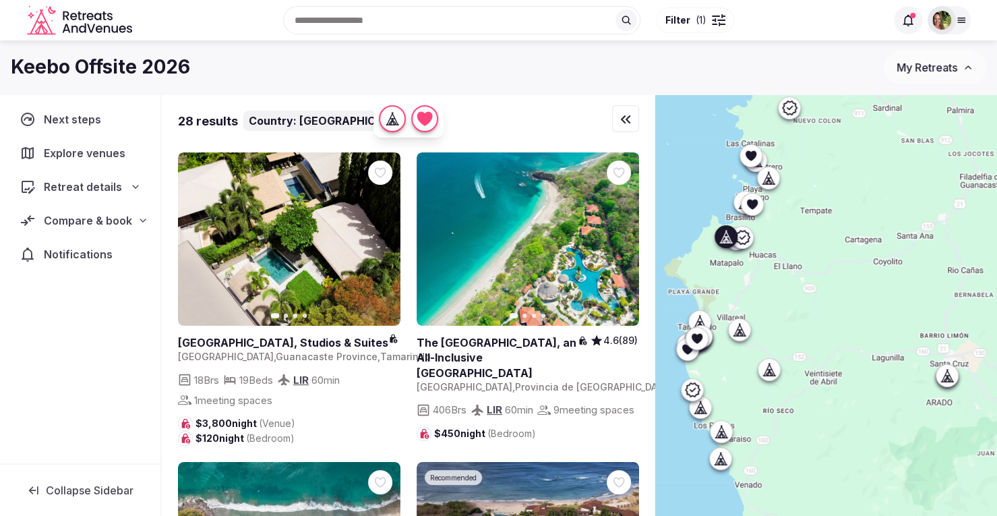
click at [0, 0] on icon at bounding box center [0, 0] width 0 height 0
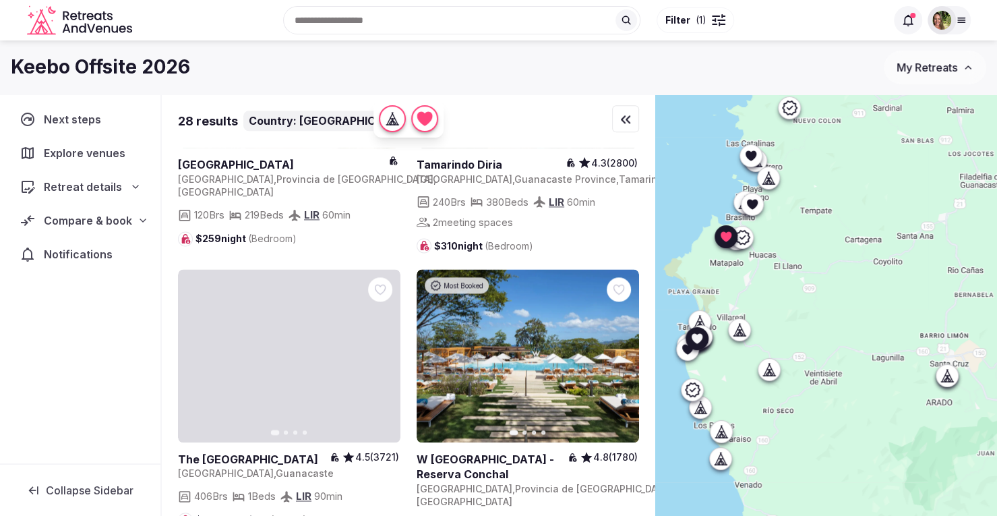
scroll to position [1146, 0]
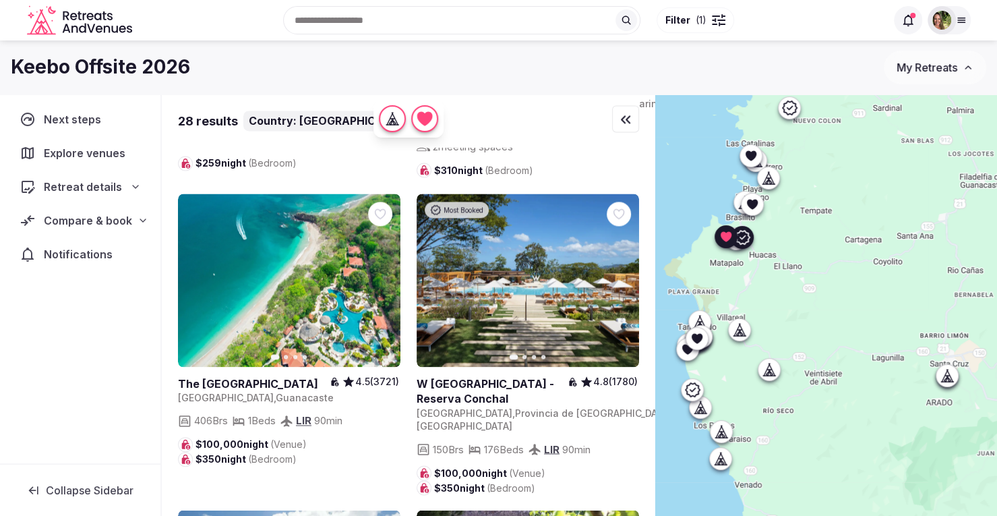
click at [0, 0] on icon at bounding box center [0, 0] width 0 height 0
